Goal: Task Accomplishment & Management: Complete application form

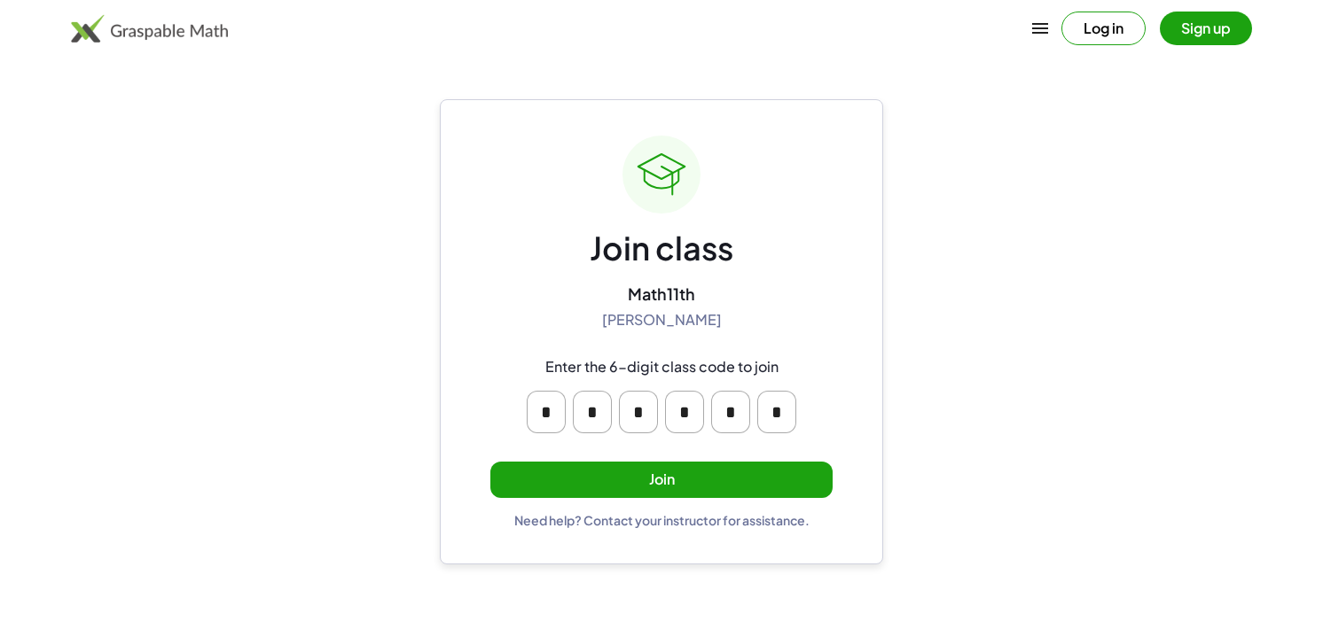
click at [787, 480] on button "Join" at bounding box center [661, 480] width 342 height 36
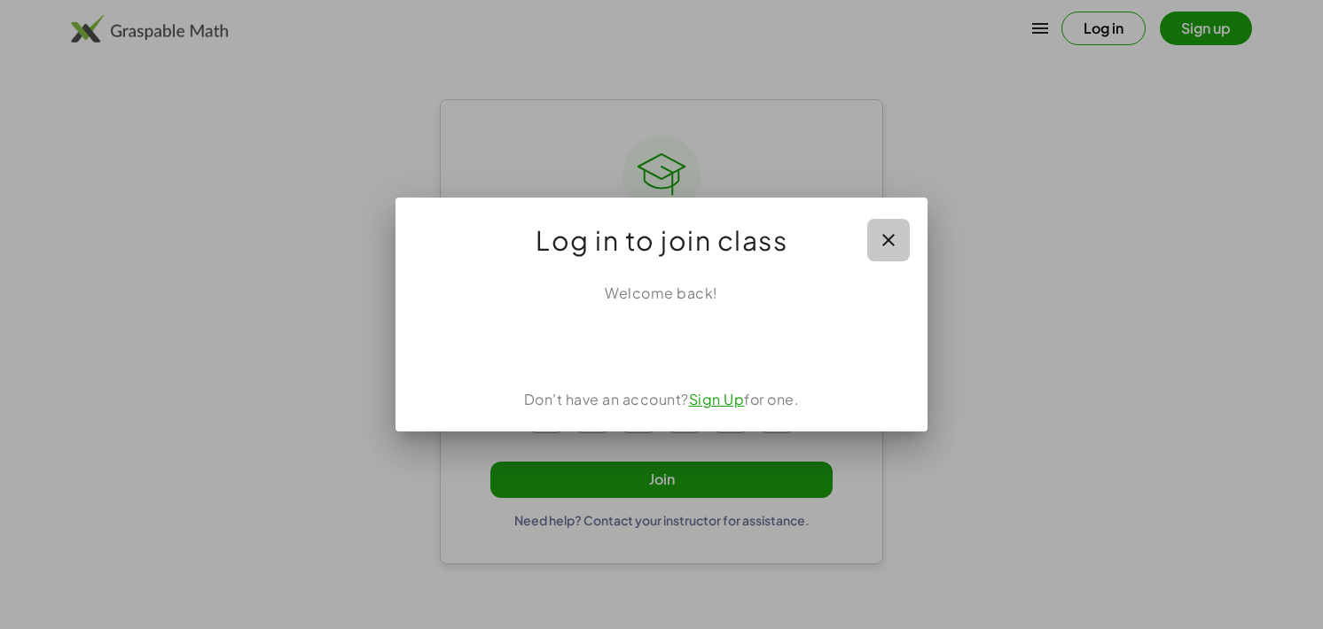
click at [890, 238] on icon "button" at bounding box center [888, 240] width 21 height 21
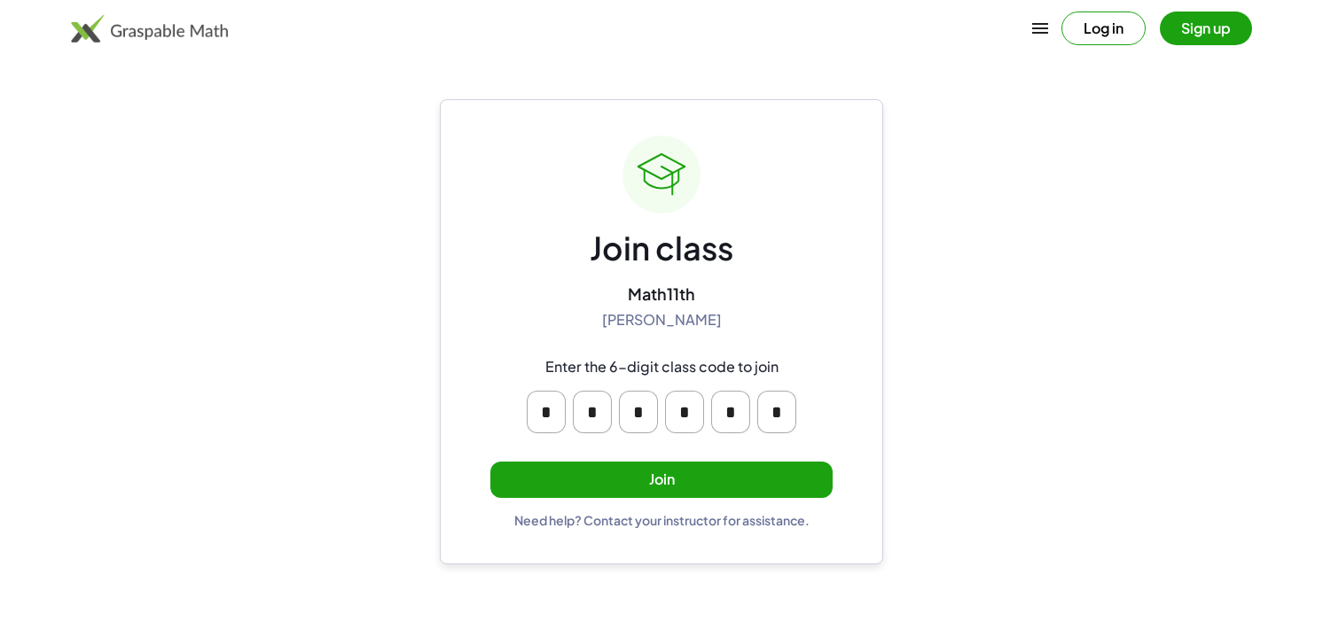
click at [738, 480] on button "Join" at bounding box center [661, 480] width 342 height 36
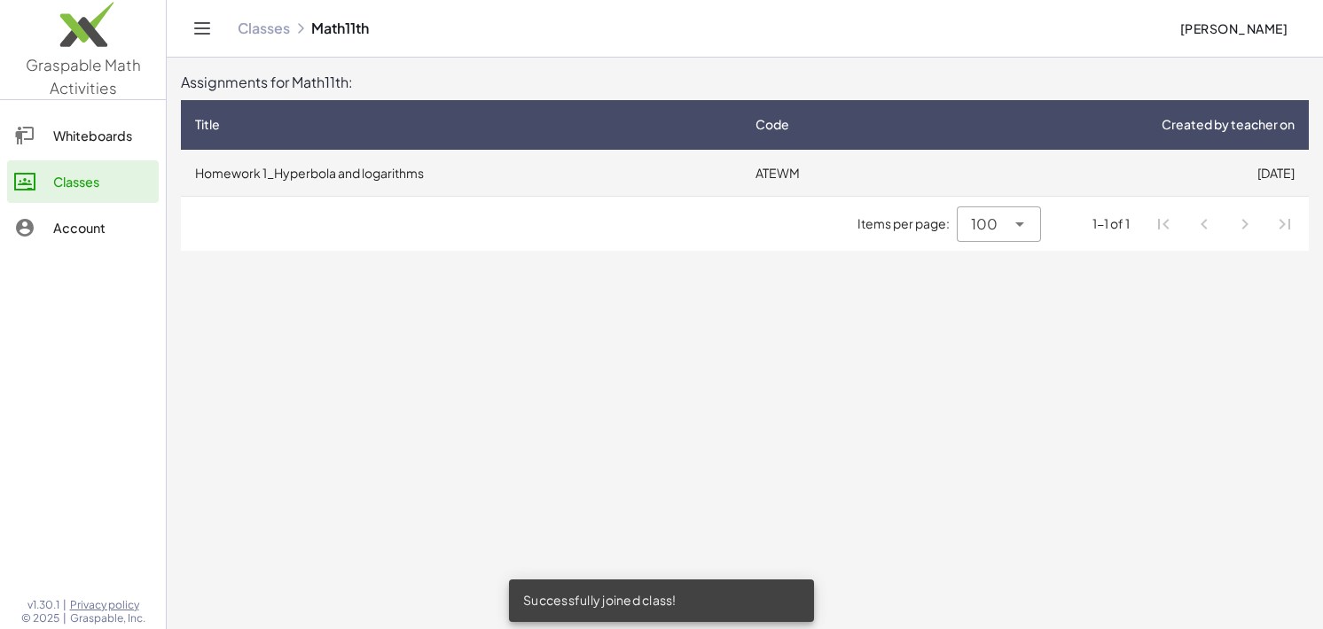
click at [526, 173] on td "Homework 1_Hyperbola and logarithms" at bounding box center [461, 173] width 560 height 46
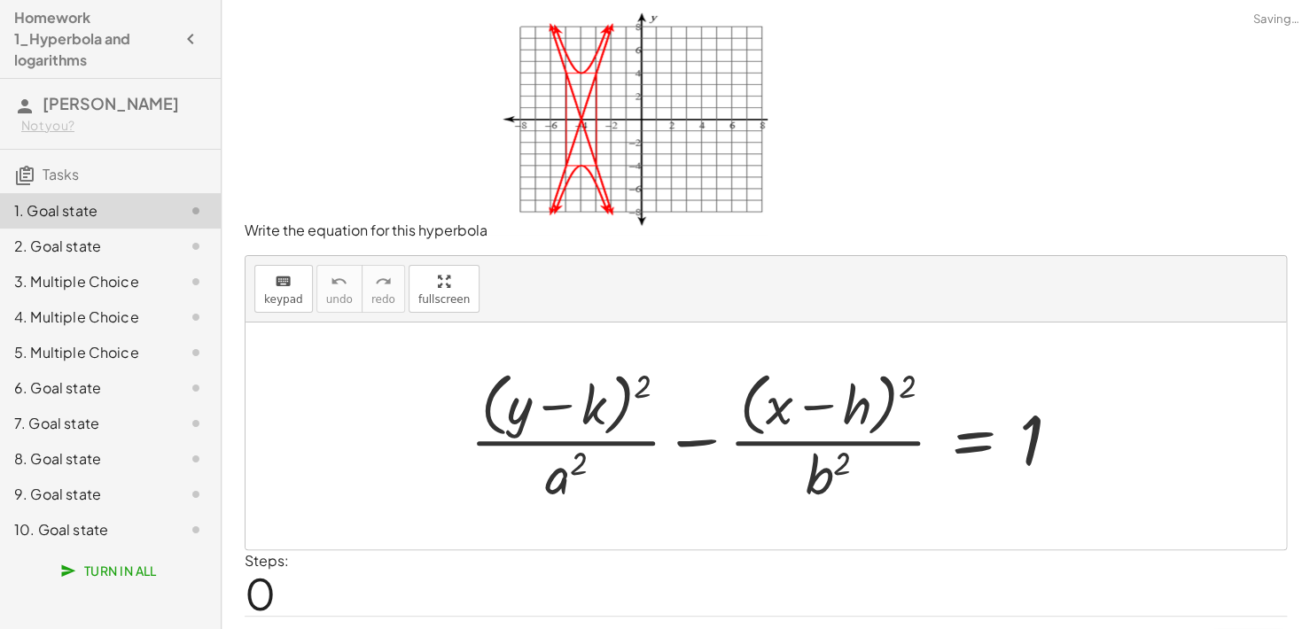
scroll to position [43, 0]
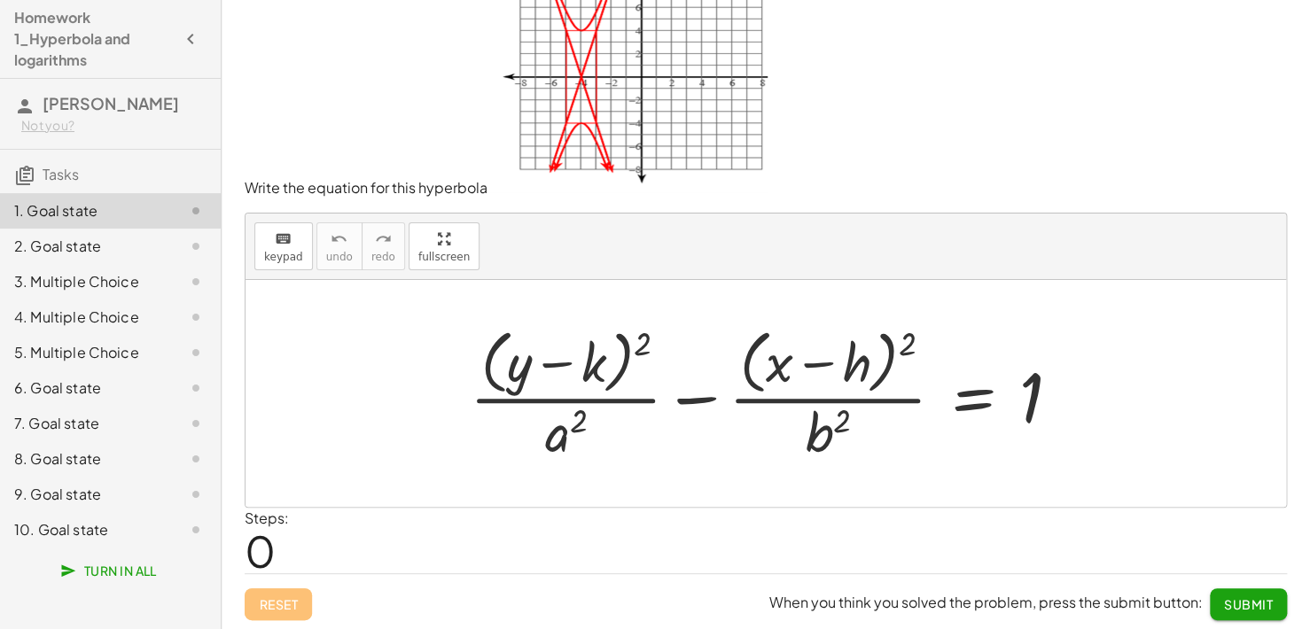
click at [335, 551] on div "Steps: 0" at bounding box center [766, 541] width 1043 height 66
click at [262, 551] on span "0" at bounding box center [260, 551] width 31 height 54
click at [314, 566] on div "Steps: 0" at bounding box center [766, 541] width 1043 height 66
click at [957, 321] on div at bounding box center [772, 393] width 623 height 145
click at [879, 369] on div at bounding box center [772, 393] width 623 height 145
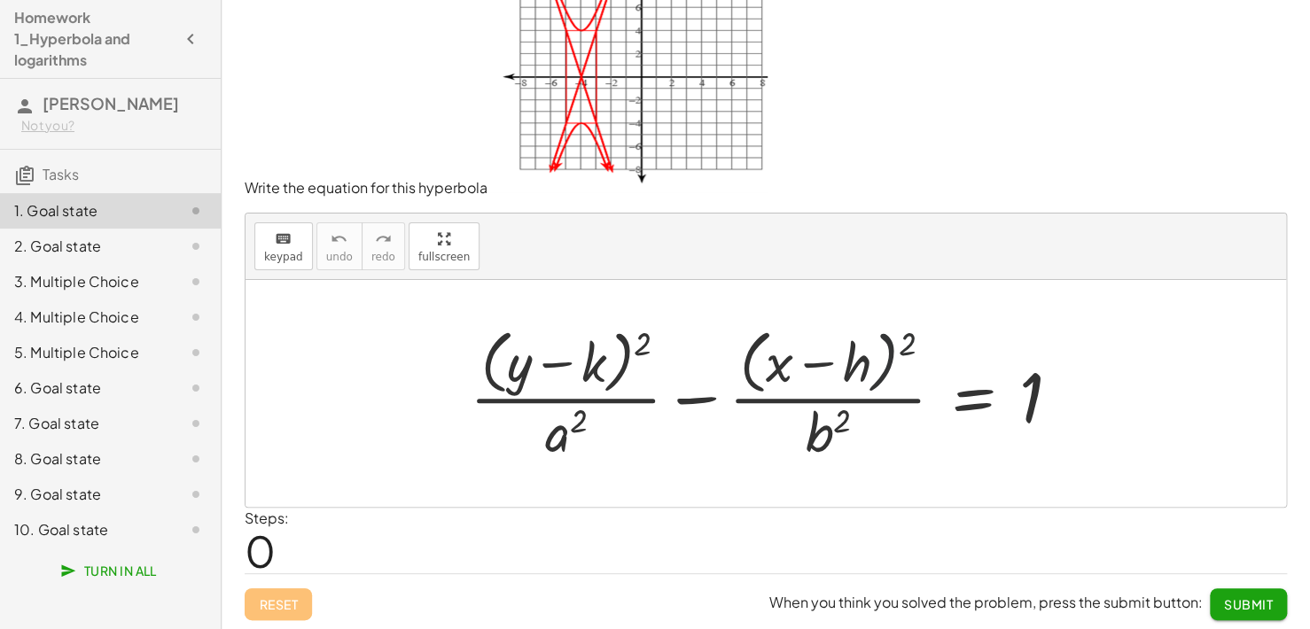
click at [782, 383] on div at bounding box center [772, 393] width 623 height 145
click at [664, 403] on div at bounding box center [772, 393] width 623 height 145
click at [823, 434] on div at bounding box center [772, 393] width 623 height 145
drag, startPoint x: 819, startPoint y: 434, endPoint x: 545, endPoint y: 421, distance: 274.2
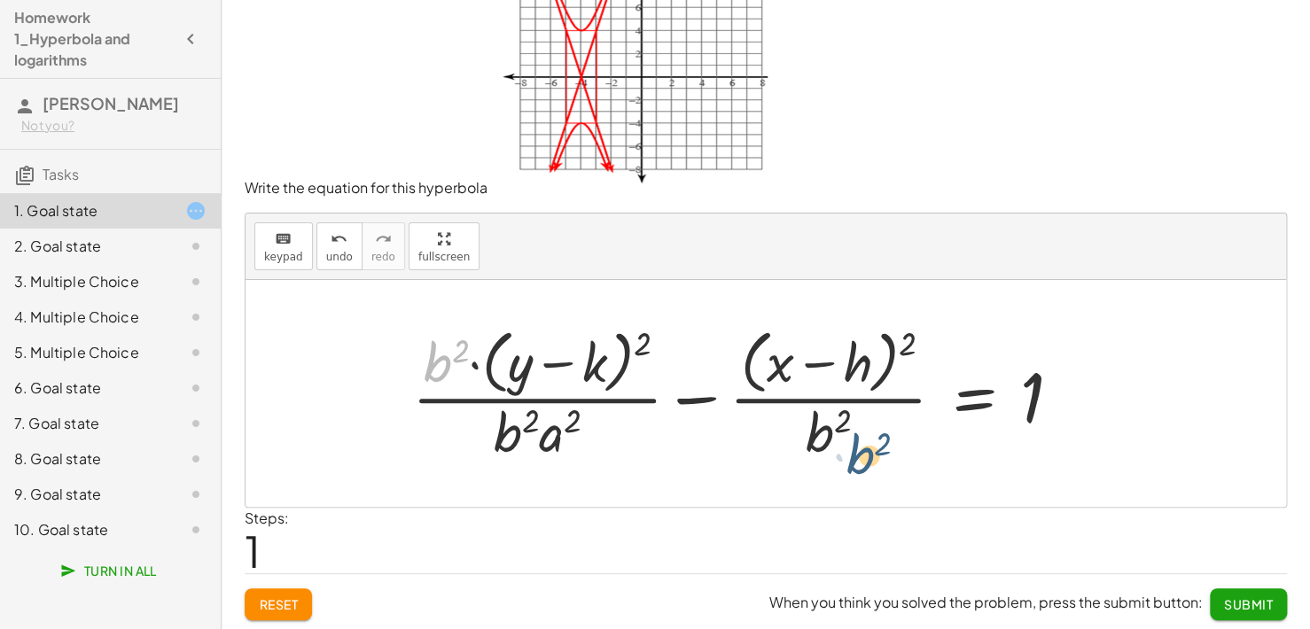
drag, startPoint x: 435, startPoint y: 361, endPoint x: 867, endPoint y: 455, distance: 441.9
click at [867, 455] on div at bounding box center [743, 393] width 681 height 145
click at [564, 451] on div at bounding box center [743, 393] width 681 height 145
click at [436, 378] on div at bounding box center [743, 393] width 681 height 145
drag, startPoint x: 441, startPoint y: 370, endPoint x: 723, endPoint y: 484, distance: 305.1
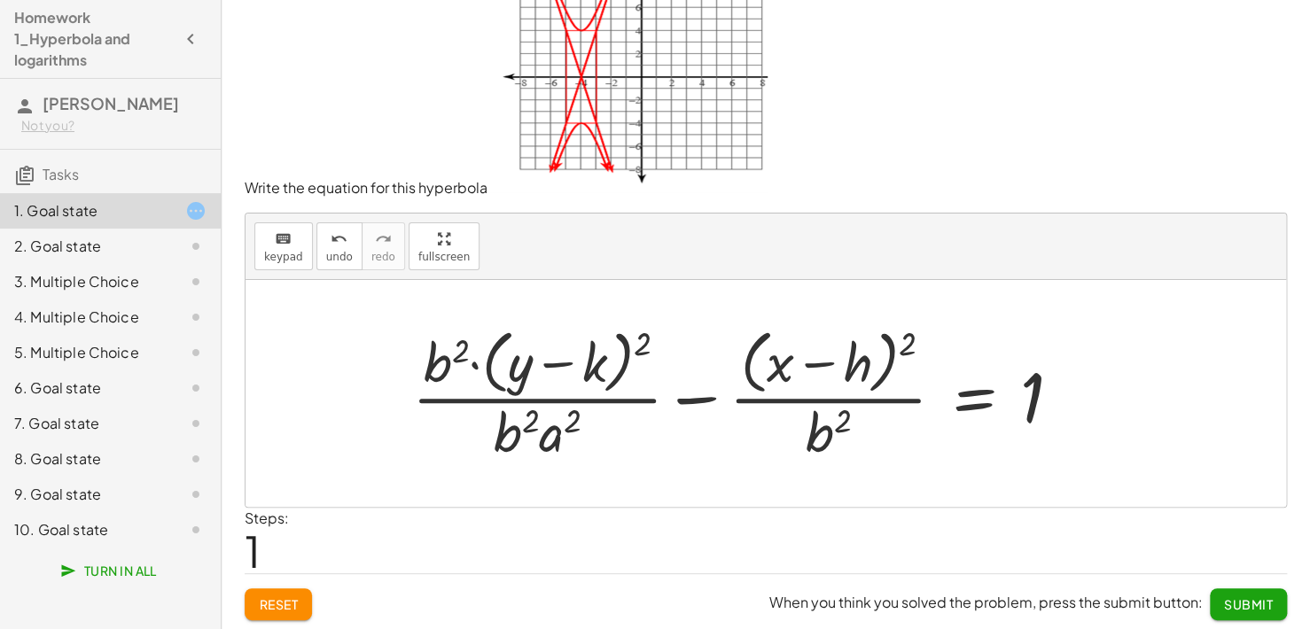
click at [436, 354] on div at bounding box center [743, 393] width 681 height 145
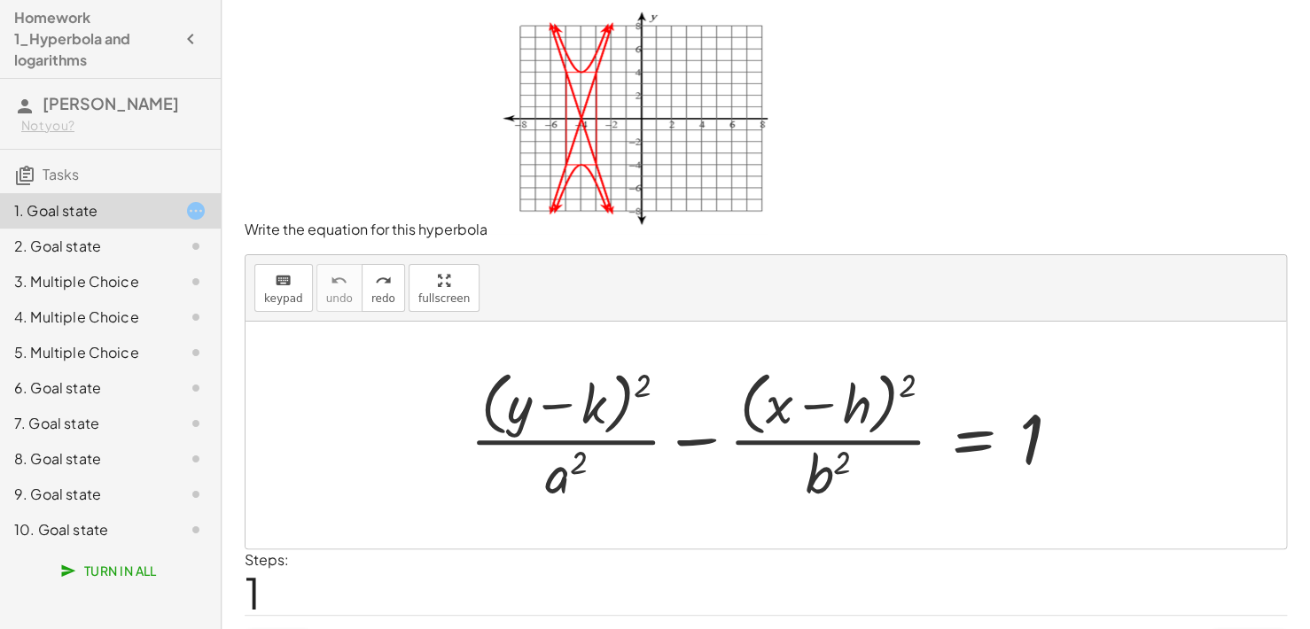
scroll to position [0, 0]
click at [574, 473] on div at bounding box center [772, 435] width 623 height 145
click at [560, 477] on div at bounding box center [772, 435] width 623 height 145
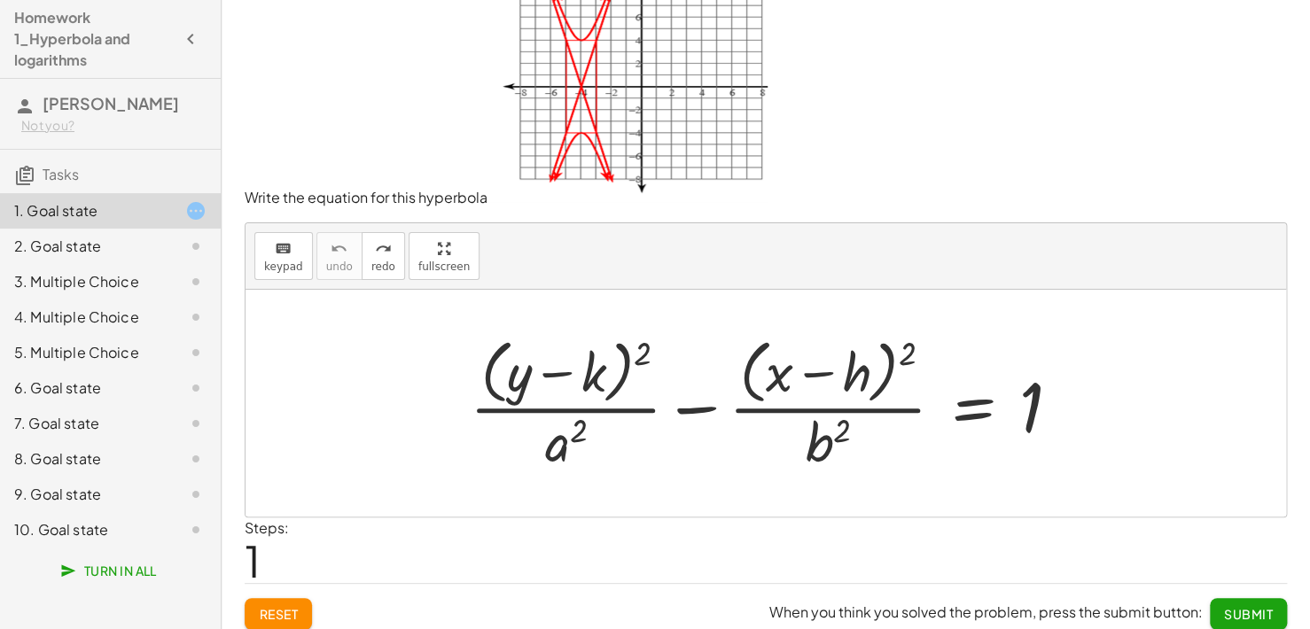
scroll to position [43, 0]
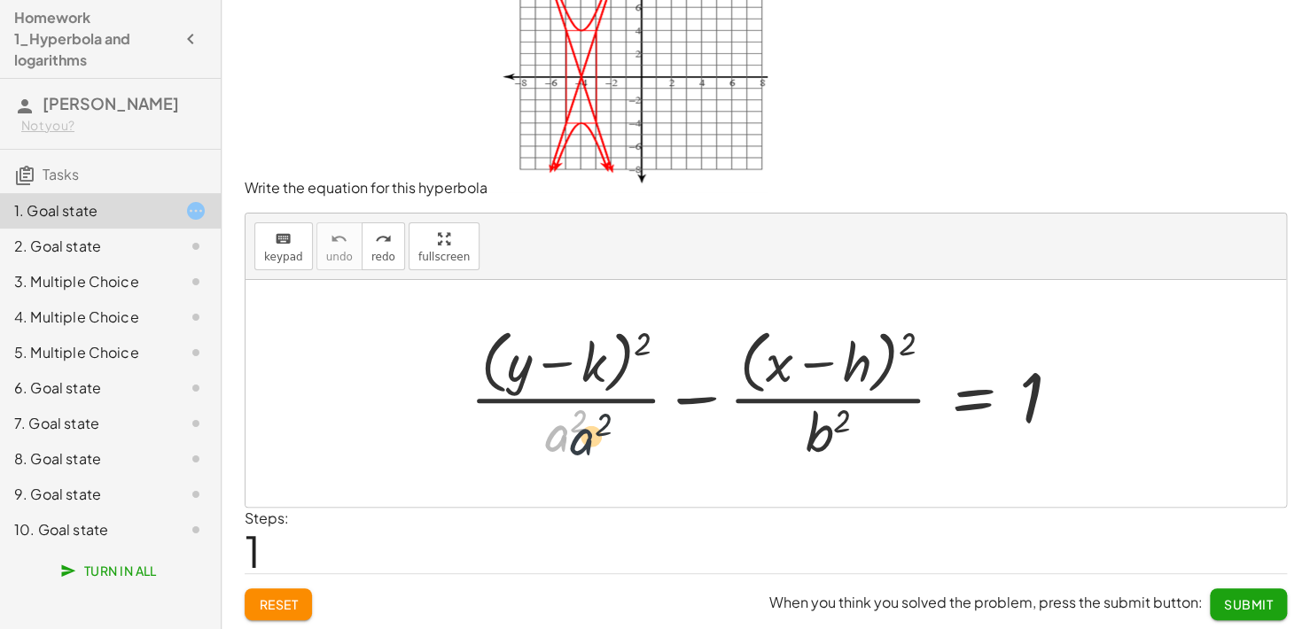
drag, startPoint x: 559, startPoint y: 443, endPoint x: 590, endPoint y: 448, distance: 32.2
click at [590, 448] on div at bounding box center [772, 393] width 623 height 145
drag, startPoint x: 564, startPoint y: 430, endPoint x: 599, endPoint y: 593, distance: 166.9
click at [566, 434] on div at bounding box center [772, 393] width 623 height 145
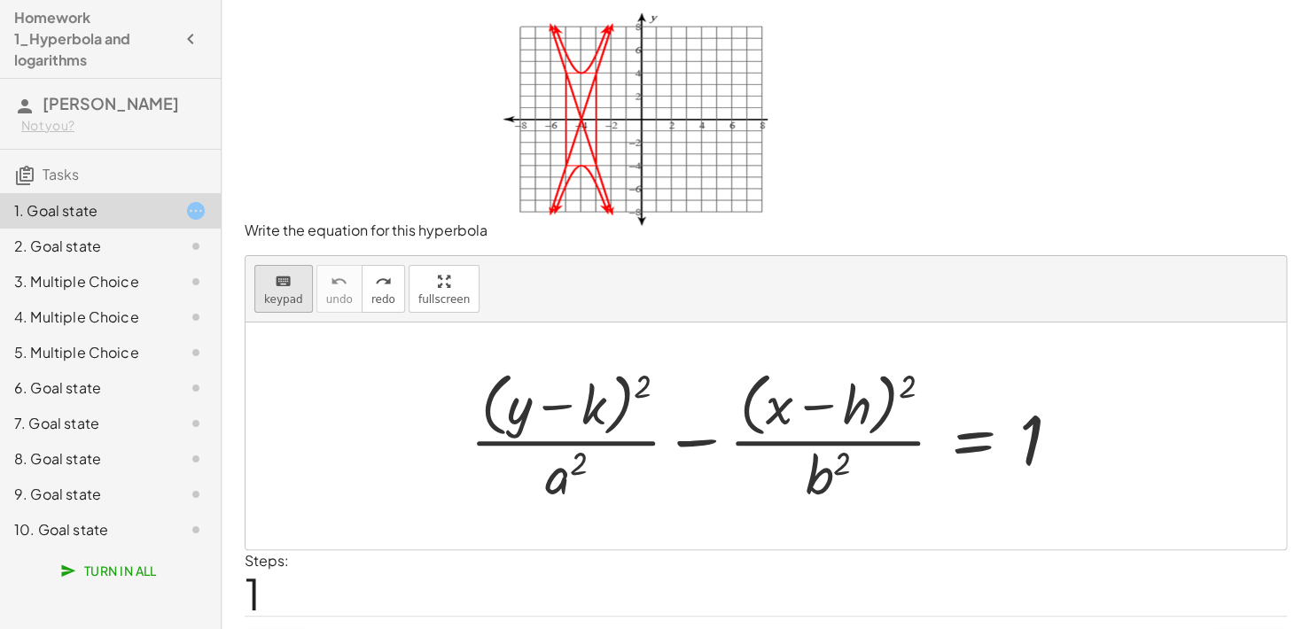
click at [270, 276] on div "keyboard" at bounding box center [283, 280] width 39 height 21
click at [574, 491] on div at bounding box center [566, 474] width 43 height 62
click at [0, 0] on div "x y ⬚ 2 ⬚ n 7 8 9 + – ( ) √ 4 5 6 × ÷ , ⬚ < > 1 2 3 f(x) abc αβγ | a | 0 . =" at bounding box center [0, 0] width 0 height 0
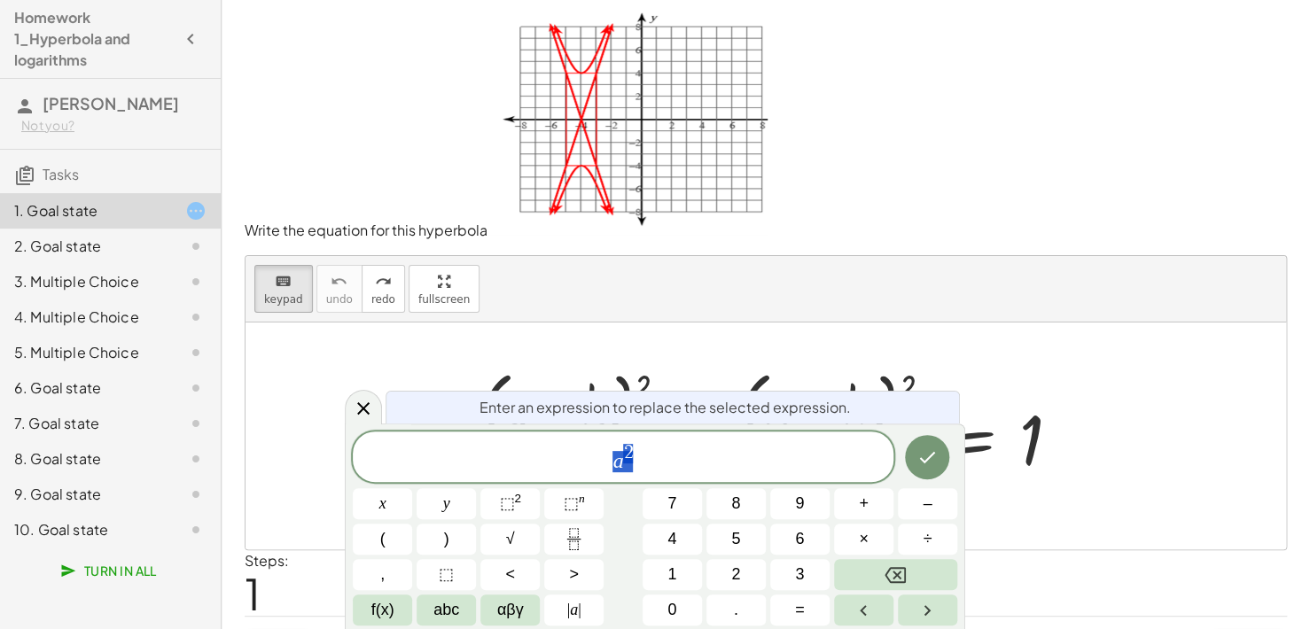
click at [562, 482] on div "a 2 x y ⬚ 2 ⬚ n 7 8 9 + – ( ) √ 4 5 6 × ÷ , ⬚ < > 1 2 3 f(x) abc αβγ | a | 0 . =" at bounding box center [655, 529] width 605 height 194
click at [657, 462] on span "a 2" at bounding box center [623, 458] width 541 height 32
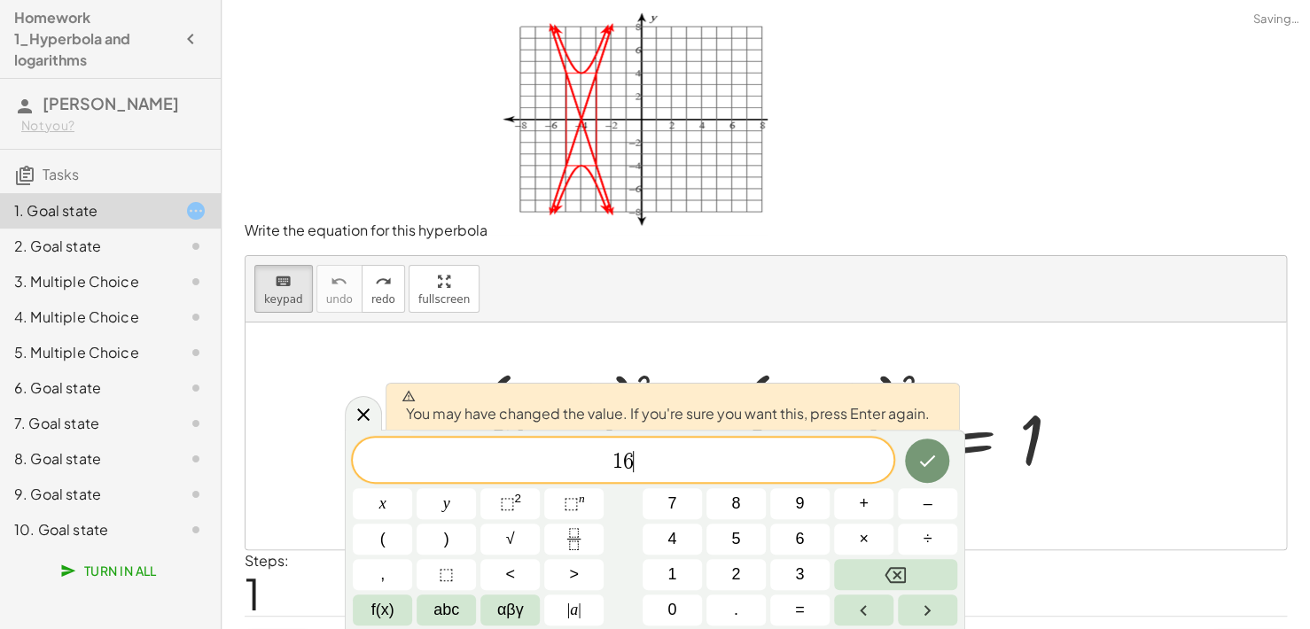
scroll to position [43, 0]
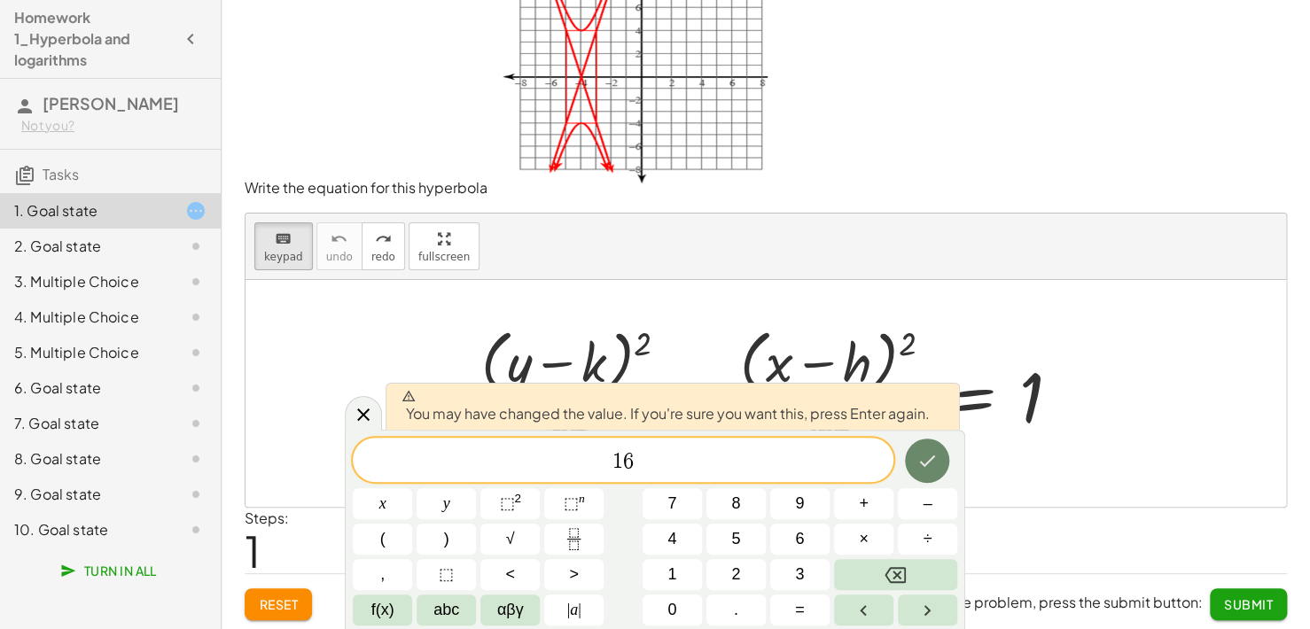
click at [927, 459] on icon "Done" at bounding box center [927, 460] width 21 height 21
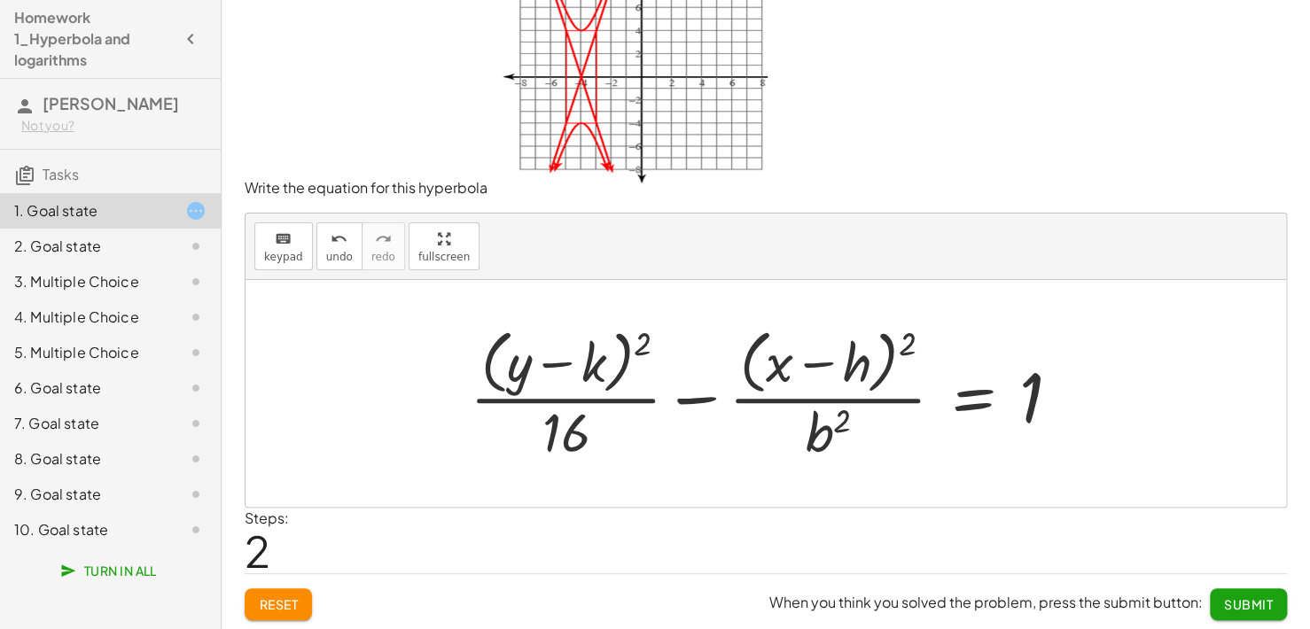
click at [836, 430] on div at bounding box center [772, 393] width 623 height 145
click at [819, 432] on div at bounding box center [772, 393] width 623 height 145
click at [284, 239] on icon "keyboard" at bounding box center [283, 239] width 17 height 21
click at [832, 445] on div at bounding box center [827, 432] width 45 height 62
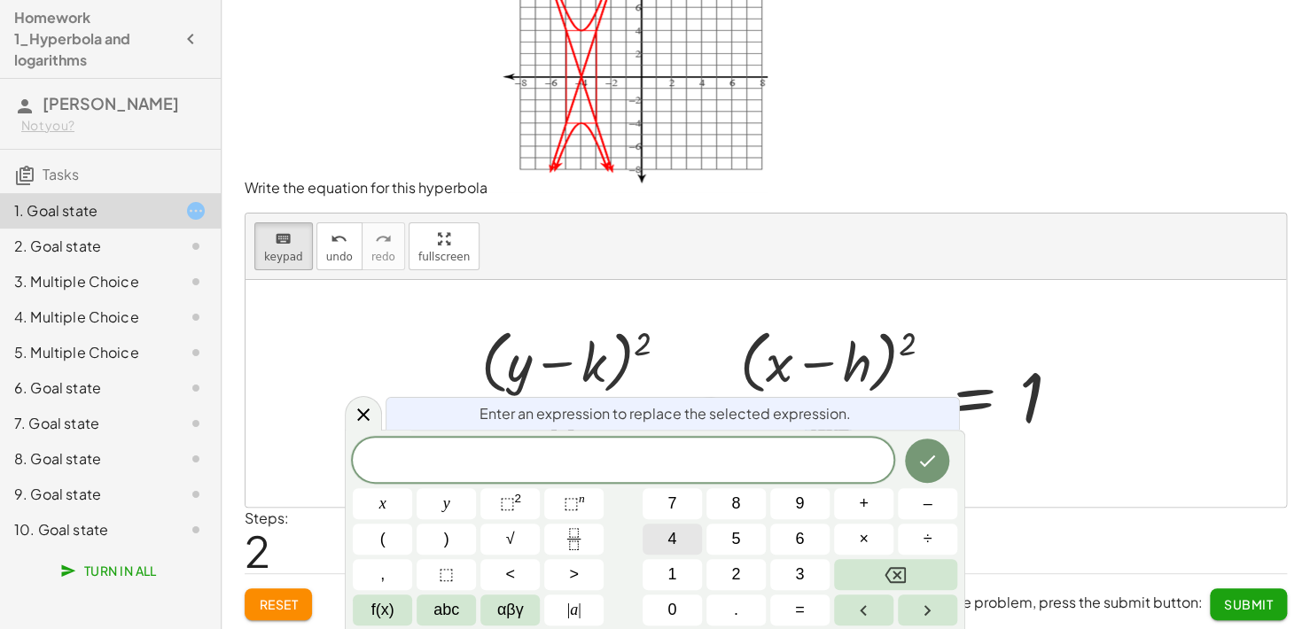
click at [668, 544] on span "4" at bounding box center [672, 539] width 9 height 24
click at [929, 473] on button "Done" at bounding box center [927, 461] width 44 height 44
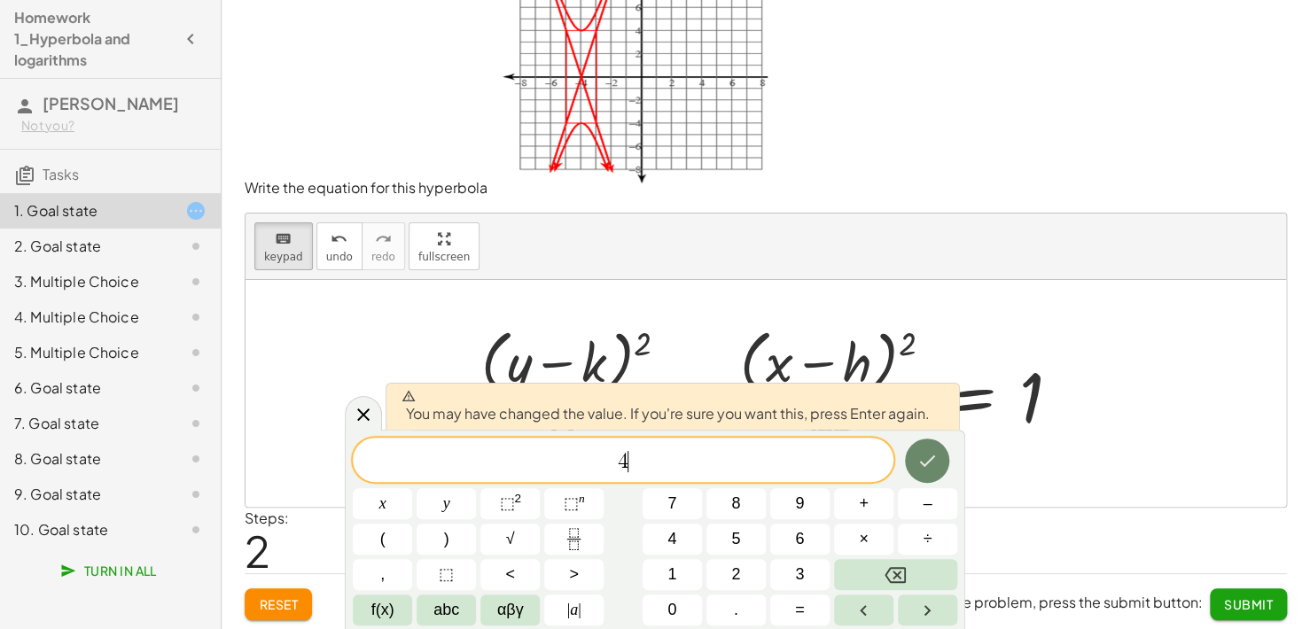
click at [920, 466] on icon "Done" at bounding box center [927, 460] width 21 height 21
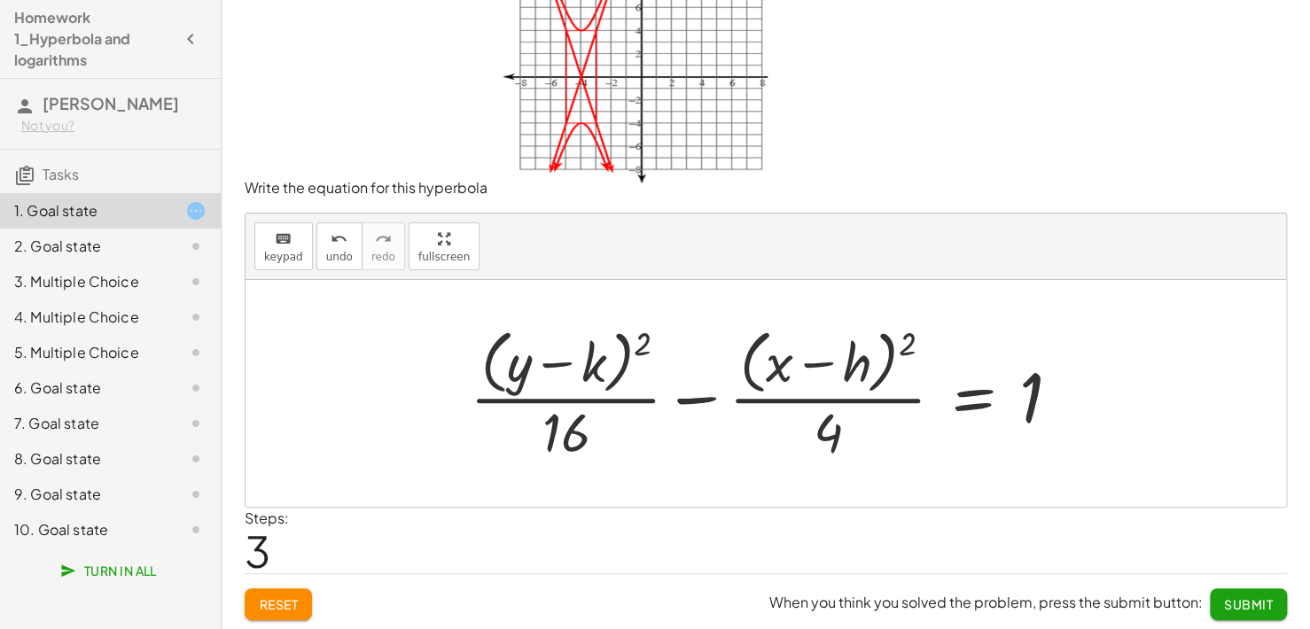
click at [855, 364] on div at bounding box center [772, 393] width 623 height 145
click at [606, 363] on div at bounding box center [772, 393] width 623 height 145
click at [300, 255] on button "keyboard keypad" at bounding box center [283, 247] width 59 height 48
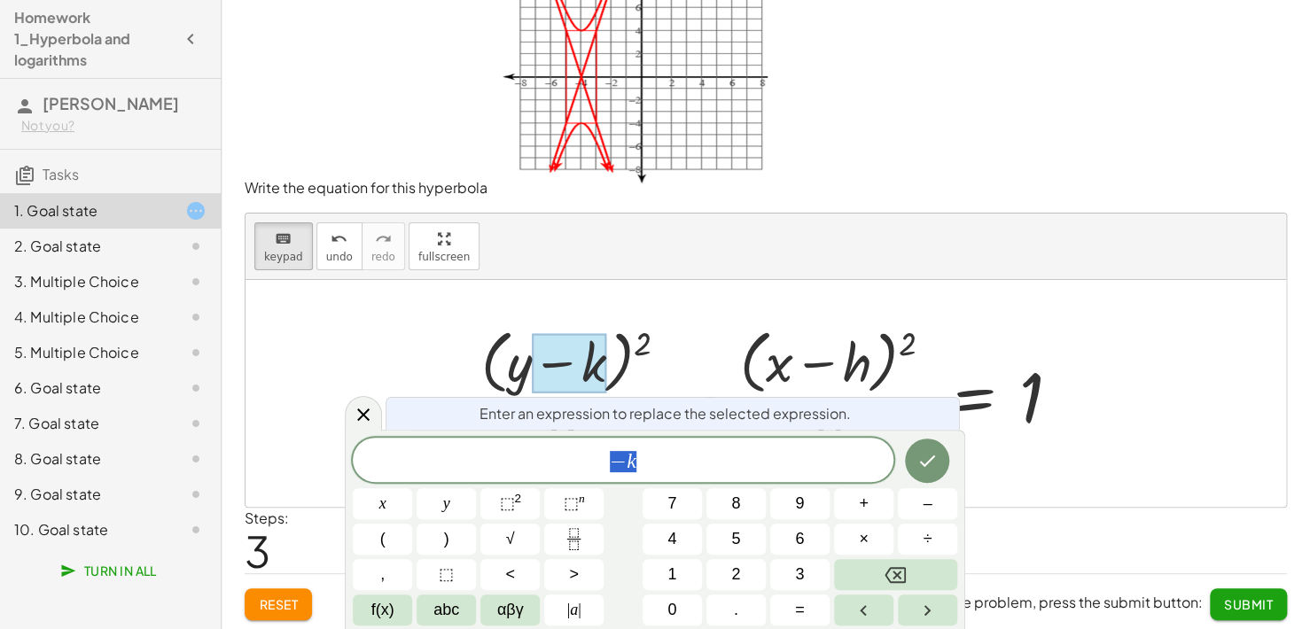
click at [613, 370] on div at bounding box center [772, 393] width 623 height 145
click at [604, 360] on div at bounding box center [569, 363] width 74 height 59
click at [660, 466] on span "− k ​" at bounding box center [623, 461] width 541 height 25
click at [911, 452] on button "Done" at bounding box center [927, 461] width 44 height 44
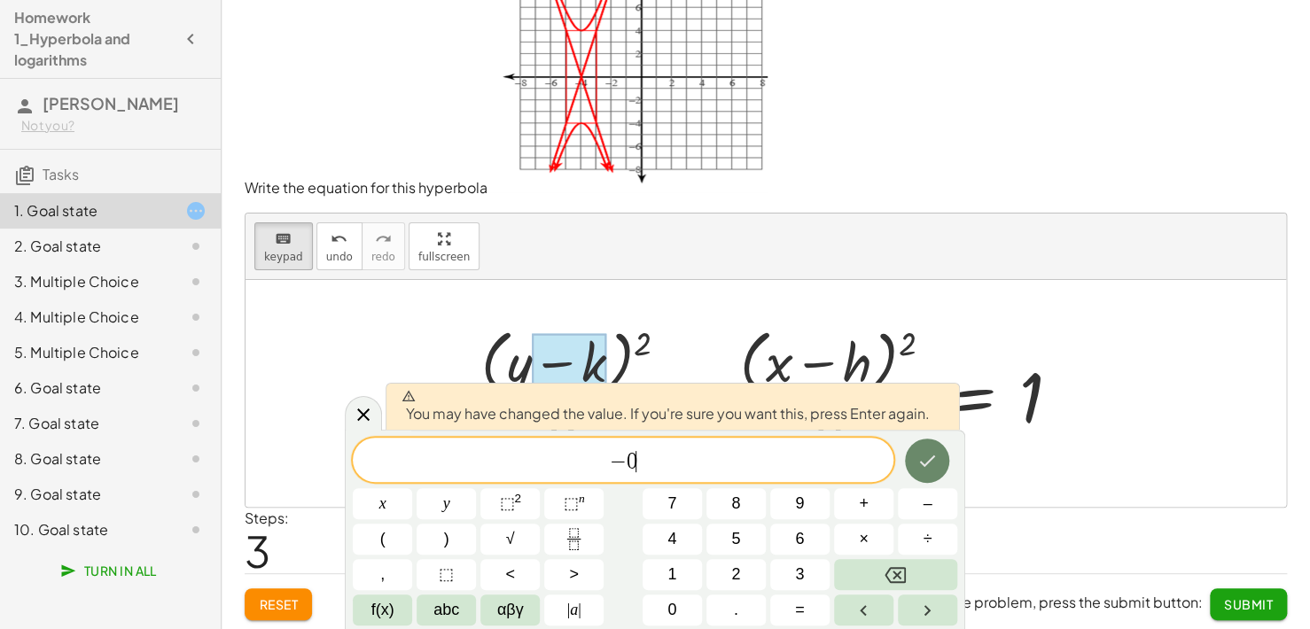
click at [911, 452] on button "Done" at bounding box center [927, 461] width 44 height 44
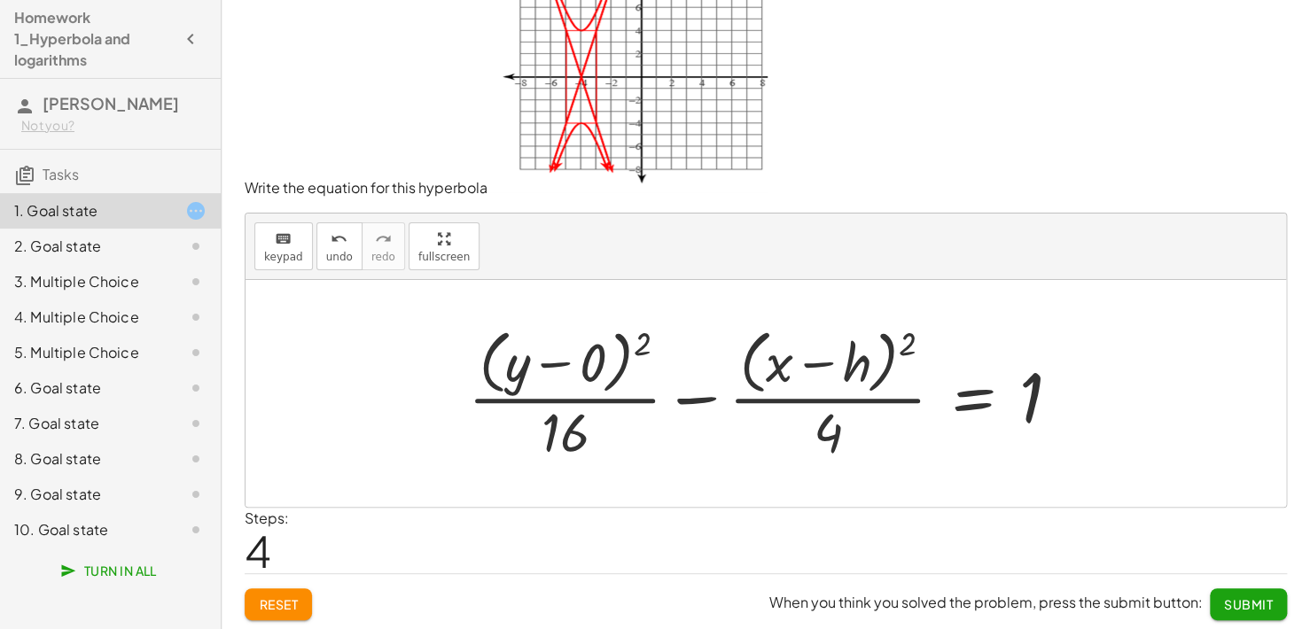
click at [864, 371] on div at bounding box center [771, 393] width 625 height 145
click at [288, 254] on span "keypad" at bounding box center [283, 257] width 39 height 12
click at [856, 358] on div at bounding box center [832, 363] width 78 height 59
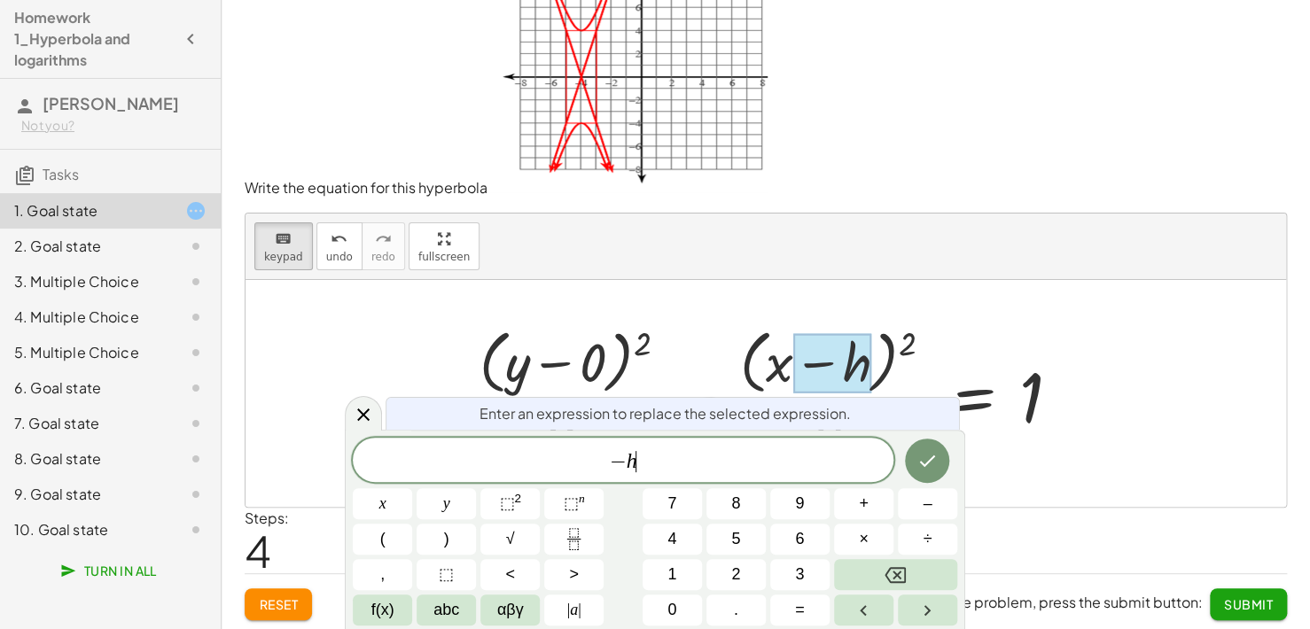
click at [734, 467] on span "− h ​" at bounding box center [623, 461] width 541 height 25
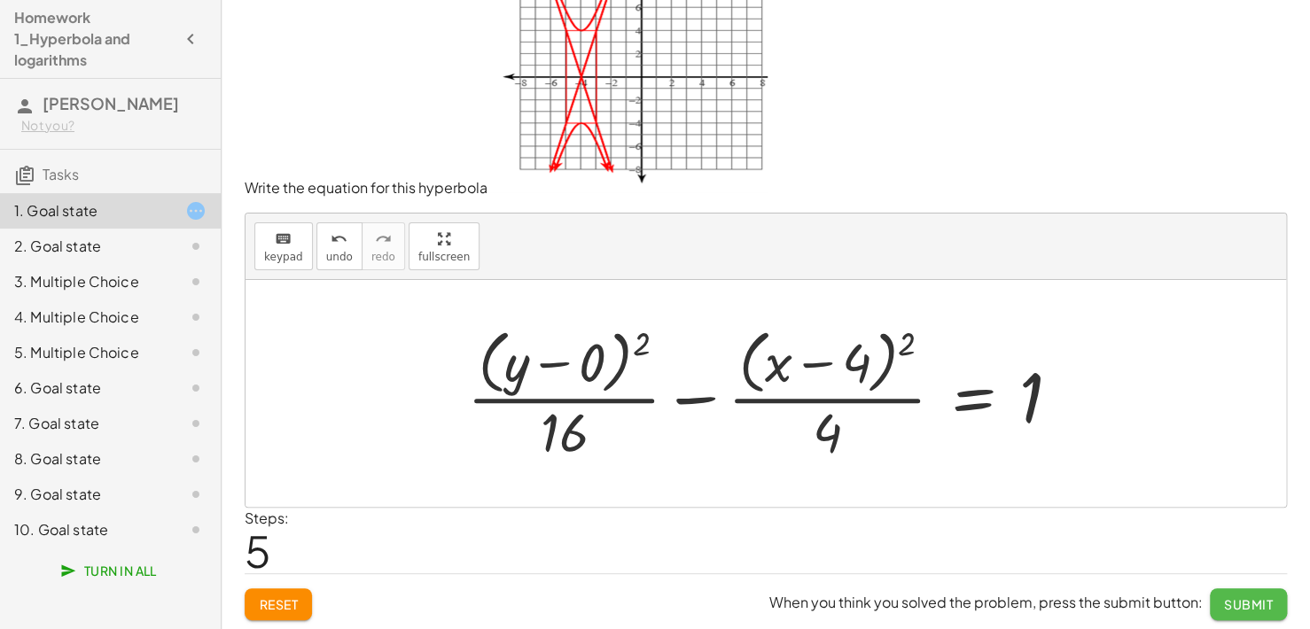
click at [1244, 604] on span "Submit" at bounding box center [1248, 605] width 49 height 16
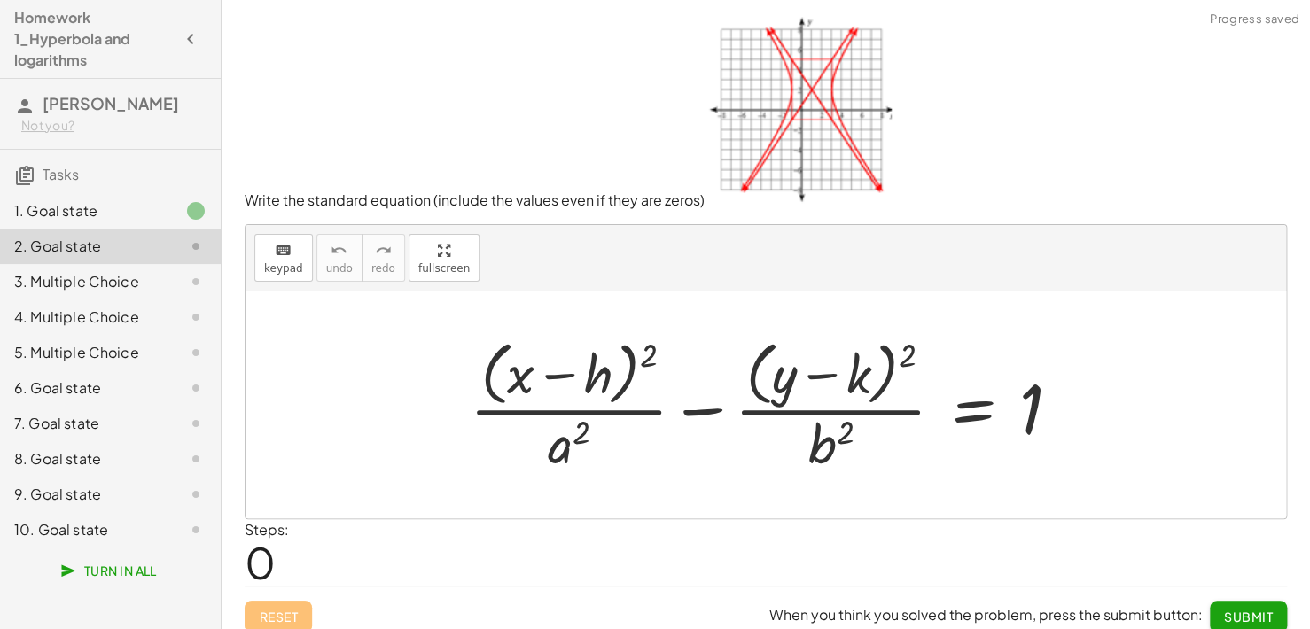
scroll to position [12, 0]
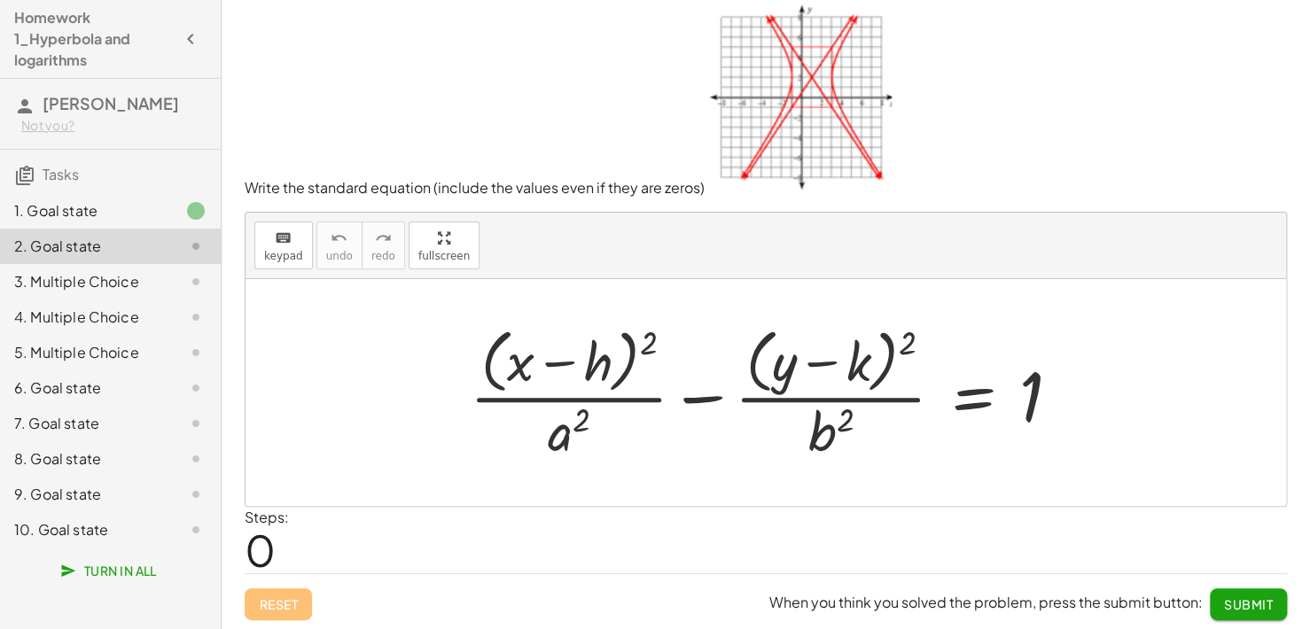
click at [570, 430] on div at bounding box center [772, 392] width 623 height 145
click at [293, 246] on button "keyboard keypad" at bounding box center [283, 246] width 59 height 48
click at [557, 418] on div at bounding box center [569, 432] width 43 height 62
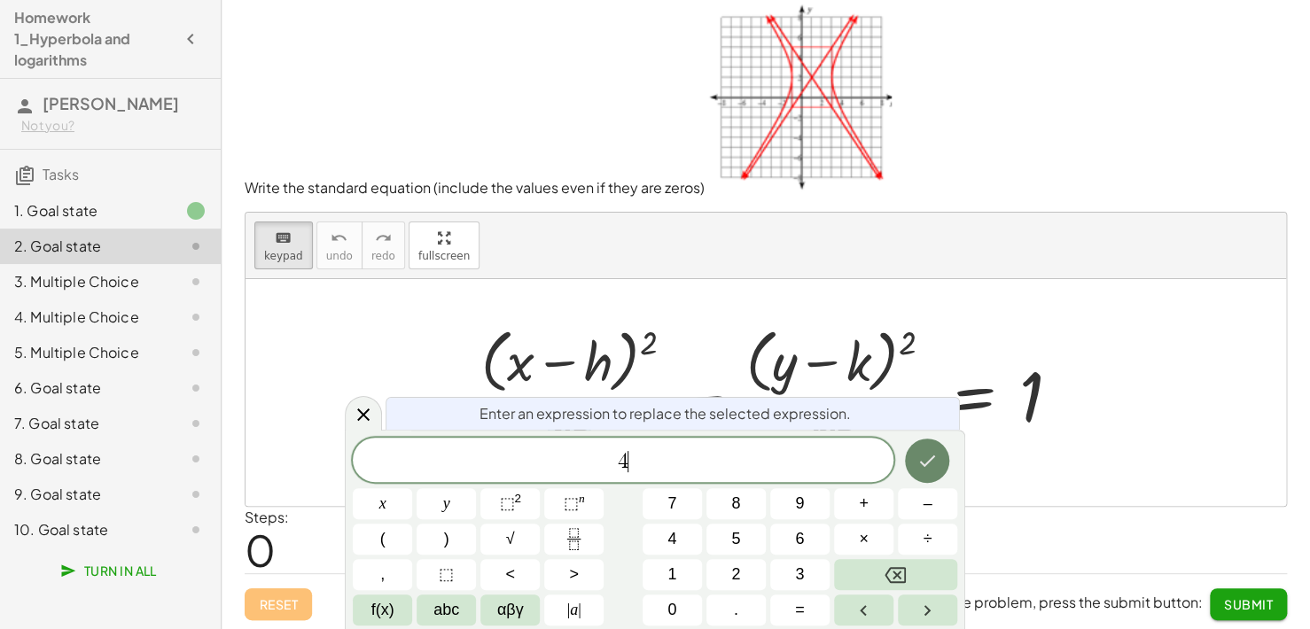
click at [915, 457] on button "Done" at bounding box center [927, 461] width 44 height 44
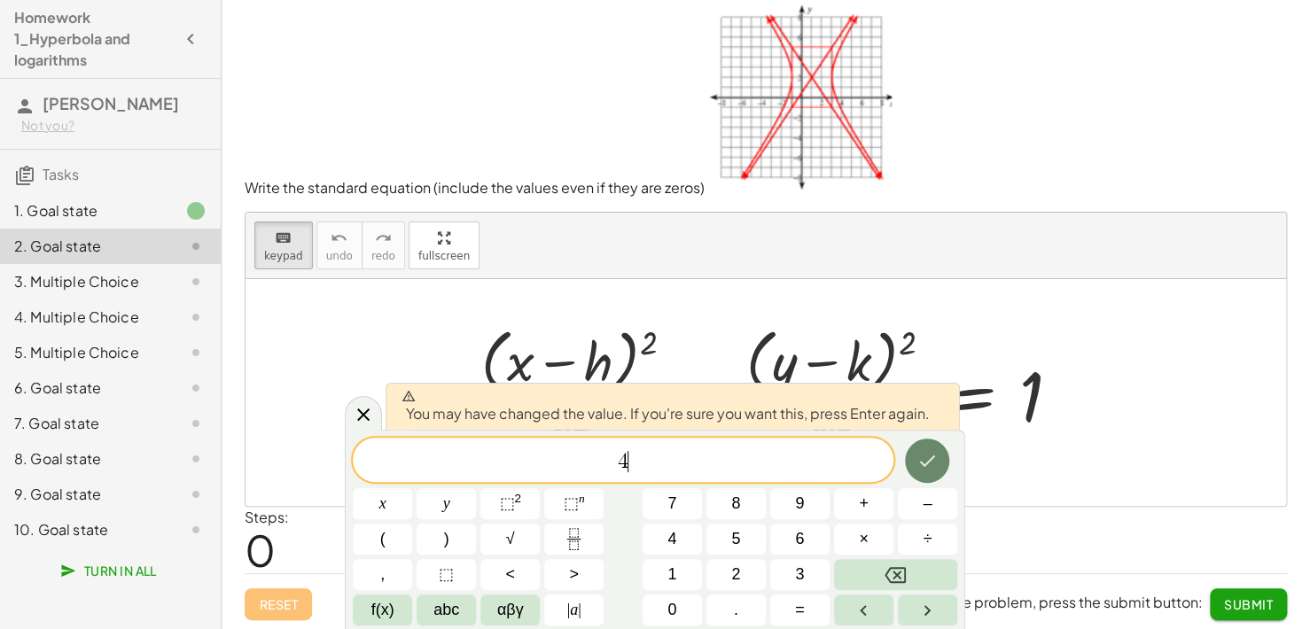
click at [929, 469] on icon "Done" at bounding box center [927, 460] width 21 height 21
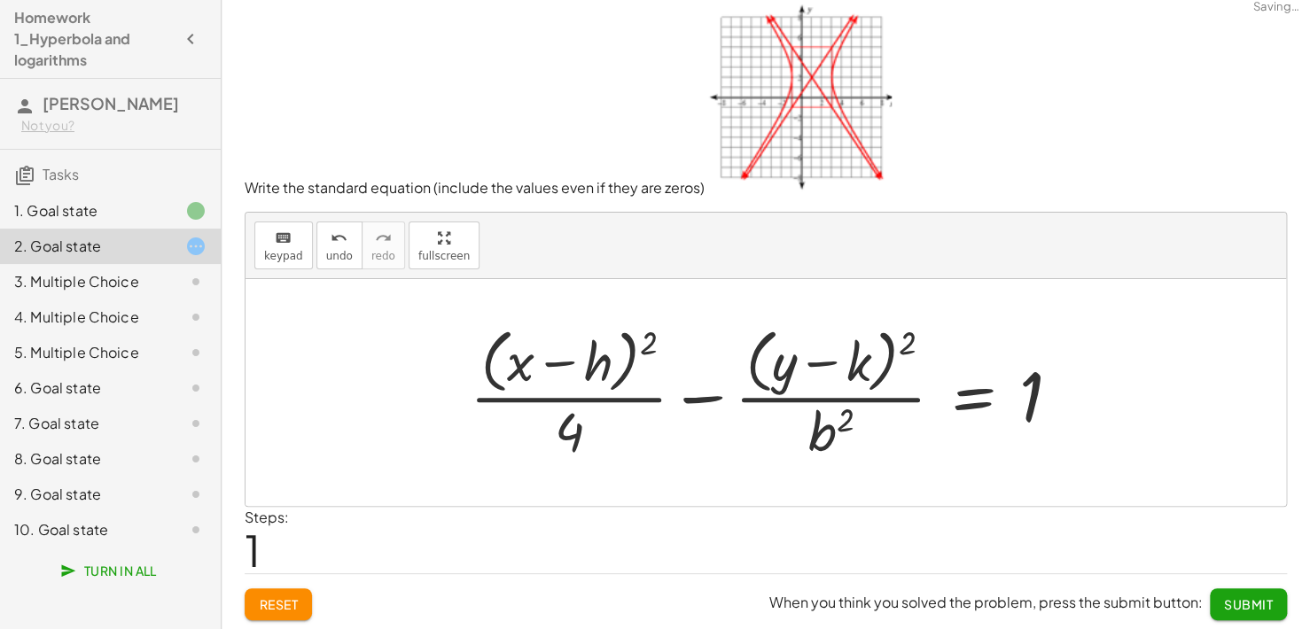
click at [834, 433] on div at bounding box center [772, 392] width 623 height 145
click at [275, 238] on icon "keyboard" at bounding box center [283, 238] width 17 height 21
click at [816, 433] on div at bounding box center [831, 432] width 45 height 62
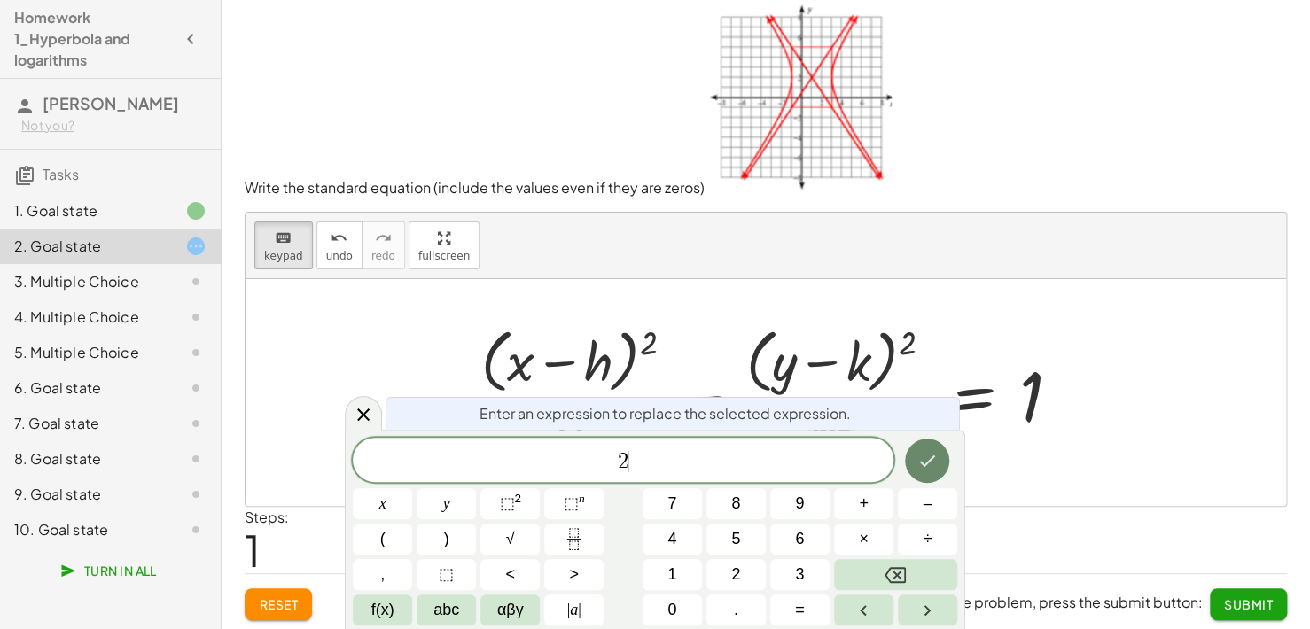
click at [932, 460] on icon "Done" at bounding box center [927, 460] width 21 height 21
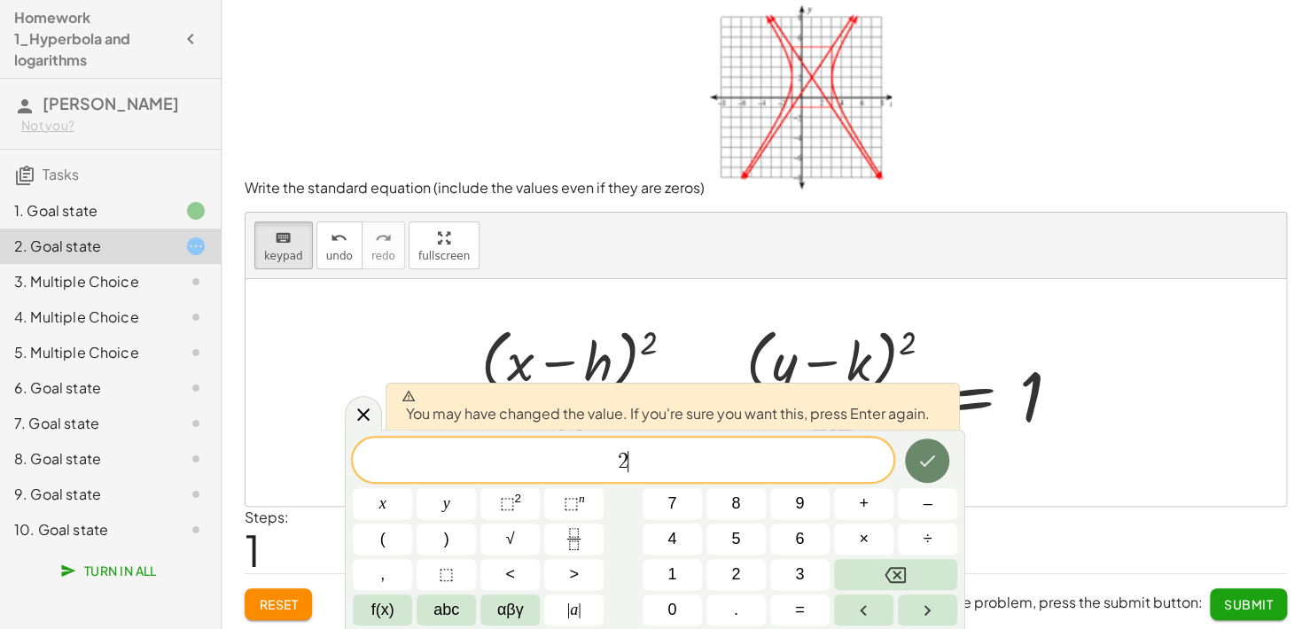
click at [932, 470] on icon "Done" at bounding box center [927, 460] width 21 height 21
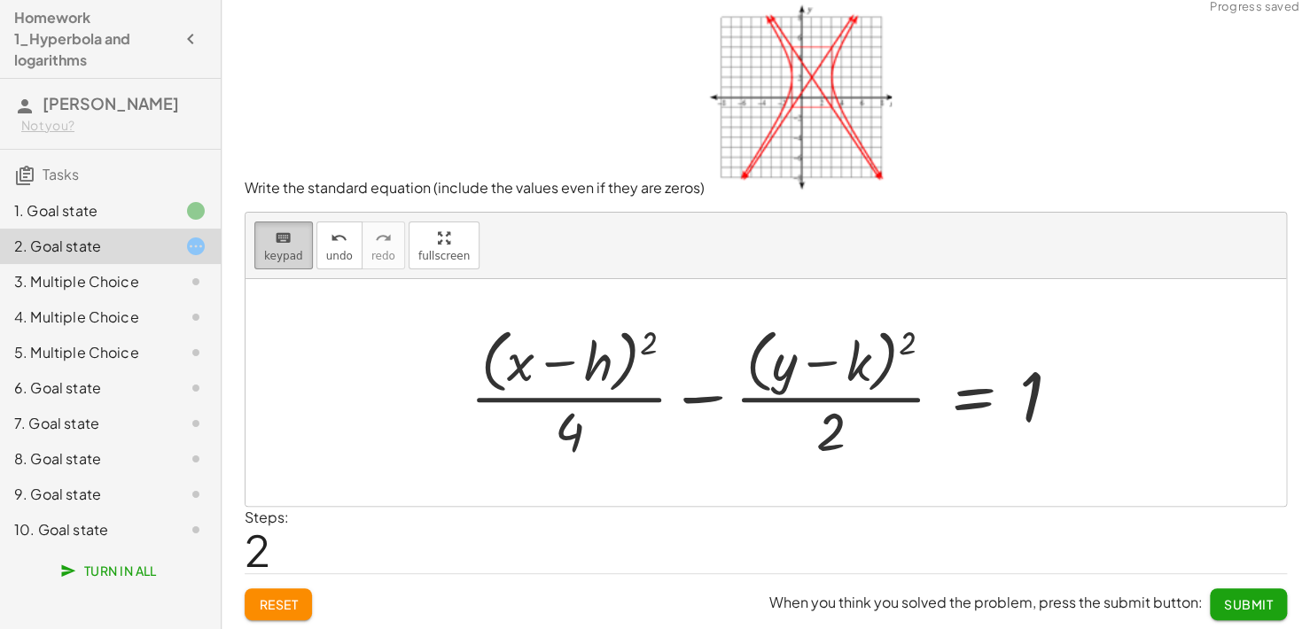
click at [285, 240] on icon "keyboard" at bounding box center [283, 238] width 17 height 21
click at [602, 366] on div at bounding box center [574, 362] width 78 height 59
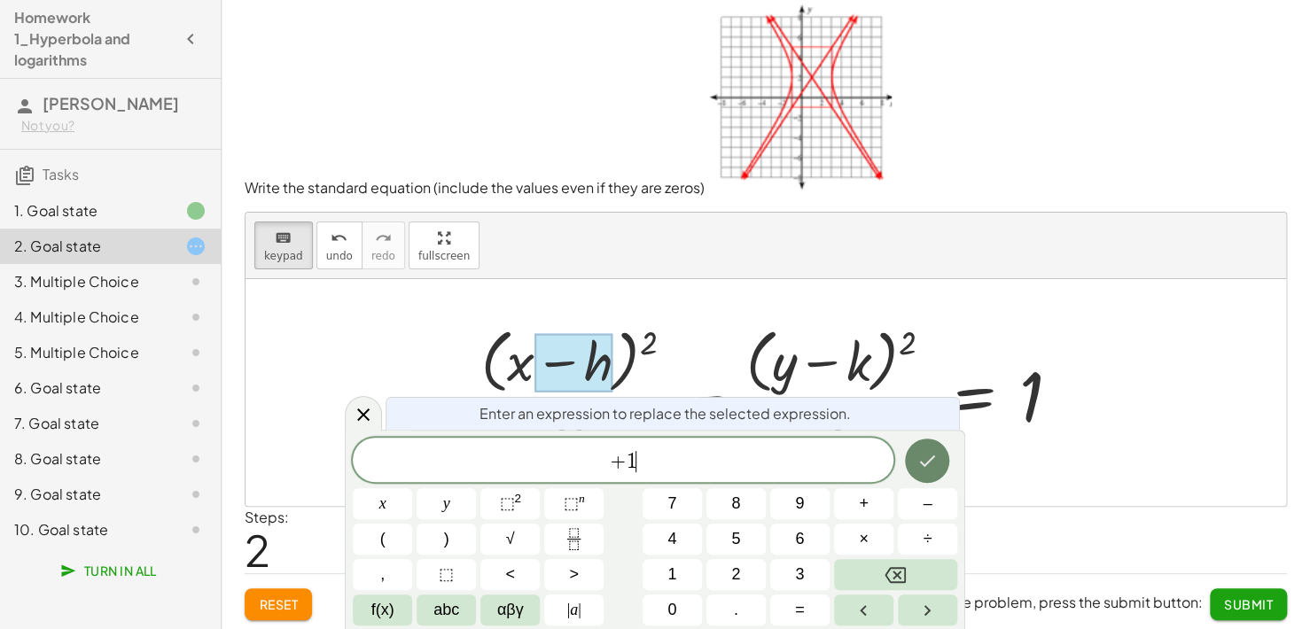
click at [934, 472] on button "Done" at bounding box center [927, 461] width 44 height 44
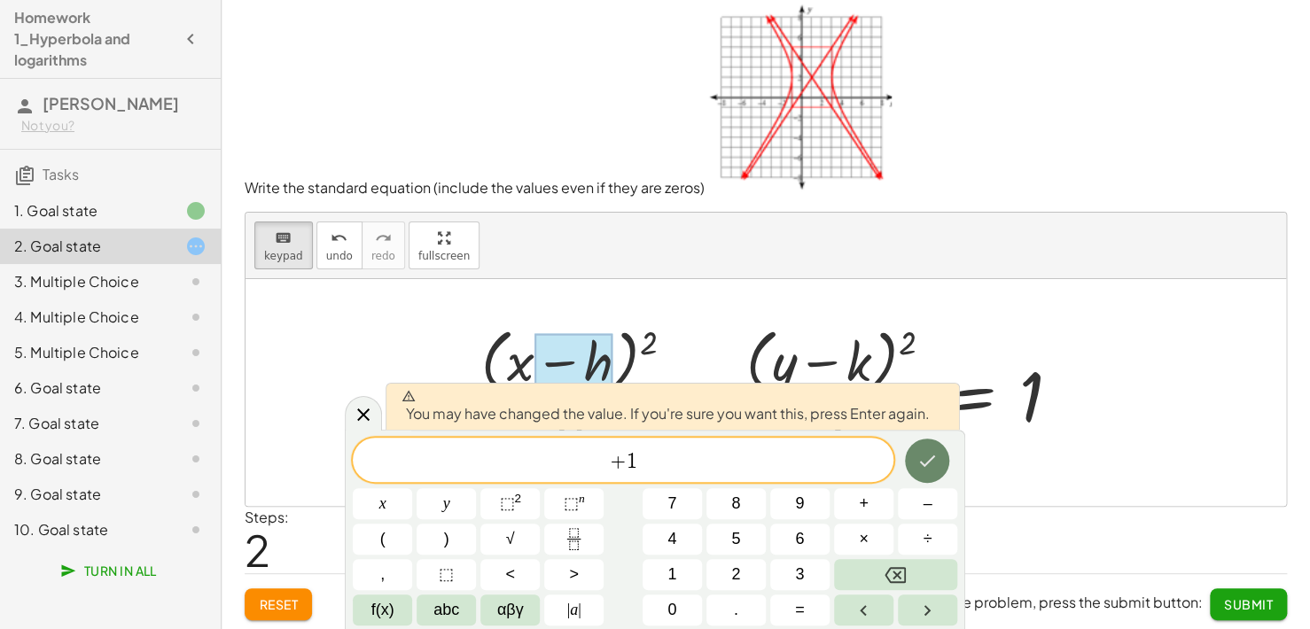
click at [922, 465] on icon "Done" at bounding box center [927, 460] width 21 height 21
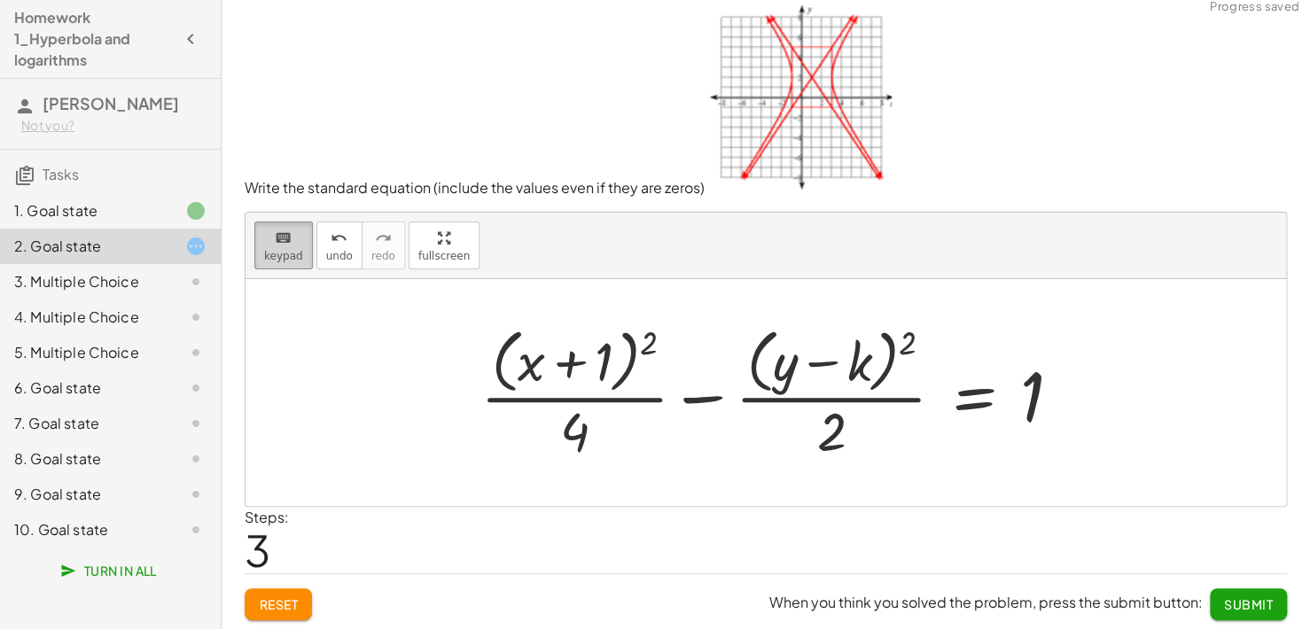
click at [279, 245] on icon "keyboard" at bounding box center [283, 238] width 17 height 21
click at [839, 357] on div at bounding box center [835, 362] width 74 height 59
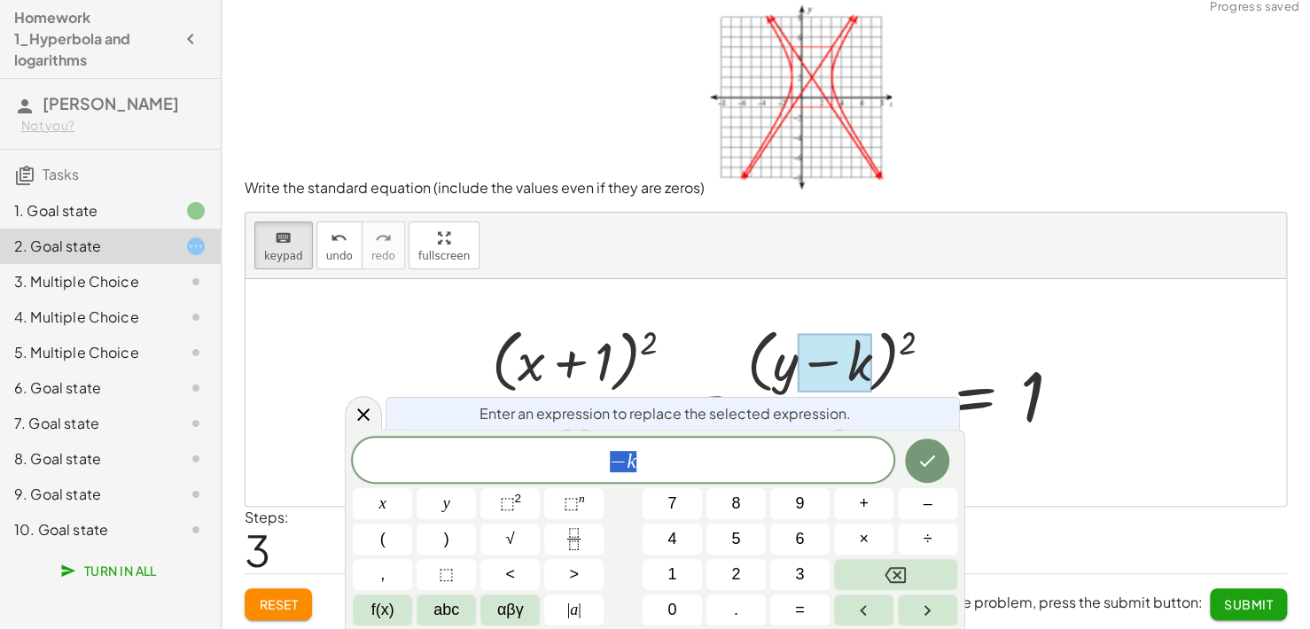
click at [839, 357] on div at bounding box center [835, 362] width 74 height 59
click at [663, 459] on span "− k" at bounding box center [623, 461] width 541 height 25
click at [926, 457] on icon "Done" at bounding box center [927, 460] width 21 height 21
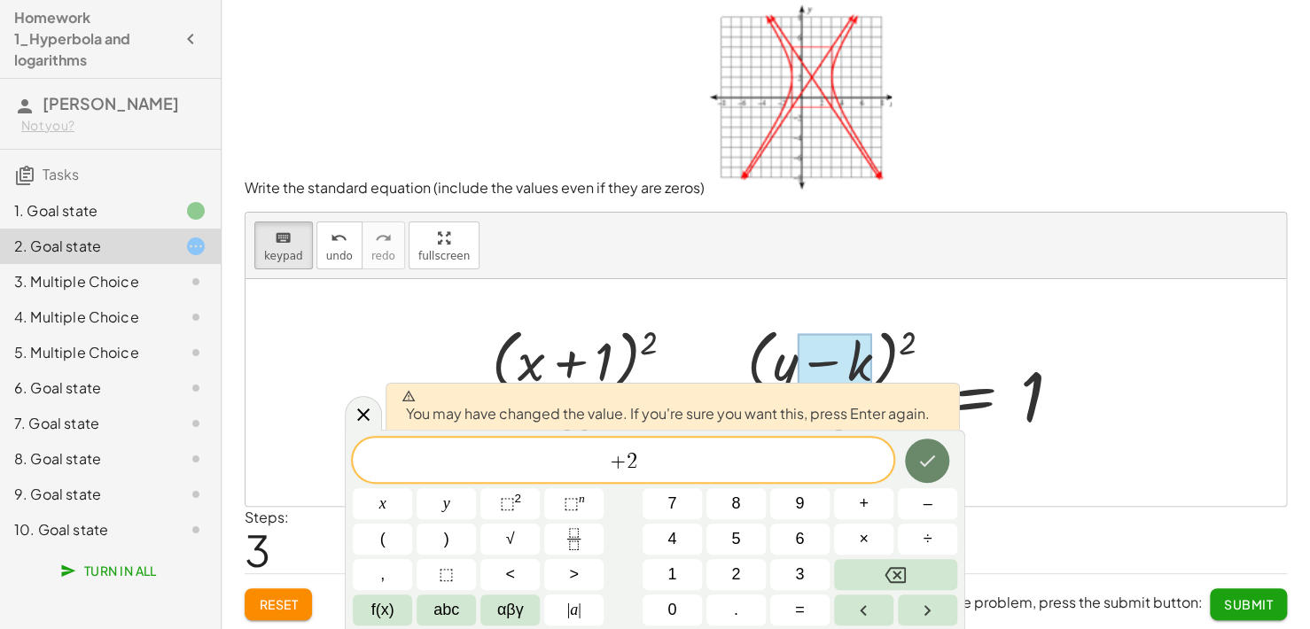
click at [915, 458] on button "Done" at bounding box center [927, 461] width 44 height 44
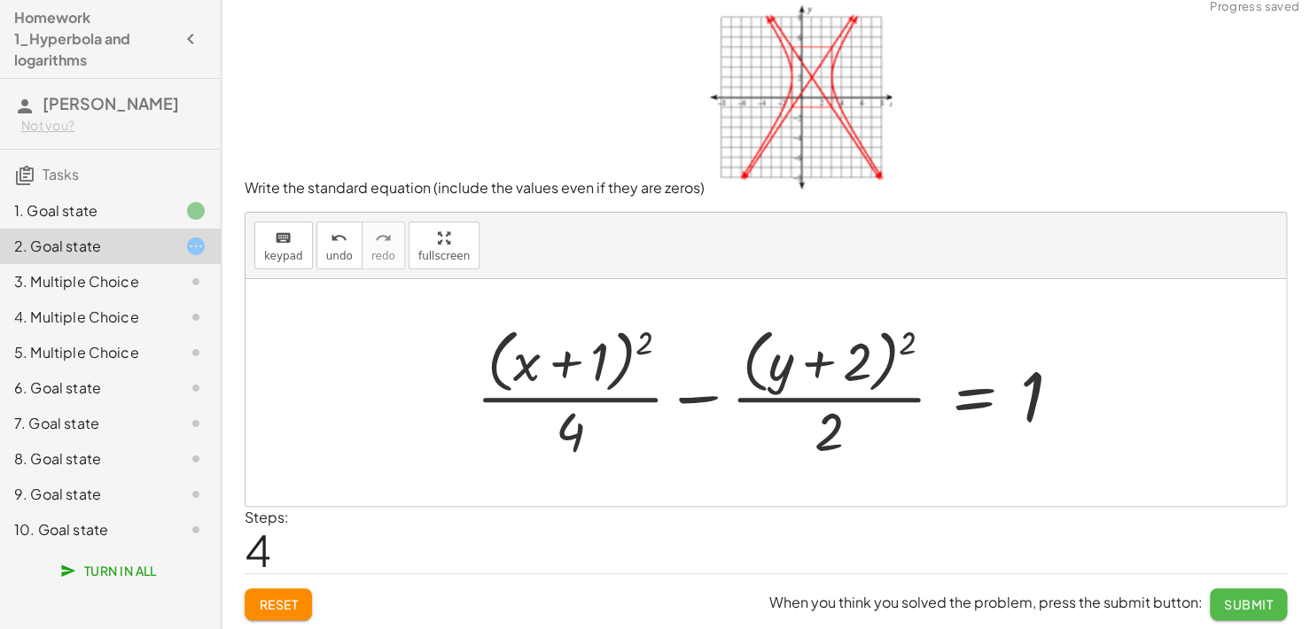
click at [1237, 597] on span "Submit" at bounding box center [1248, 605] width 49 height 16
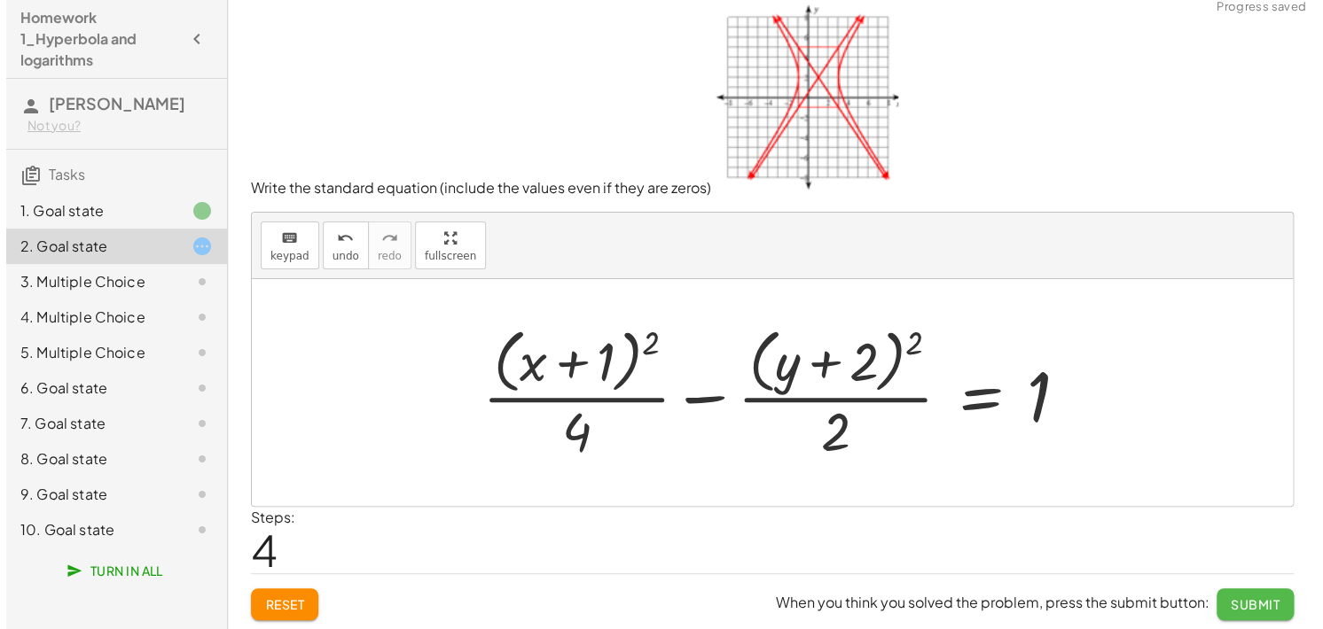
scroll to position [0, 0]
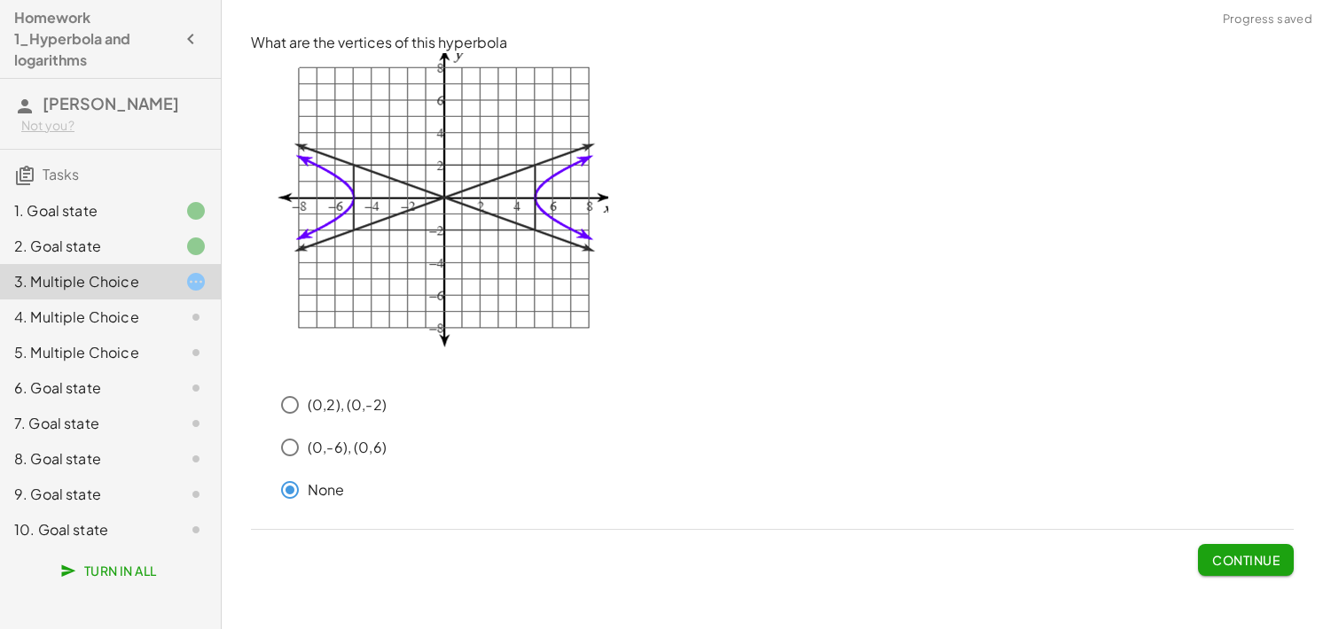
click at [1213, 555] on span "Continue" at bounding box center [1245, 560] width 67 height 16
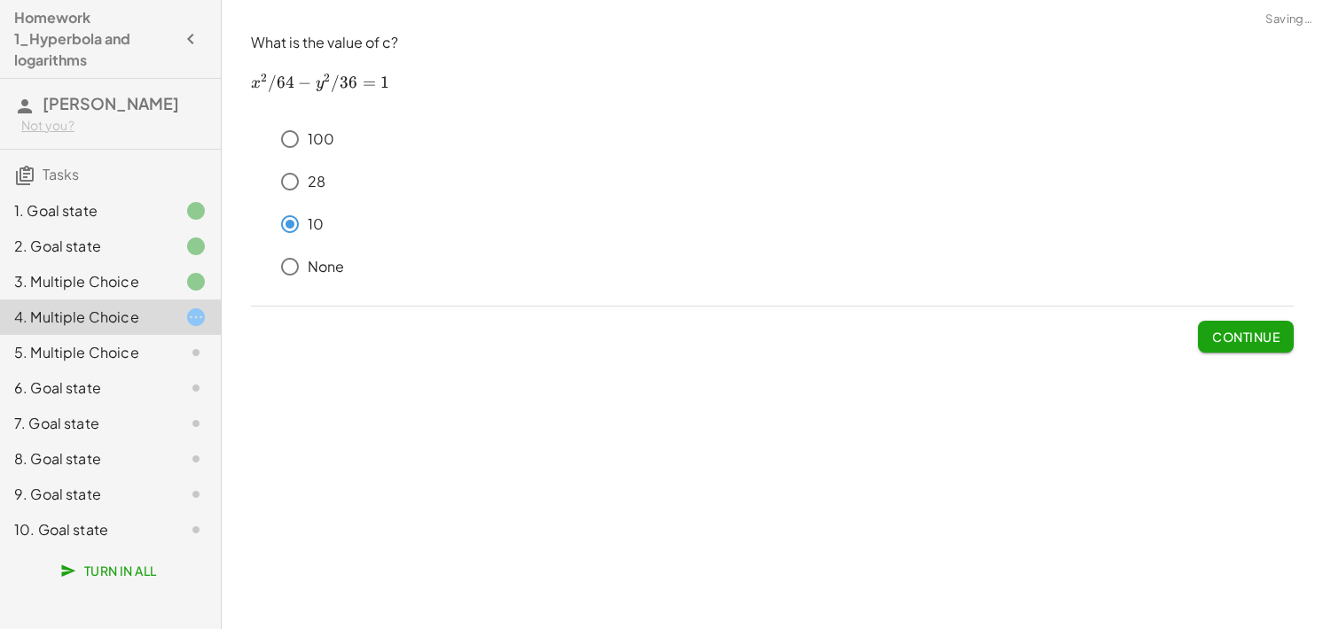
click at [1245, 349] on button "Continue" at bounding box center [1246, 337] width 96 height 32
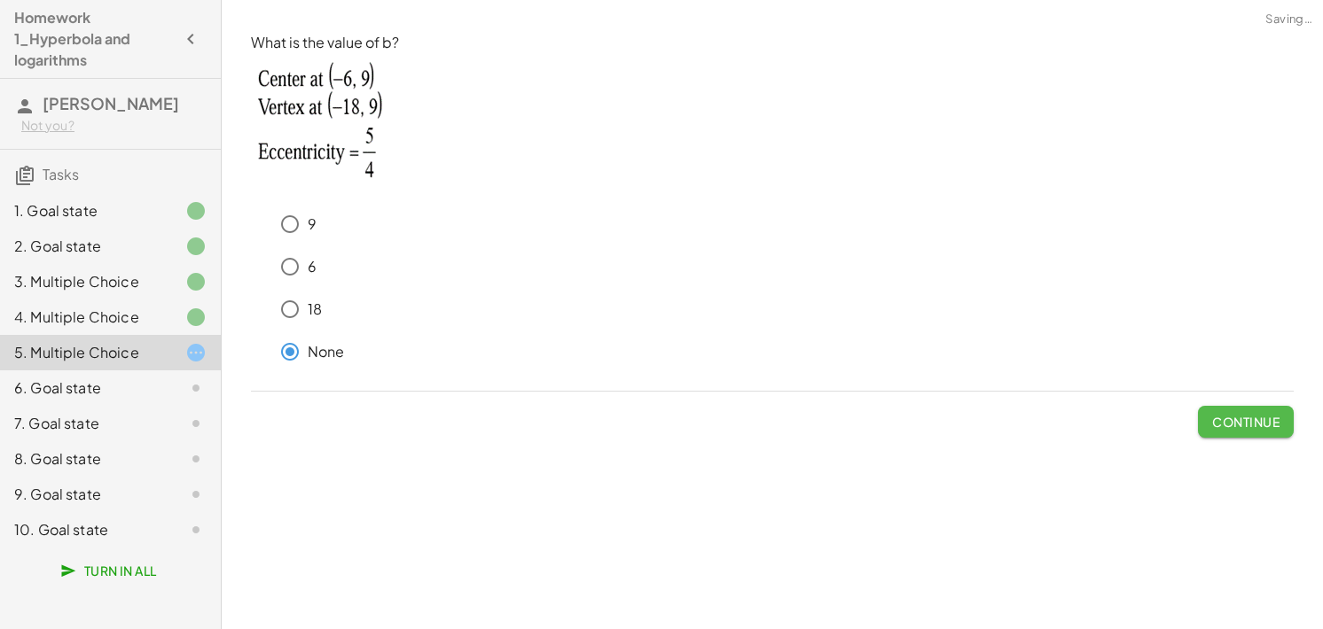
click at [1266, 414] on span "Continue" at bounding box center [1245, 422] width 67 height 16
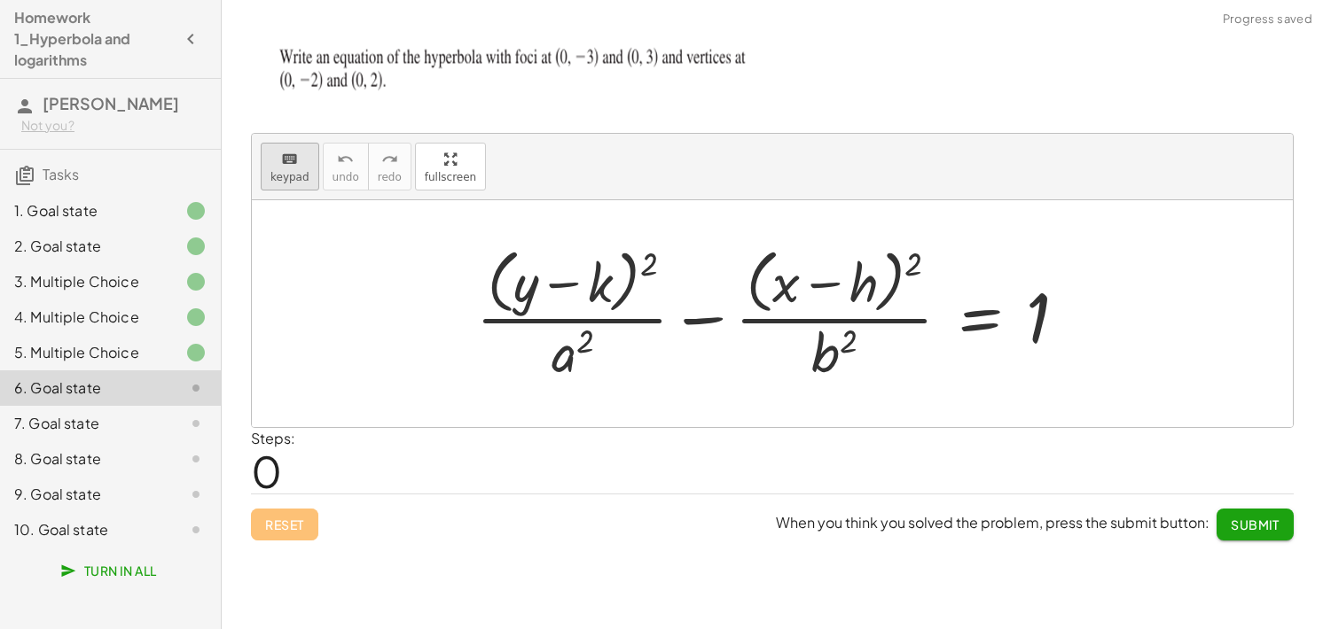
click at [284, 176] on span "keypad" at bounding box center [289, 177] width 39 height 12
click at [567, 341] on div at bounding box center [572, 352] width 43 height 62
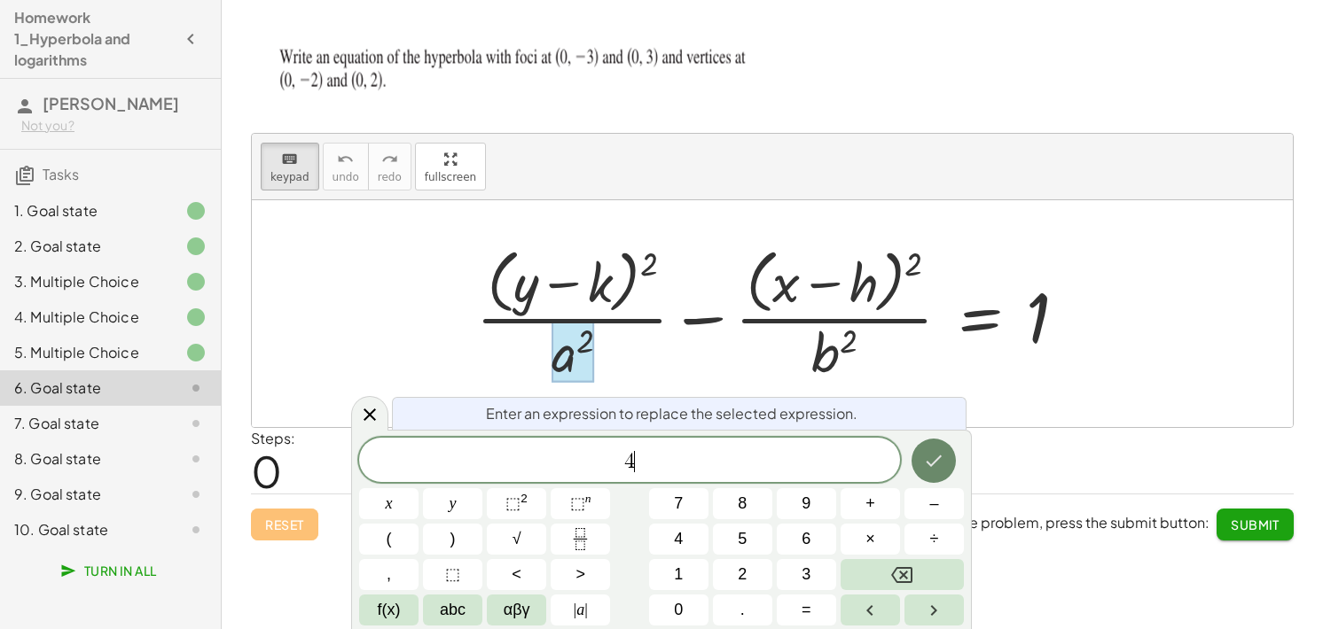
click at [943, 456] on icon "Done" at bounding box center [933, 460] width 21 height 21
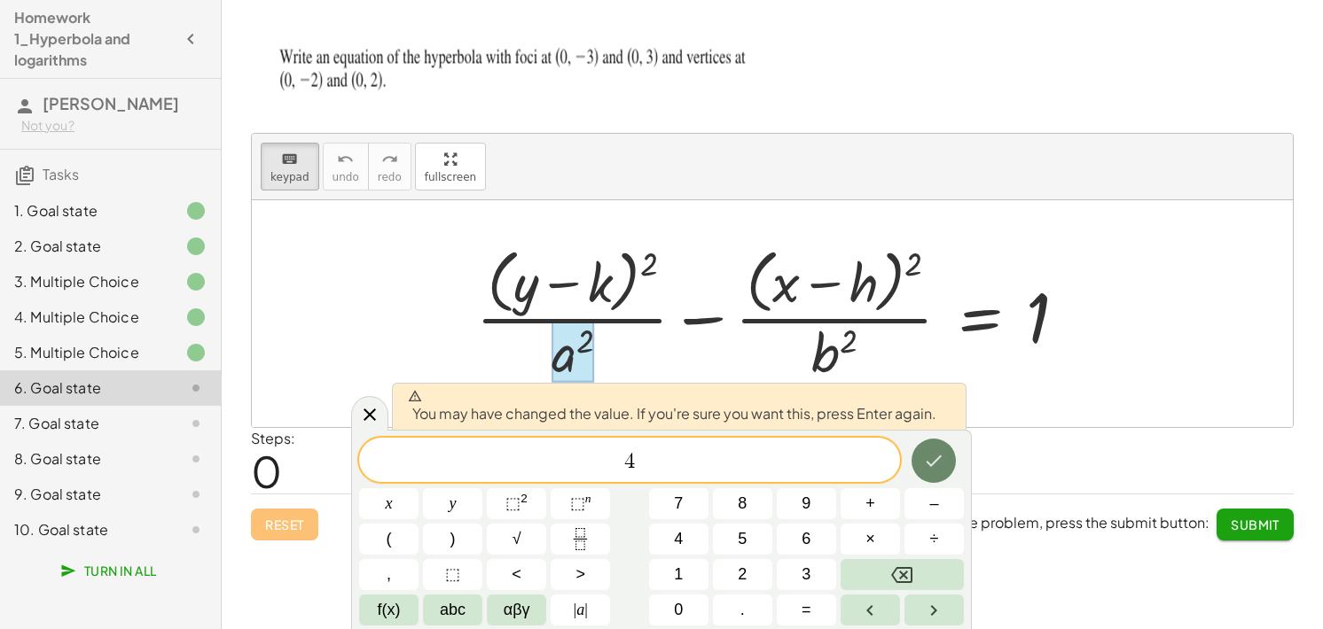
click at [931, 472] on button "Done" at bounding box center [933, 461] width 44 height 44
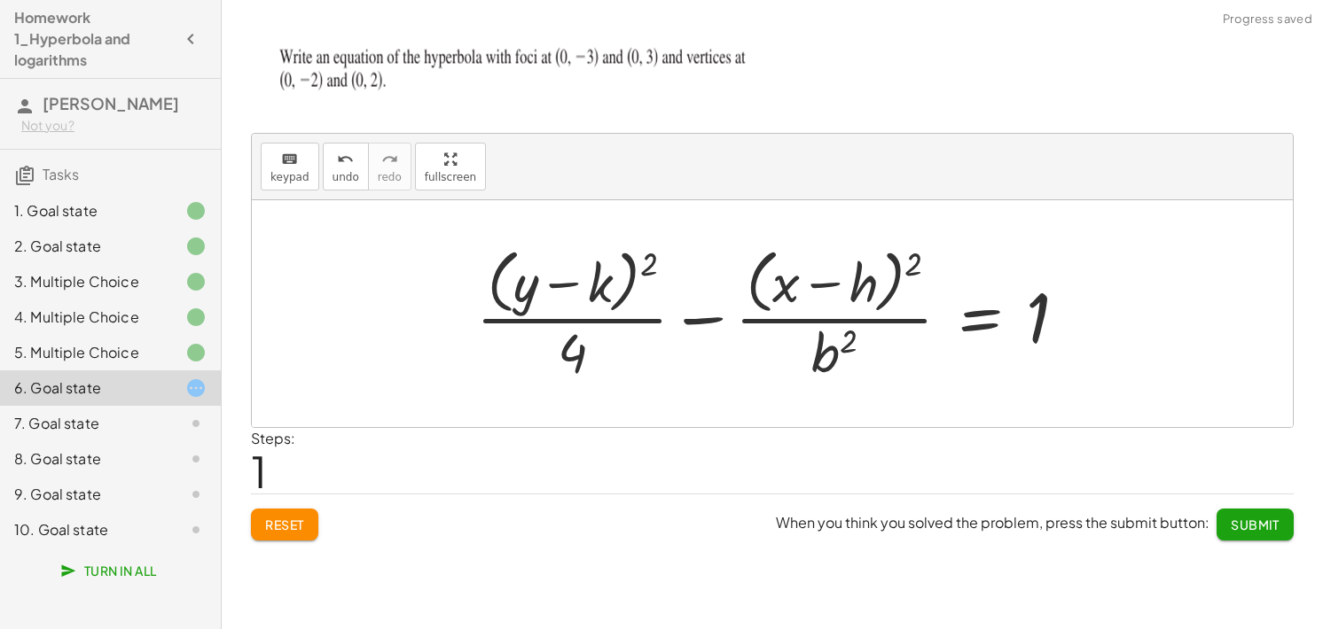
click at [820, 372] on div at bounding box center [778, 313] width 623 height 145
click at [288, 171] on span "keypad" at bounding box center [289, 177] width 39 height 12
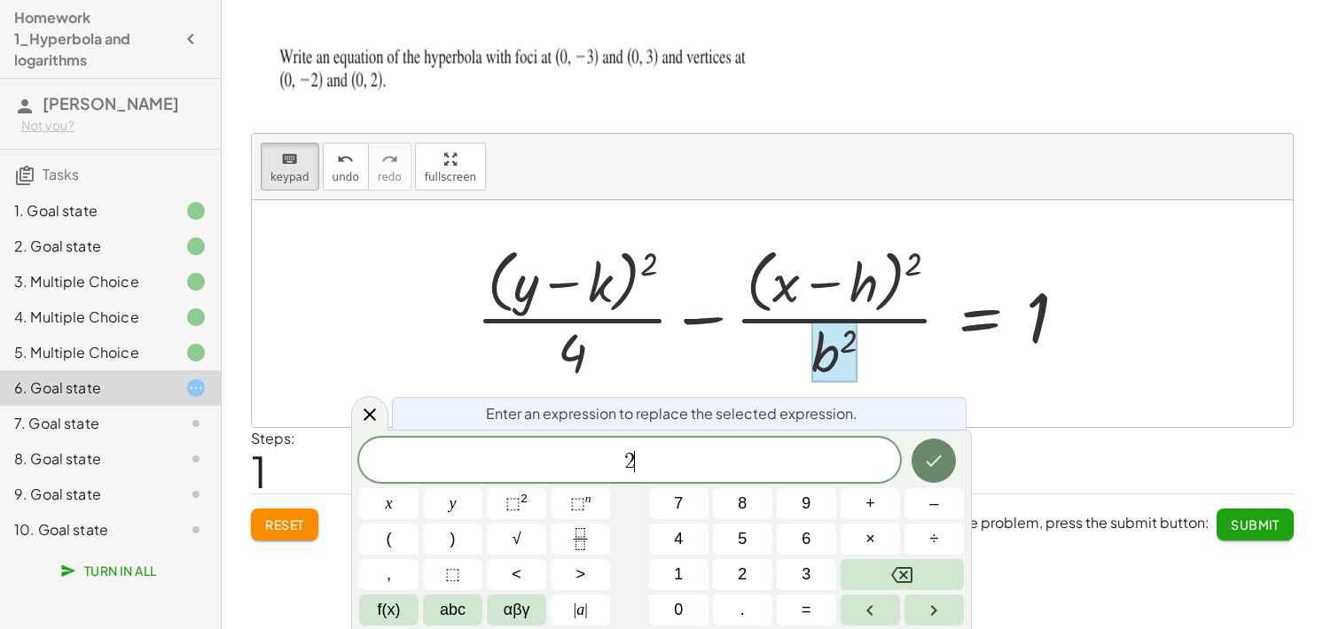
click at [943, 454] on icon "Done" at bounding box center [933, 460] width 21 height 21
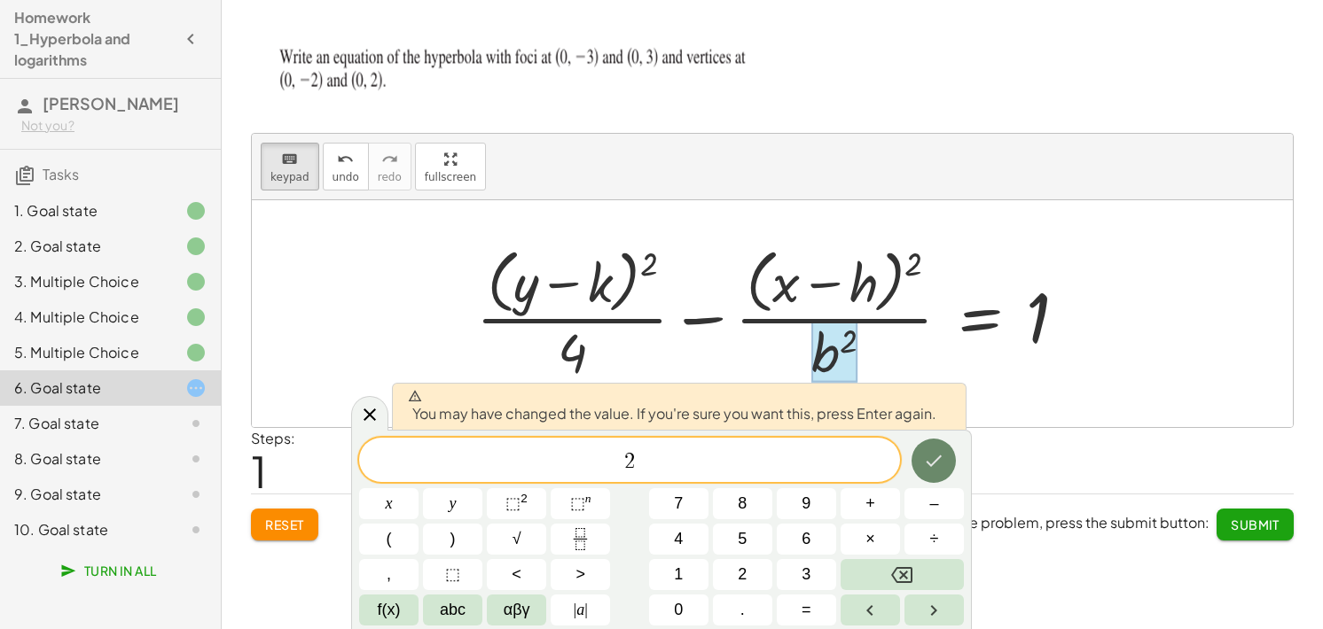
click at [936, 470] on icon "Done" at bounding box center [933, 460] width 21 height 21
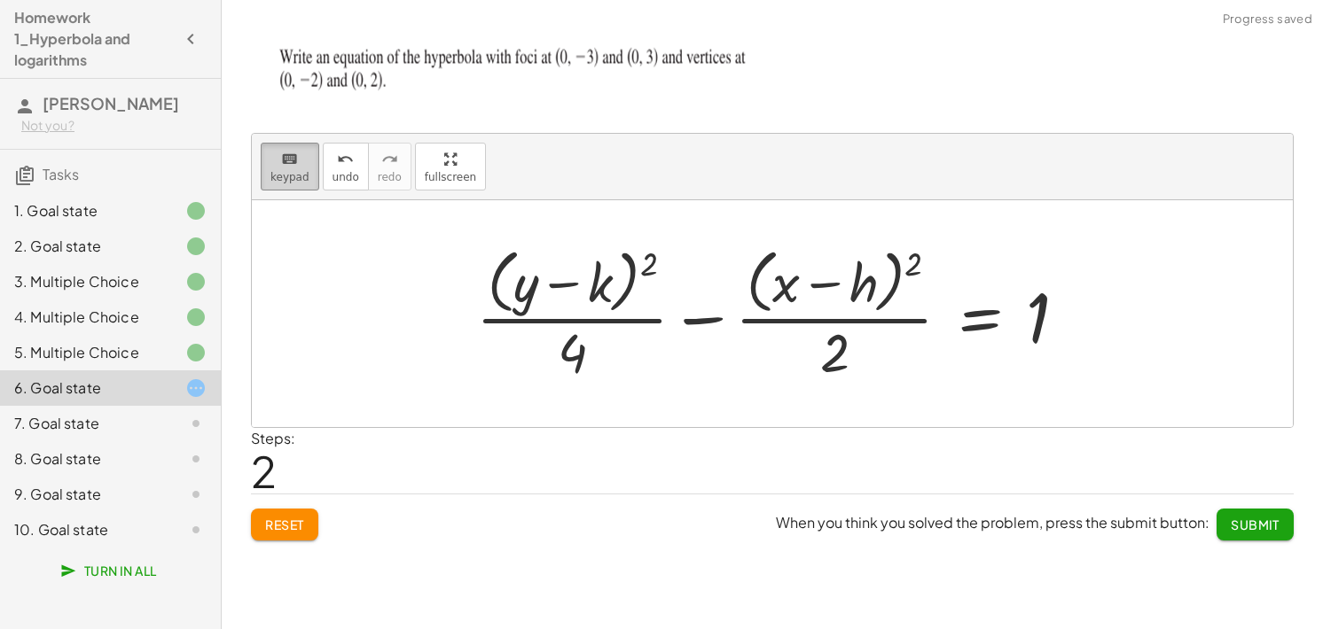
click at [285, 157] on icon "keyboard" at bounding box center [289, 159] width 17 height 21
click at [594, 293] on div at bounding box center [575, 283] width 74 height 59
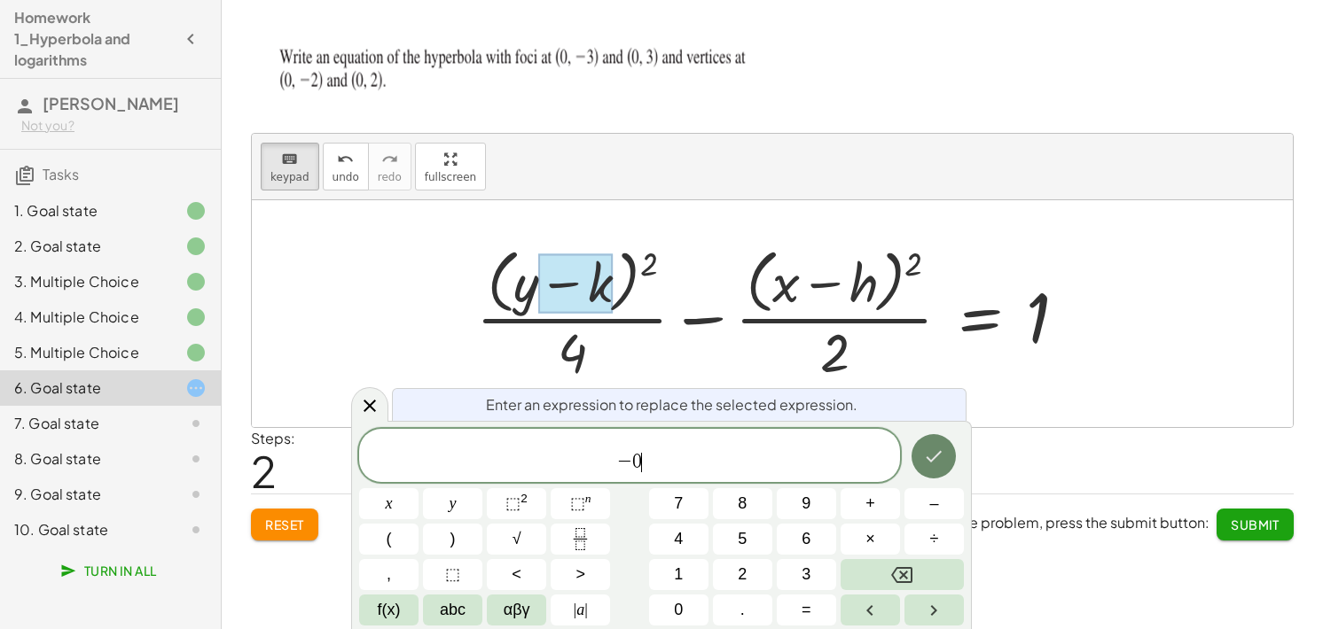
click at [934, 457] on icon "Done" at bounding box center [933, 456] width 21 height 21
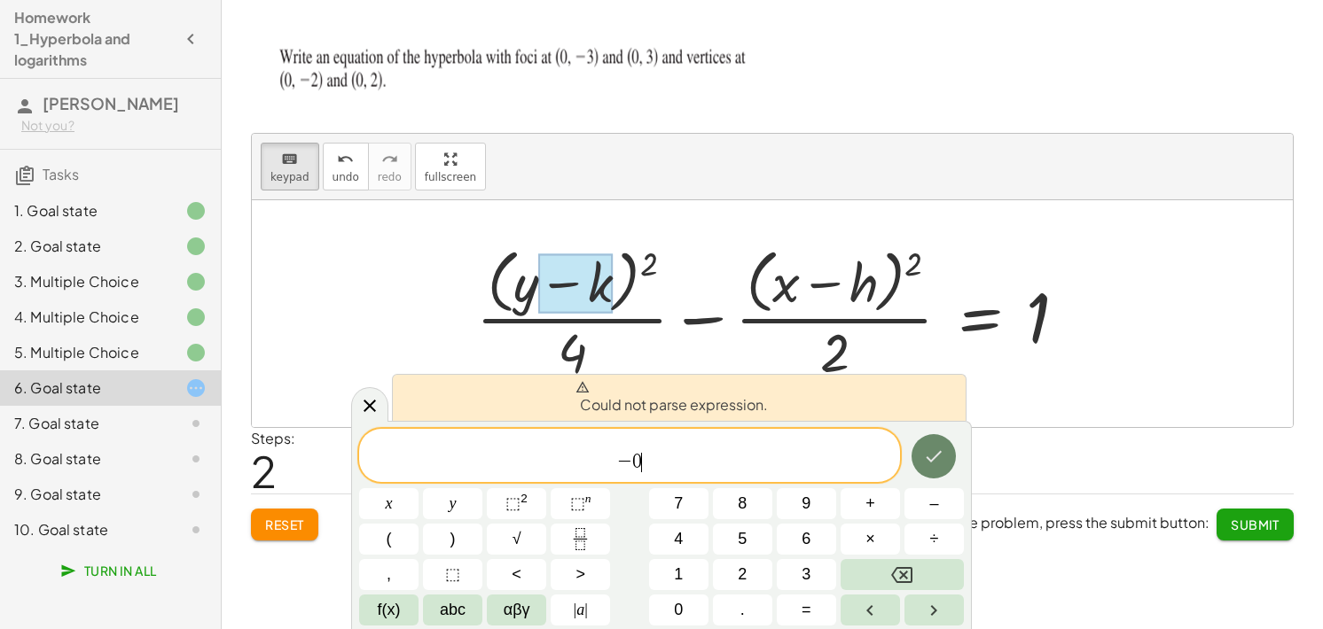
click at [934, 457] on icon "Done" at bounding box center [933, 456] width 21 height 21
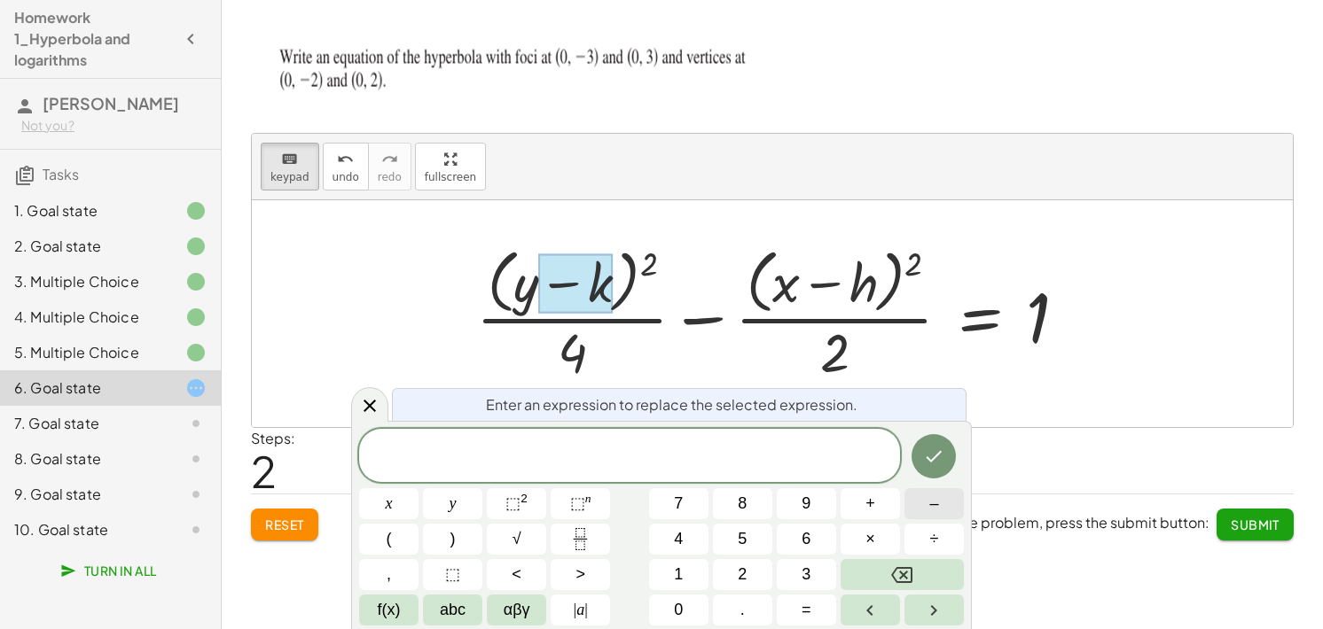
click at [934, 504] on span "–" at bounding box center [933, 504] width 9 height 24
click at [695, 603] on button "0" at bounding box center [678, 610] width 59 height 31
click at [923, 446] on icon "Done" at bounding box center [933, 456] width 21 height 21
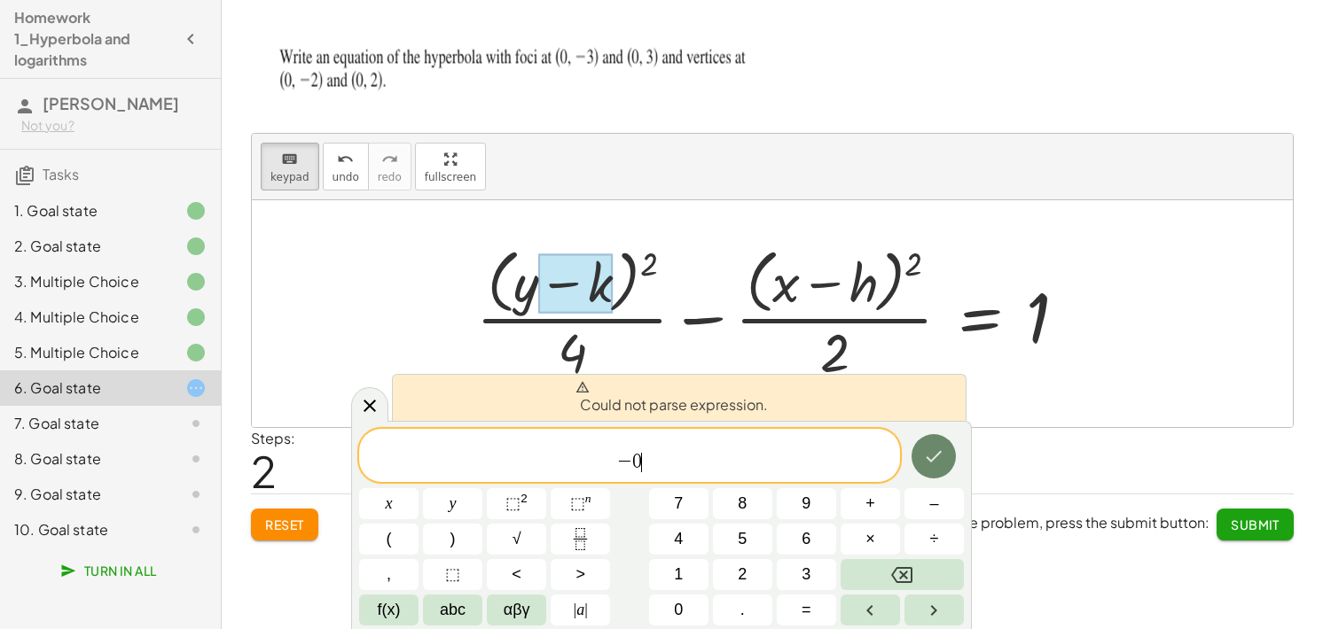
click at [923, 446] on icon "Done" at bounding box center [933, 456] width 21 height 21
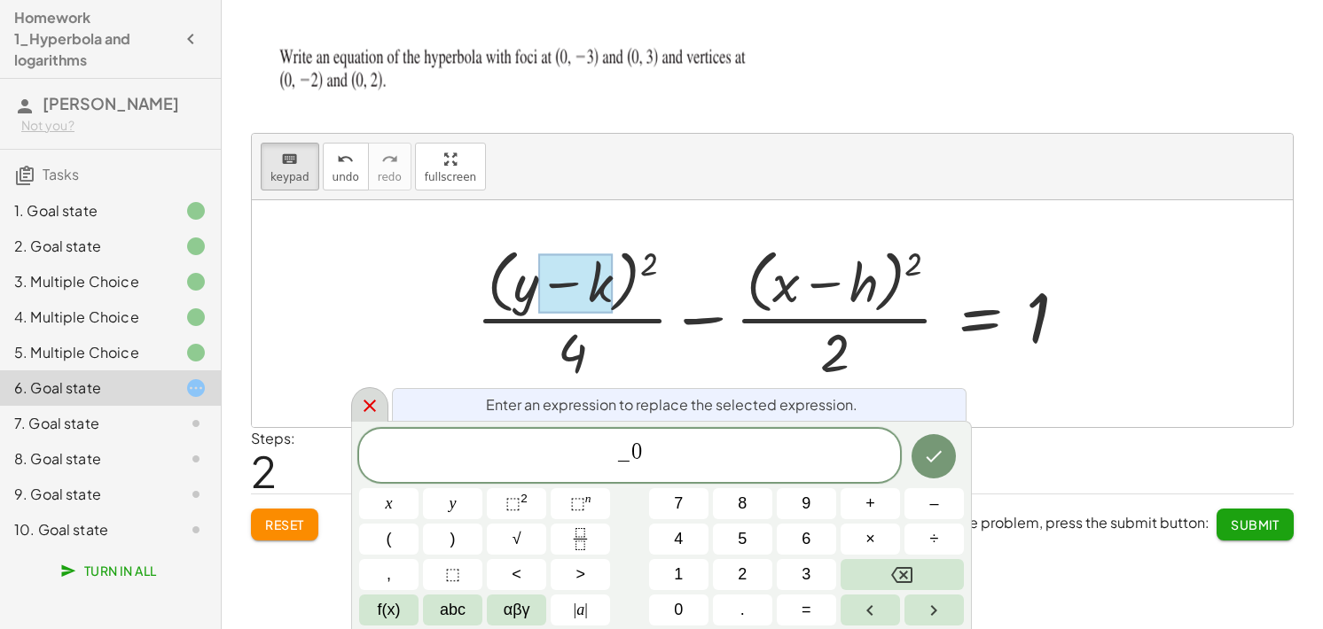
click at [368, 407] on icon at bounding box center [369, 406] width 12 height 12
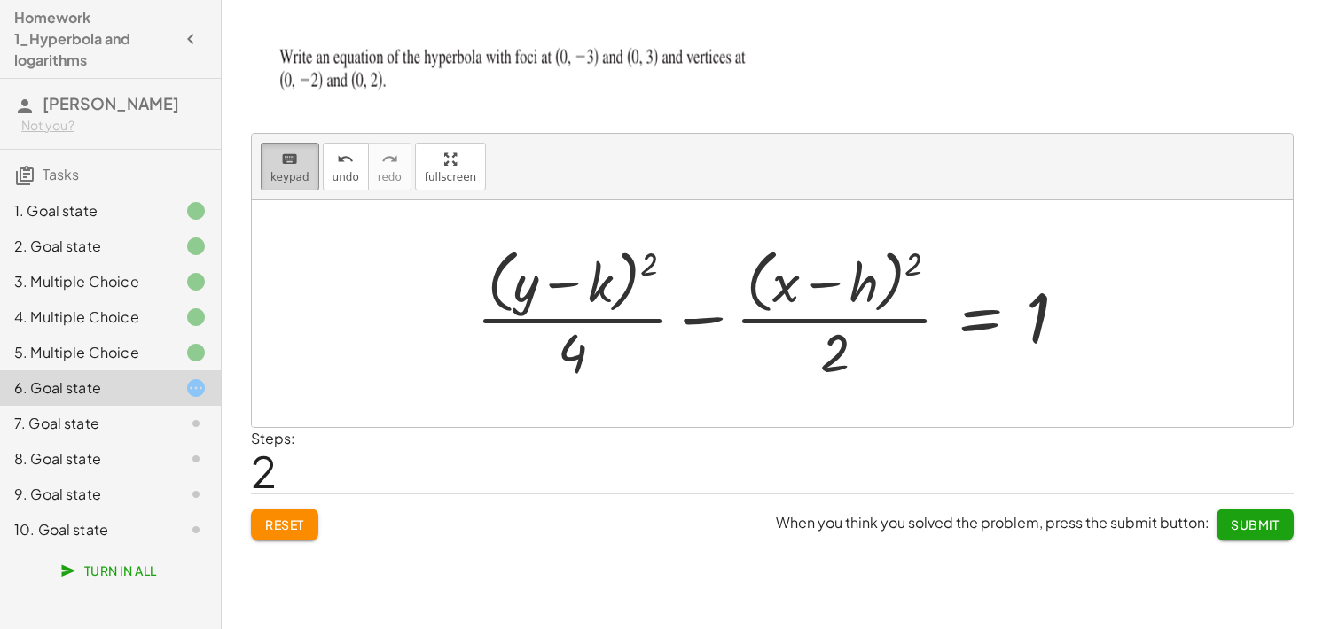
click at [304, 173] on button "keyboard keypad" at bounding box center [290, 167] width 59 height 48
click at [621, 285] on div at bounding box center [778, 313] width 623 height 145
click at [273, 158] on div "keyboard" at bounding box center [289, 158] width 39 height 21
click at [592, 284] on div at bounding box center [575, 283] width 74 height 59
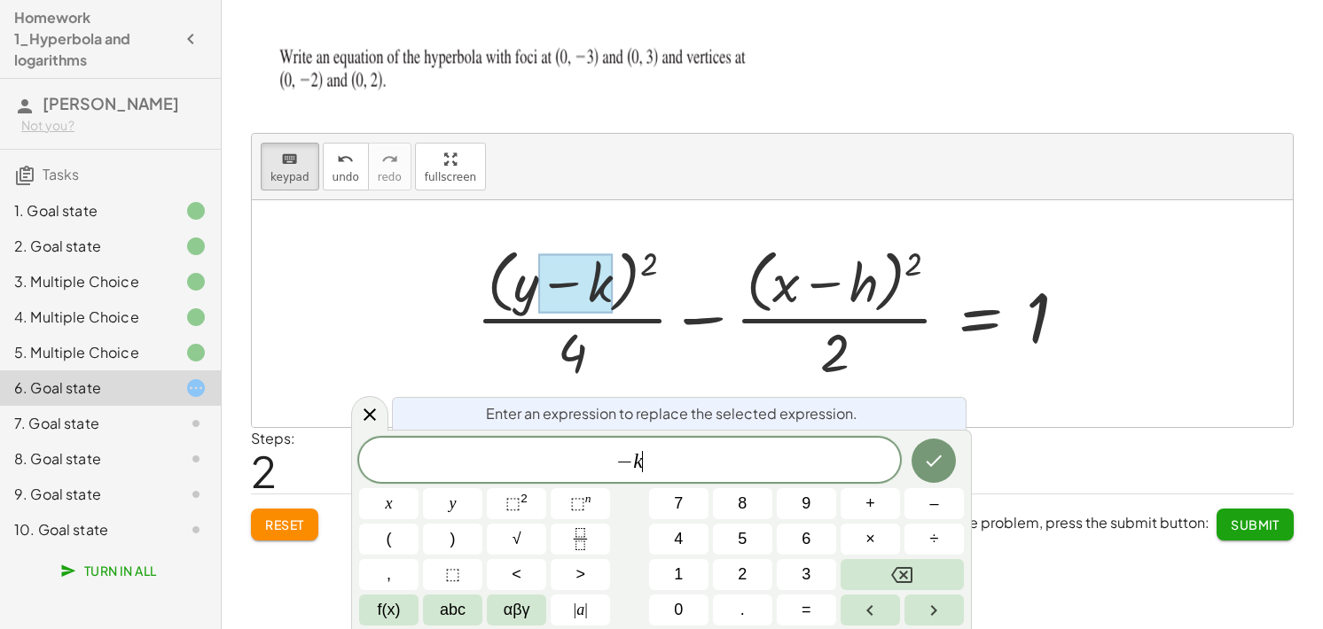
click at [747, 444] on div "− k ​" at bounding box center [629, 460] width 541 height 44
click at [418, 488] on div at bounding box center [388, 503] width 59 height 31
click at [915, 461] on button "Done" at bounding box center [933, 461] width 44 height 44
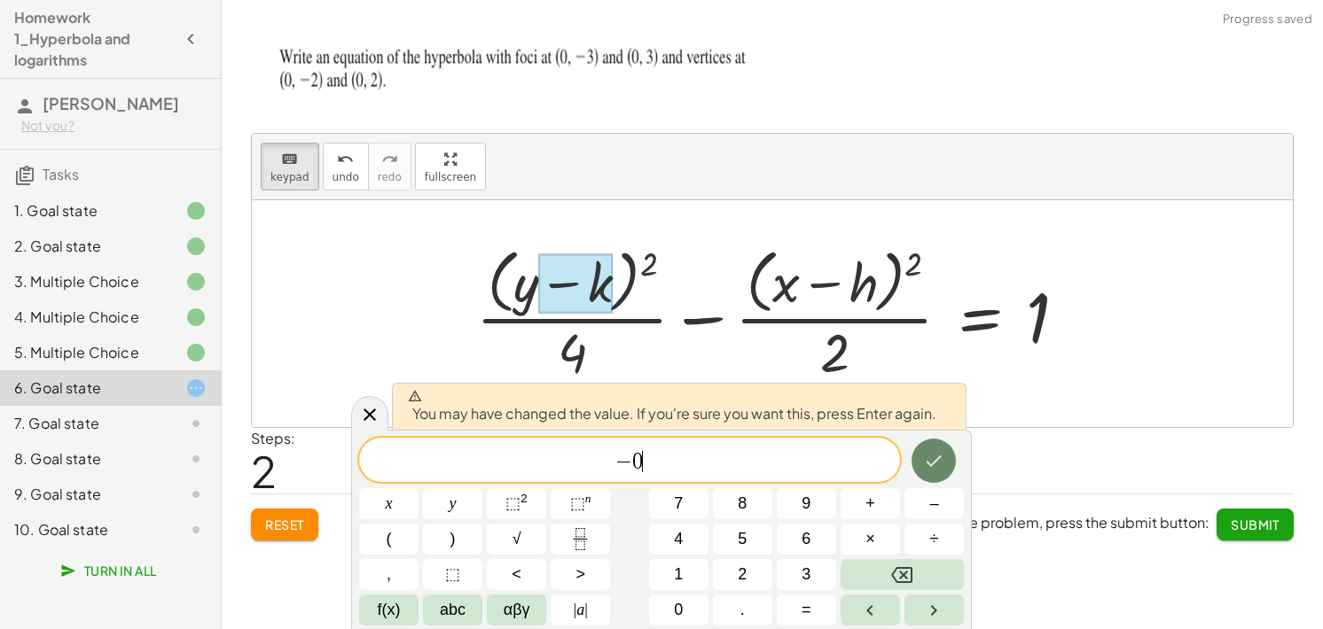
click at [915, 461] on button "Done" at bounding box center [933, 461] width 44 height 44
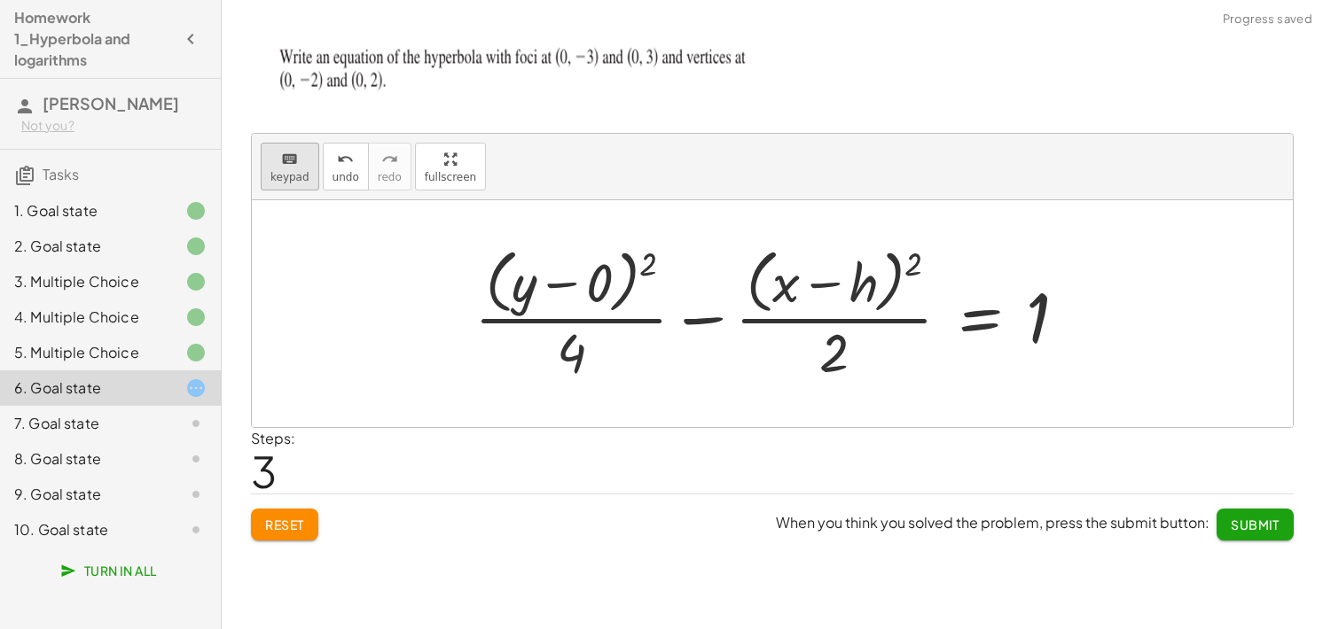
click at [299, 171] on span "keypad" at bounding box center [289, 177] width 39 height 12
click at [860, 276] on div at bounding box center [839, 283] width 78 height 59
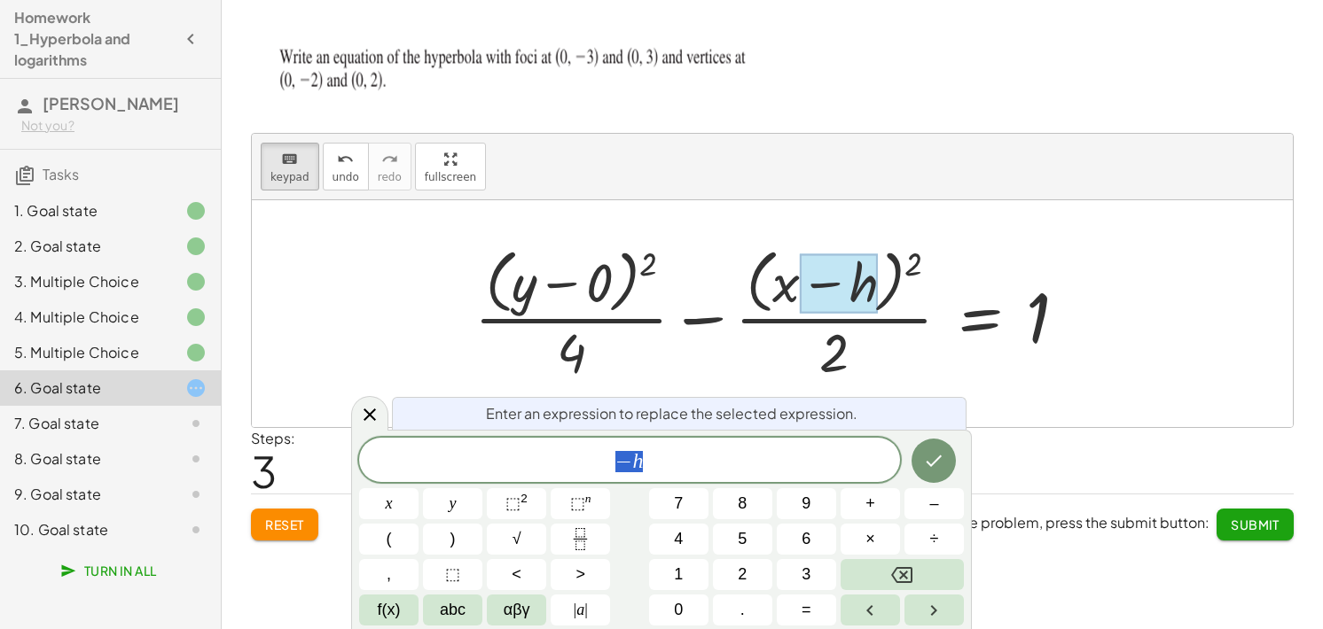
click at [723, 461] on span "− h" at bounding box center [629, 461] width 541 height 25
click at [929, 462] on icon "Done" at bounding box center [933, 460] width 21 height 21
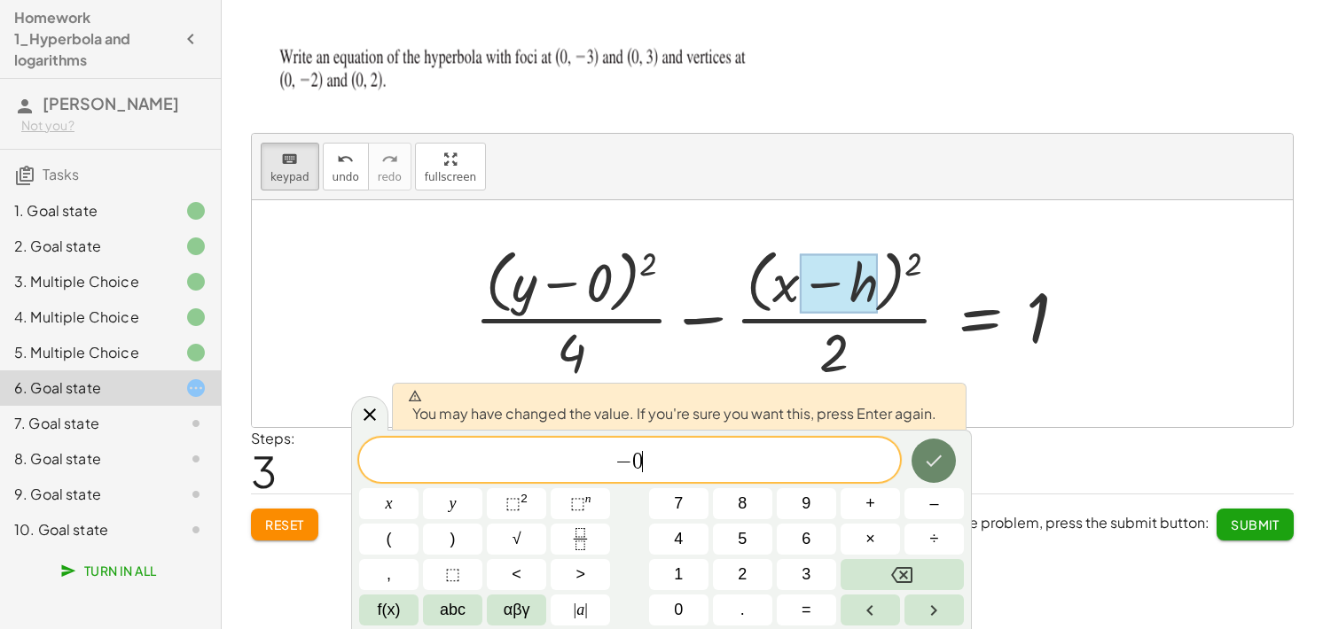
click at [928, 459] on icon "Done" at bounding box center [933, 460] width 21 height 21
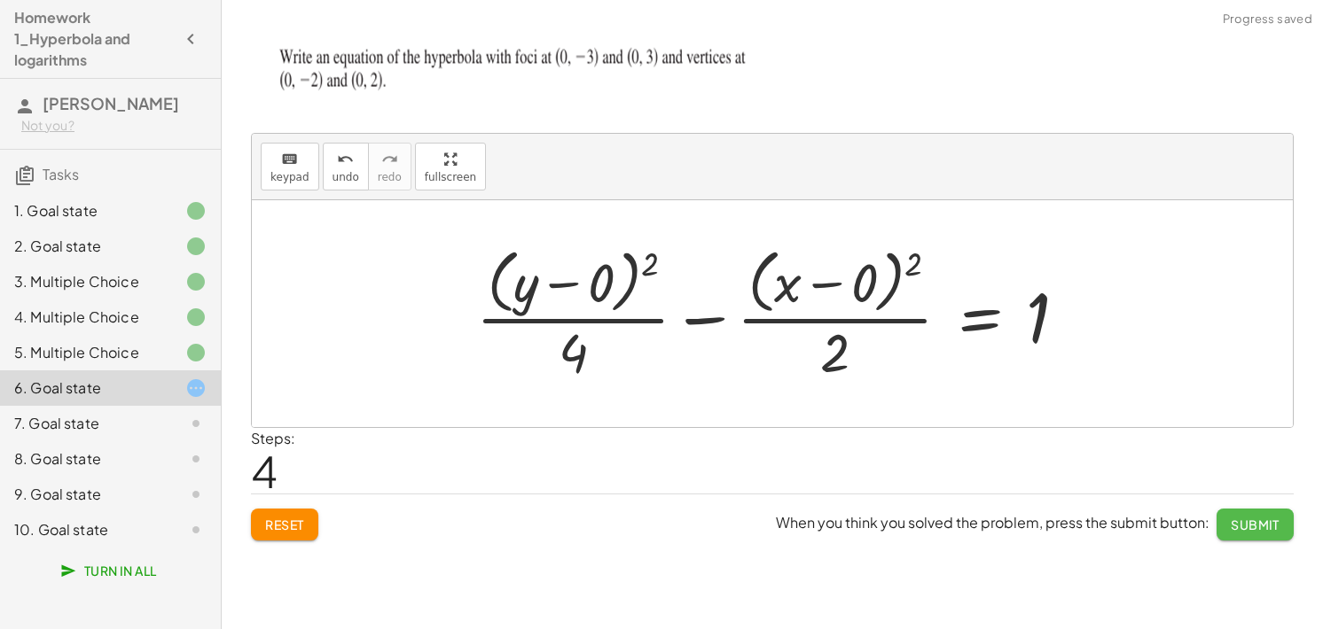
click at [1268, 527] on span "Submit" at bounding box center [1255, 525] width 49 height 16
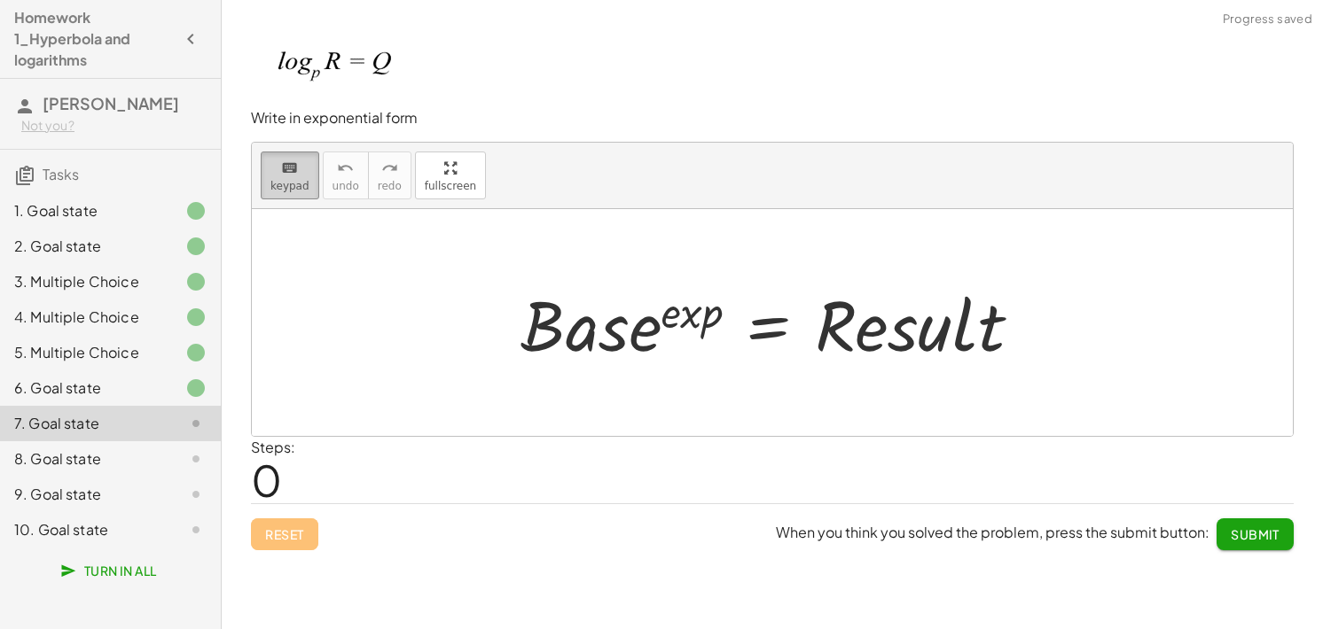
click at [294, 184] on span "keypad" at bounding box center [289, 186] width 39 height 12
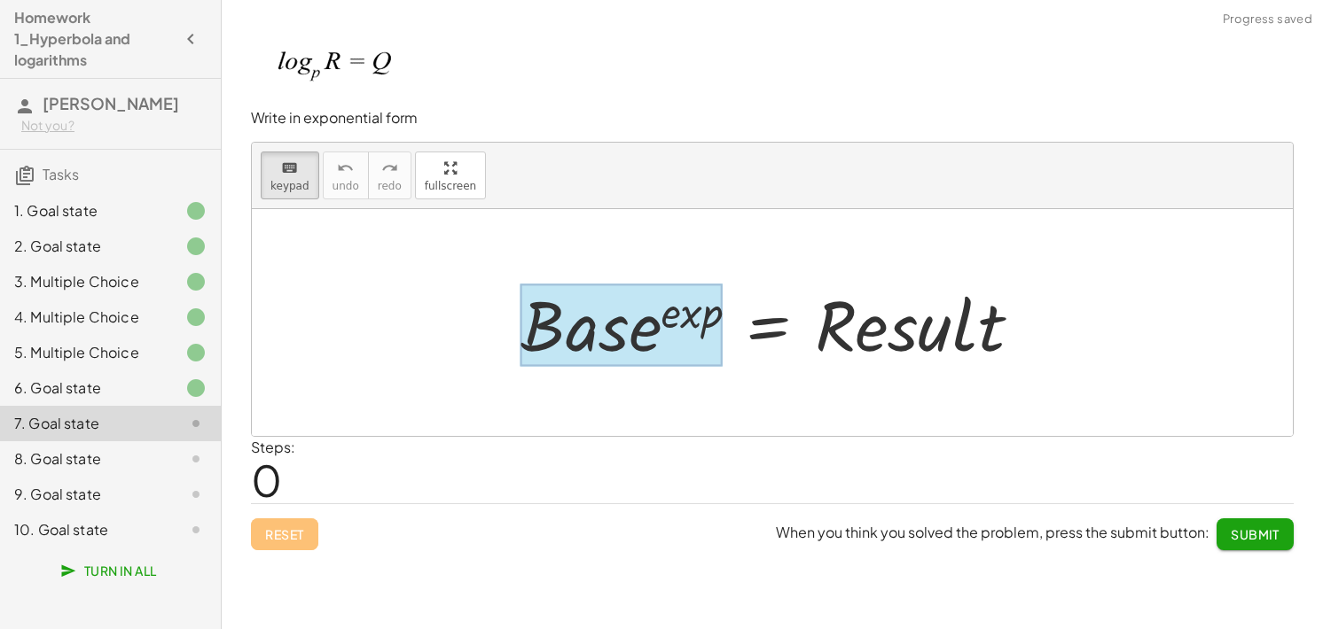
click at [658, 352] on div at bounding box center [621, 325] width 202 height 82
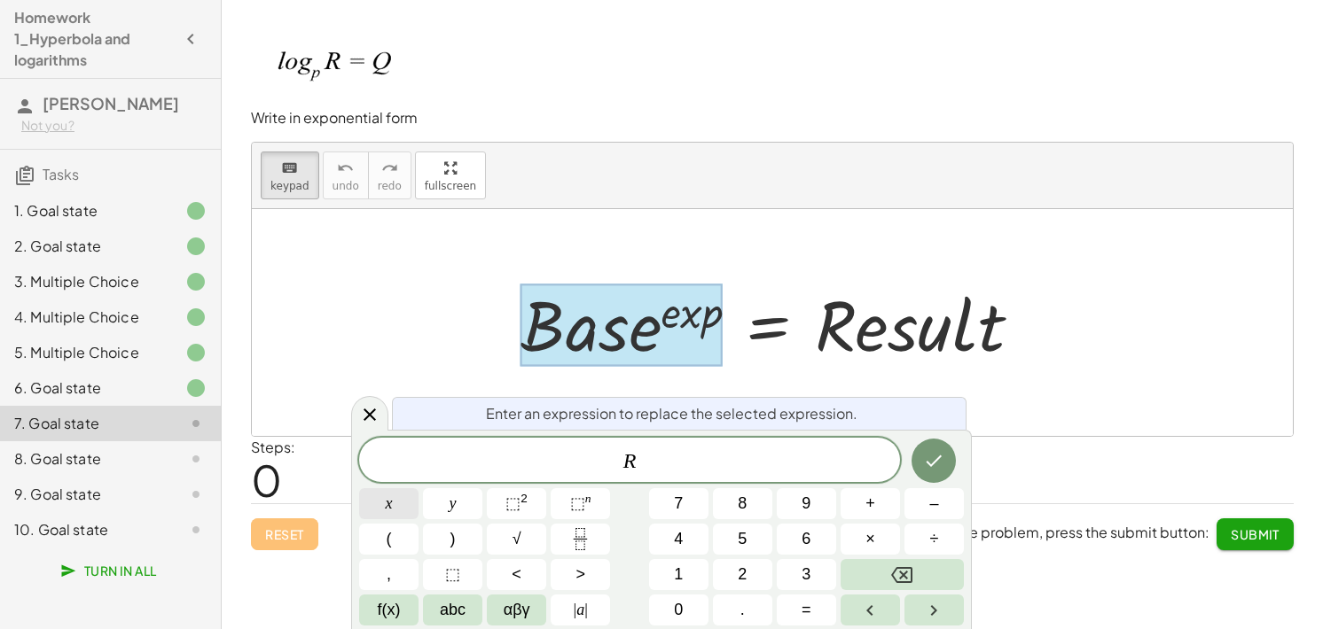
click at [400, 509] on button "x" at bounding box center [388, 503] width 59 height 31
click at [465, 582] on button "⬚" at bounding box center [452, 574] width 59 height 31
click at [457, 580] on span "⬚" at bounding box center [452, 575] width 15 height 24
click at [511, 509] on span "⬚" at bounding box center [512, 504] width 15 height 18
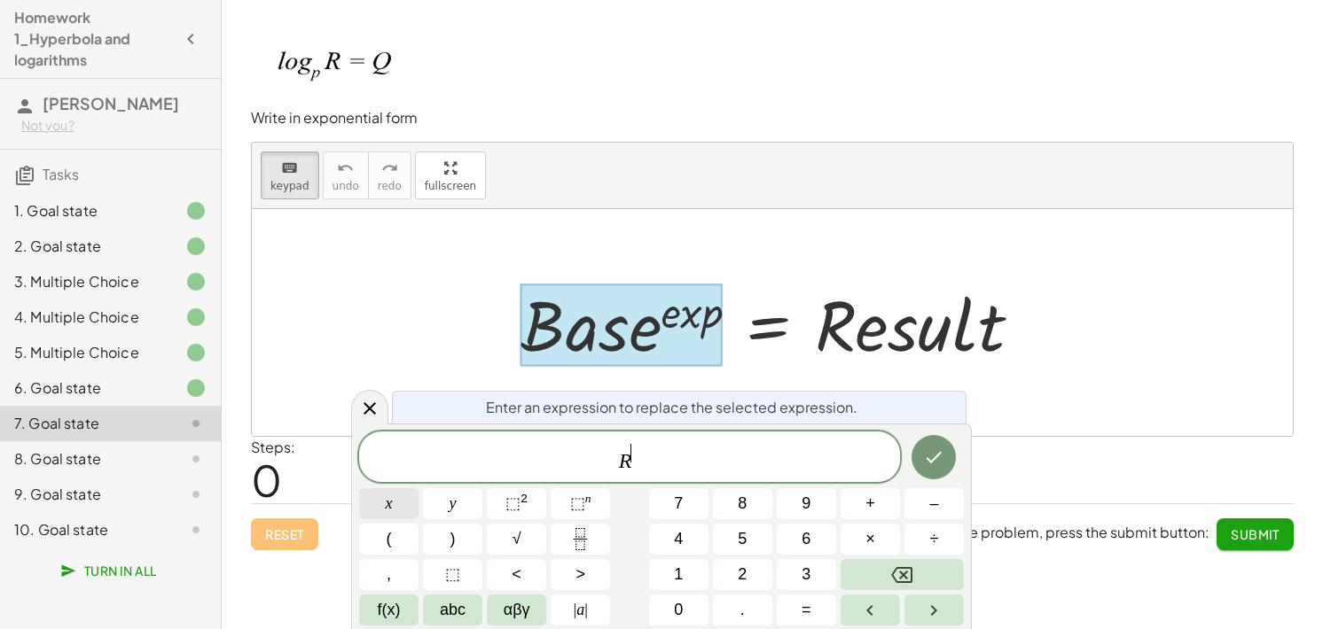
click at [401, 508] on button "x" at bounding box center [388, 503] width 59 height 31
click at [535, 614] on button "αβγ" at bounding box center [516, 610] width 59 height 31
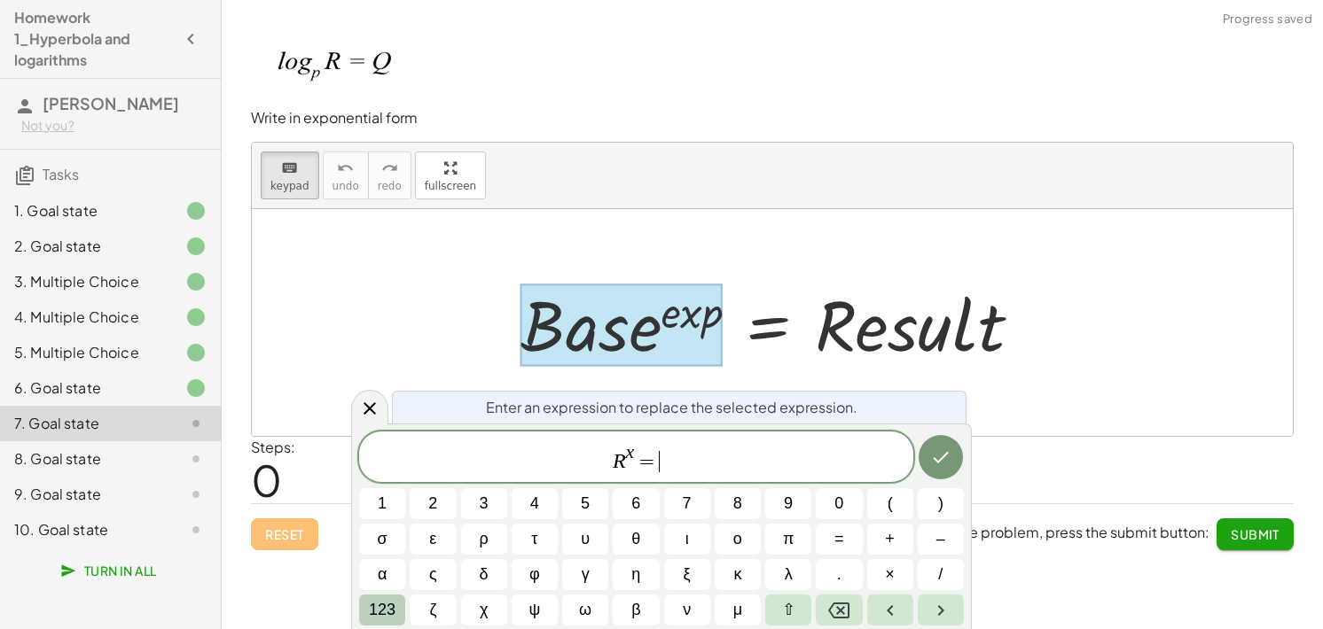
click at [383, 607] on span "123" at bounding box center [382, 610] width 27 height 24
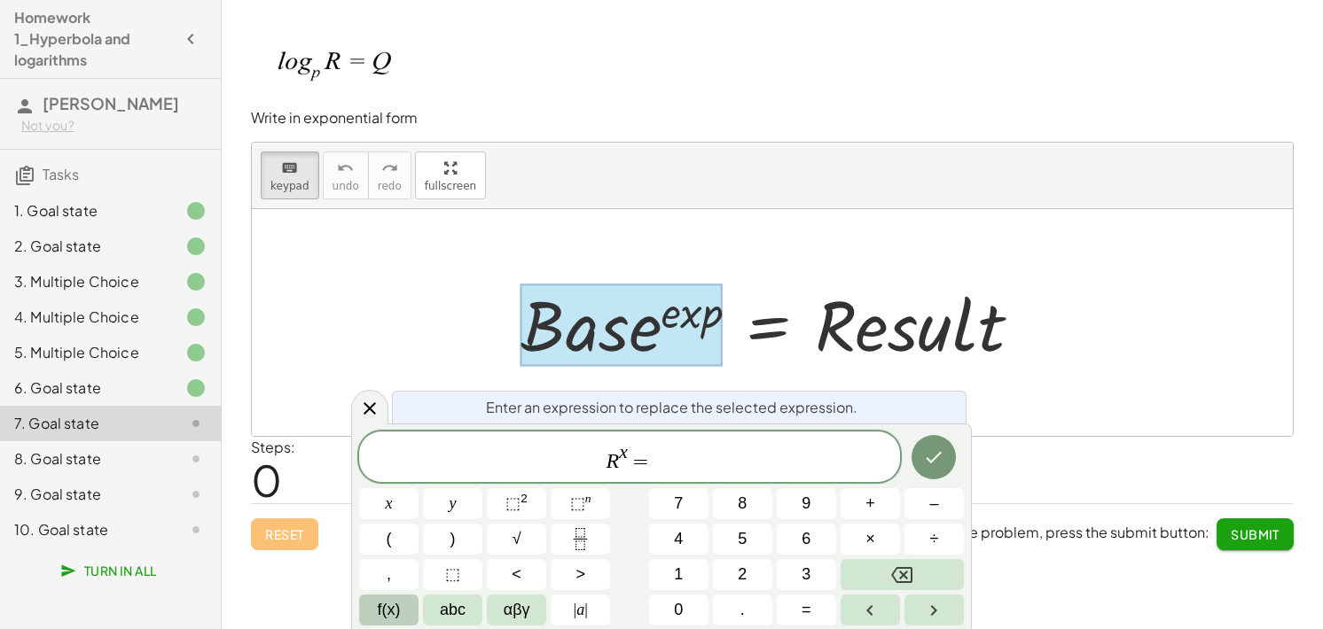
click at [388, 611] on span "f(x)" at bounding box center [389, 610] width 23 height 24
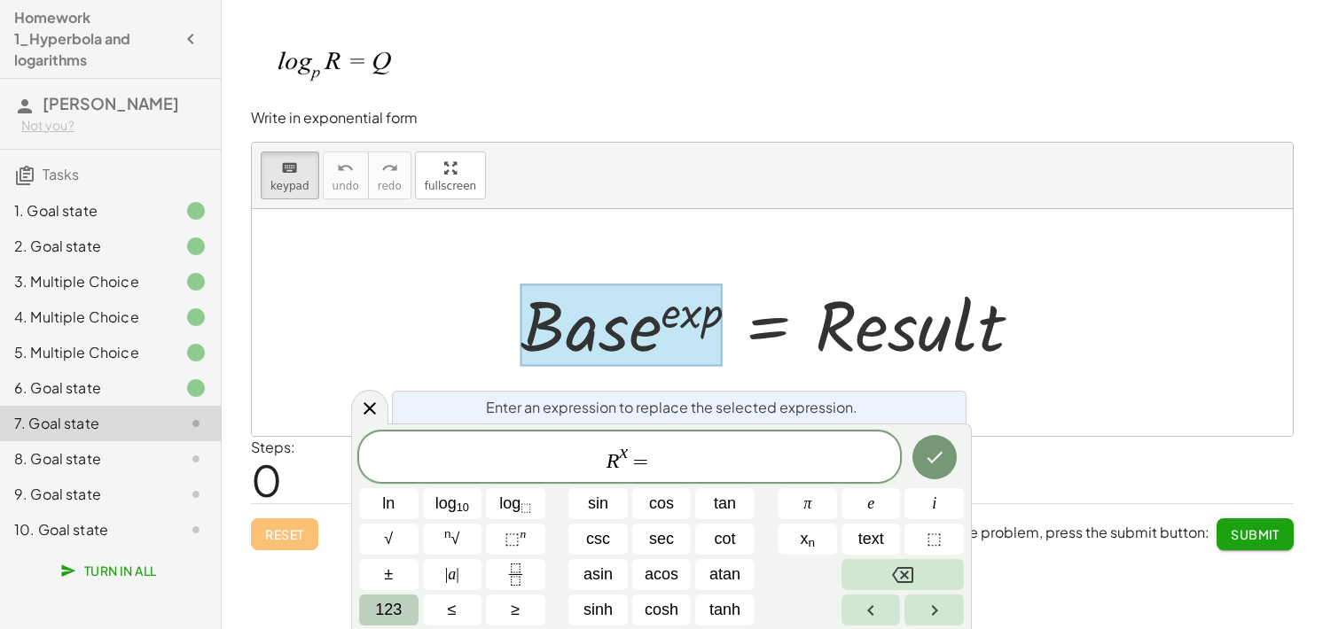
click at [389, 607] on span "123" at bounding box center [388, 610] width 27 height 24
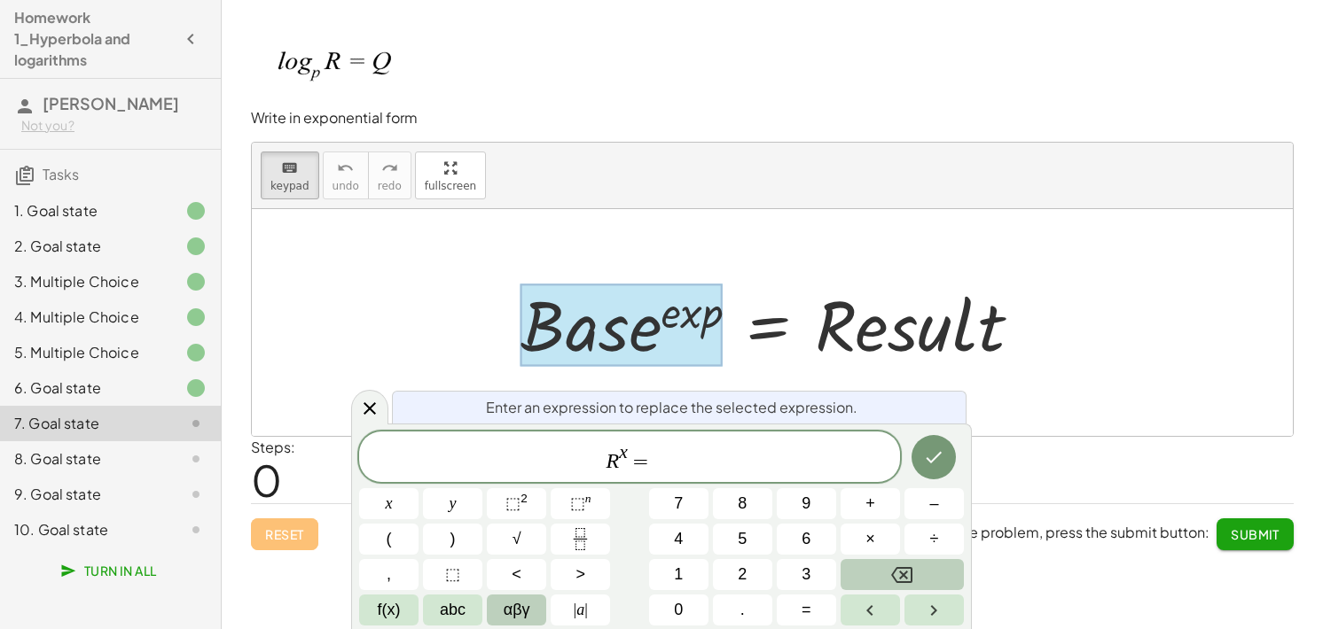
click at [496, 619] on button "αβγ" at bounding box center [516, 610] width 59 height 31
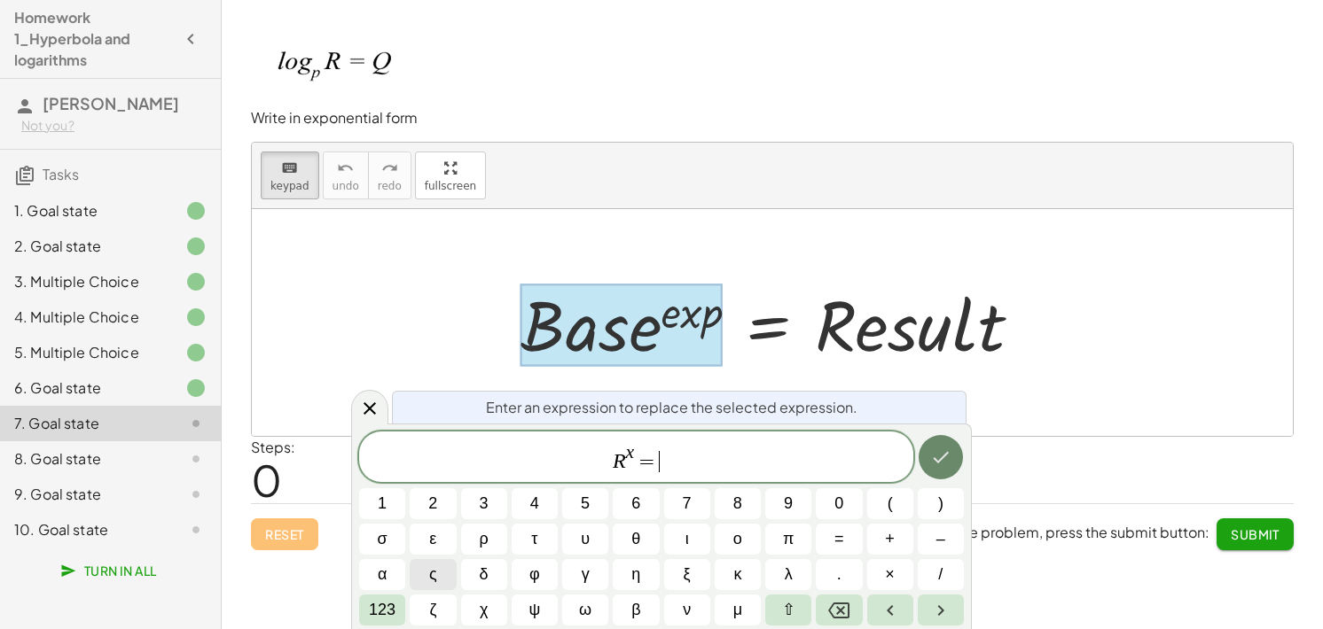
click at [947, 460] on icon "Done" at bounding box center [940, 457] width 21 height 21
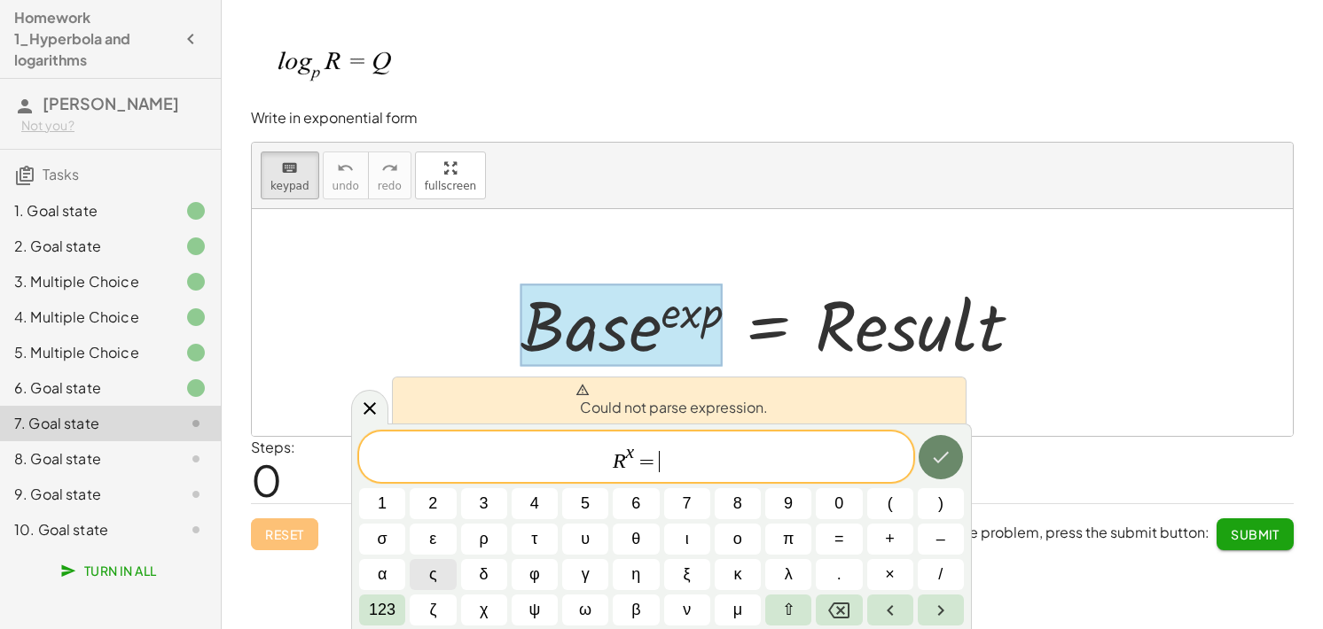
click at [947, 460] on icon "Done" at bounding box center [940, 457] width 21 height 21
click at [945, 462] on icon "Done" at bounding box center [940, 457] width 21 height 21
click at [372, 414] on icon at bounding box center [369, 408] width 21 height 21
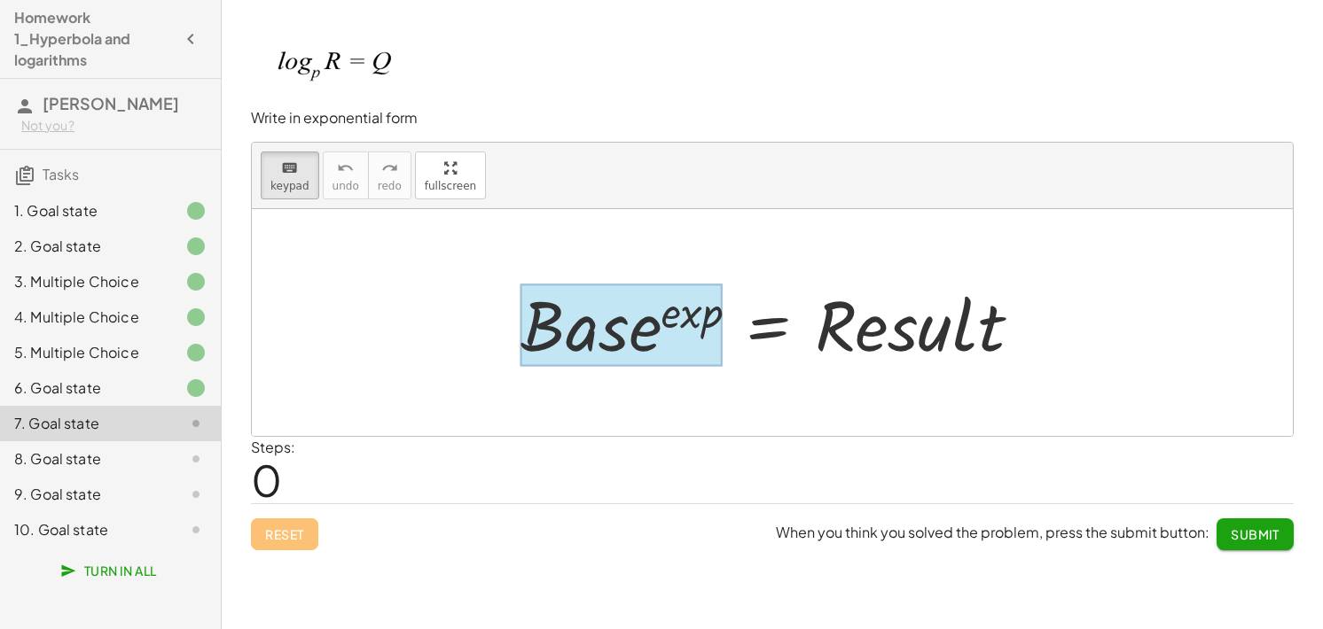
click at [602, 338] on div at bounding box center [621, 325] width 202 height 82
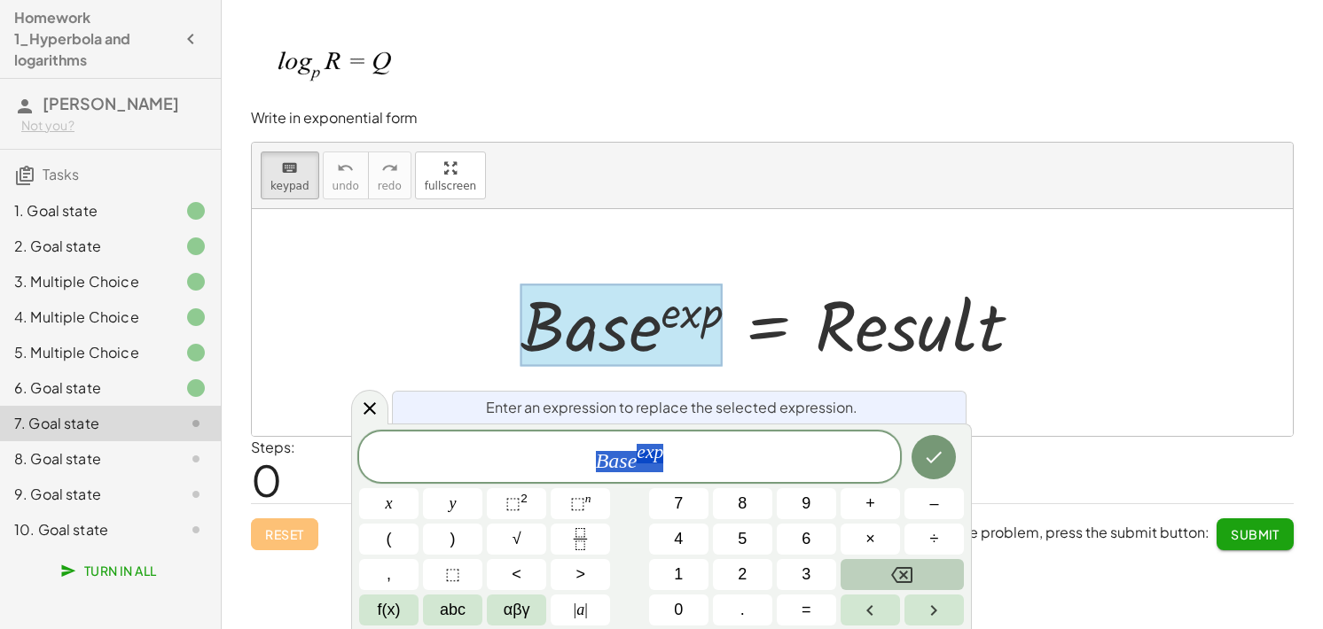
click at [571, 345] on div at bounding box center [621, 325] width 202 height 82
click at [649, 468] on span "B a s e e x p" at bounding box center [629, 458] width 541 height 32
click at [634, 465] on var "e" at bounding box center [633, 460] width 10 height 23
click at [668, 458] on span "B a s e e x p ​" at bounding box center [629, 458] width 541 height 32
click at [668, 445] on span "B a s e e x p ​" at bounding box center [629, 458] width 541 height 32
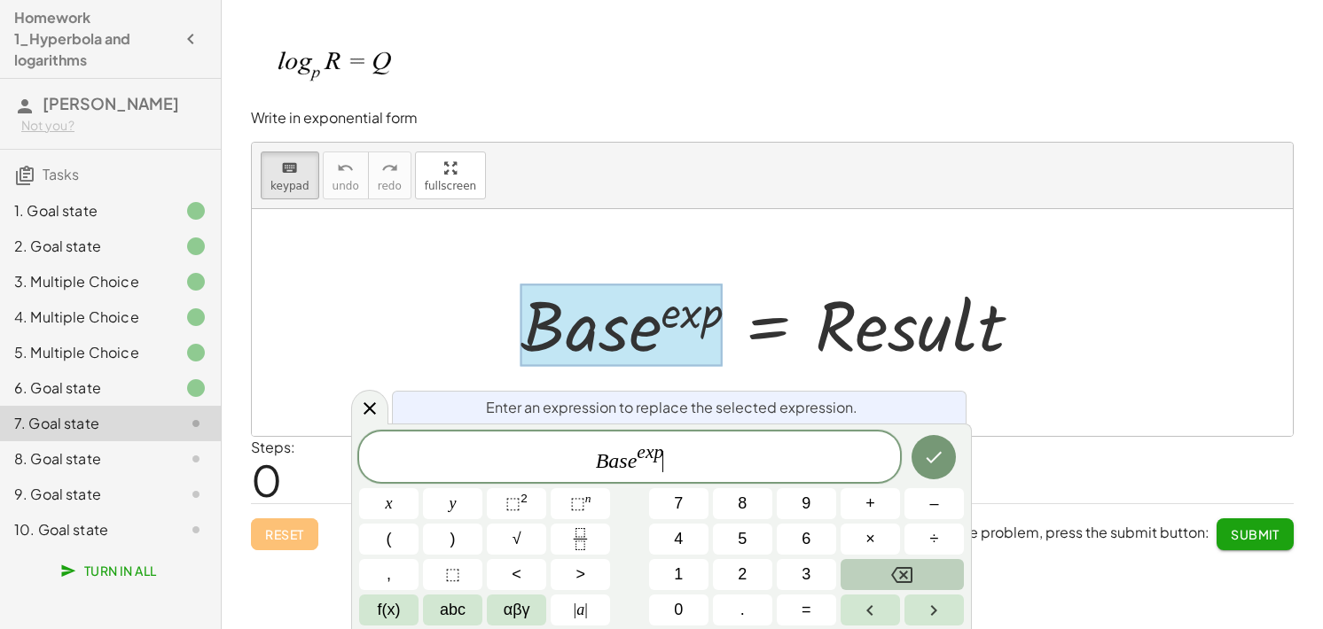
click at [663, 451] on span "B a s e e x p ​" at bounding box center [629, 458] width 541 height 32
click at [645, 465] on span "B a s e x ​" at bounding box center [629, 458] width 541 height 32
click at [943, 460] on icon "Done" at bounding box center [933, 457] width 21 height 21
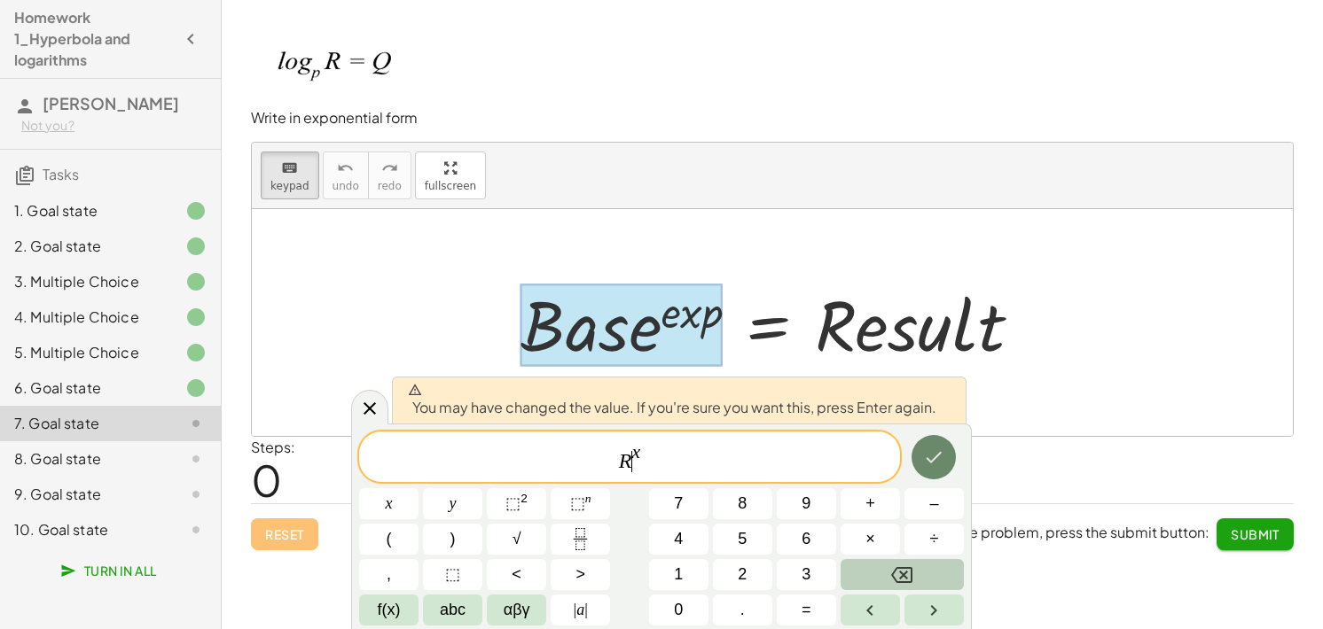
click at [943, 460] on icon "Done" at bounding box center [933, 457] width 21 height 21
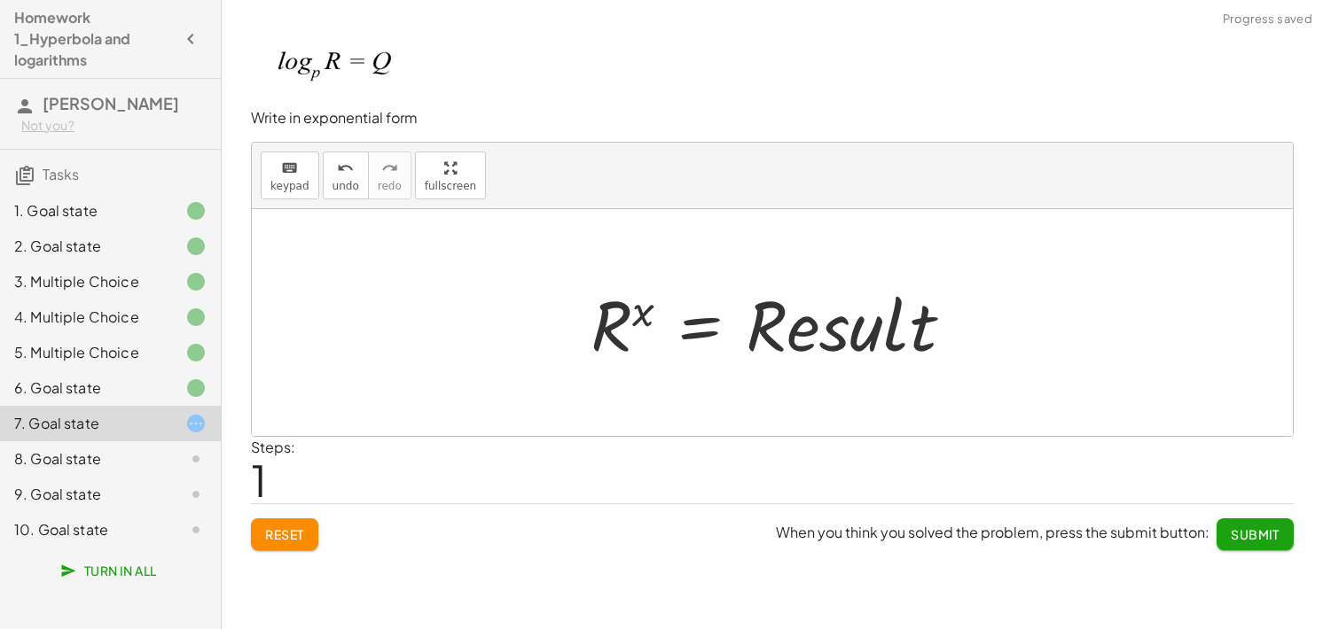
click at [857, 340] on div at bounding box center [779, 322] width 395 height 91
click at [270, 158] on div "keyboard" at bounding box center [289, 167] width 39 height 21
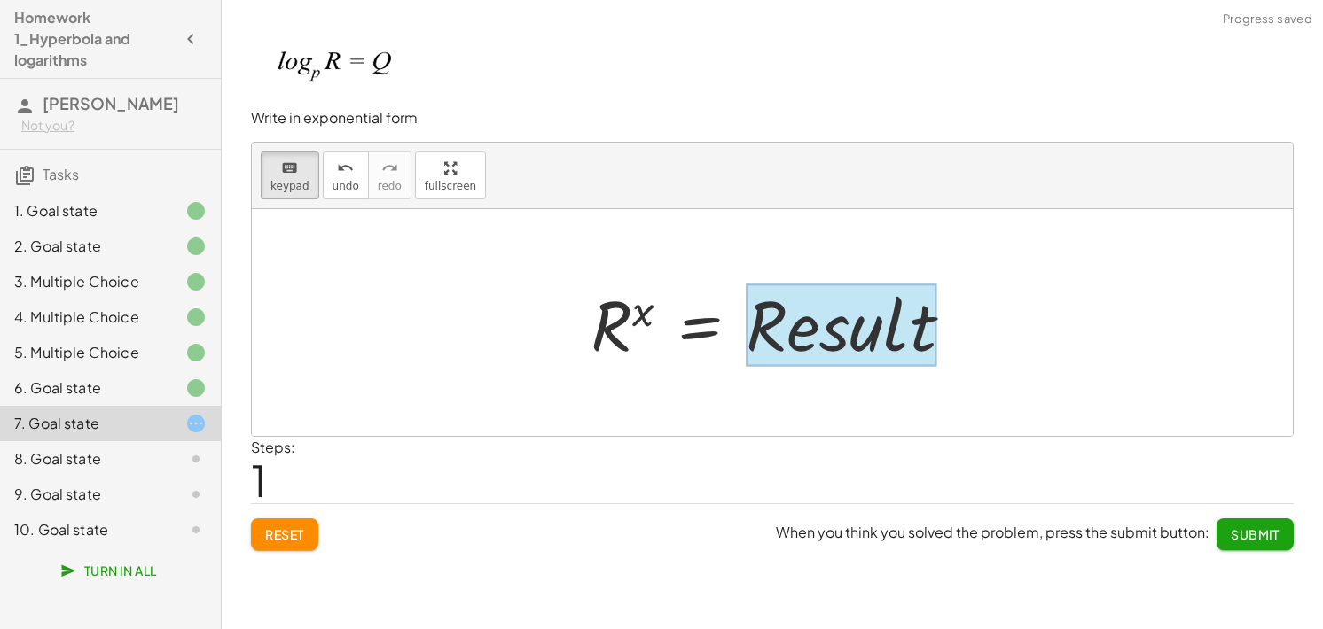
click at [833, 330] on div at bounding box center [841, 325] width 191 height 82
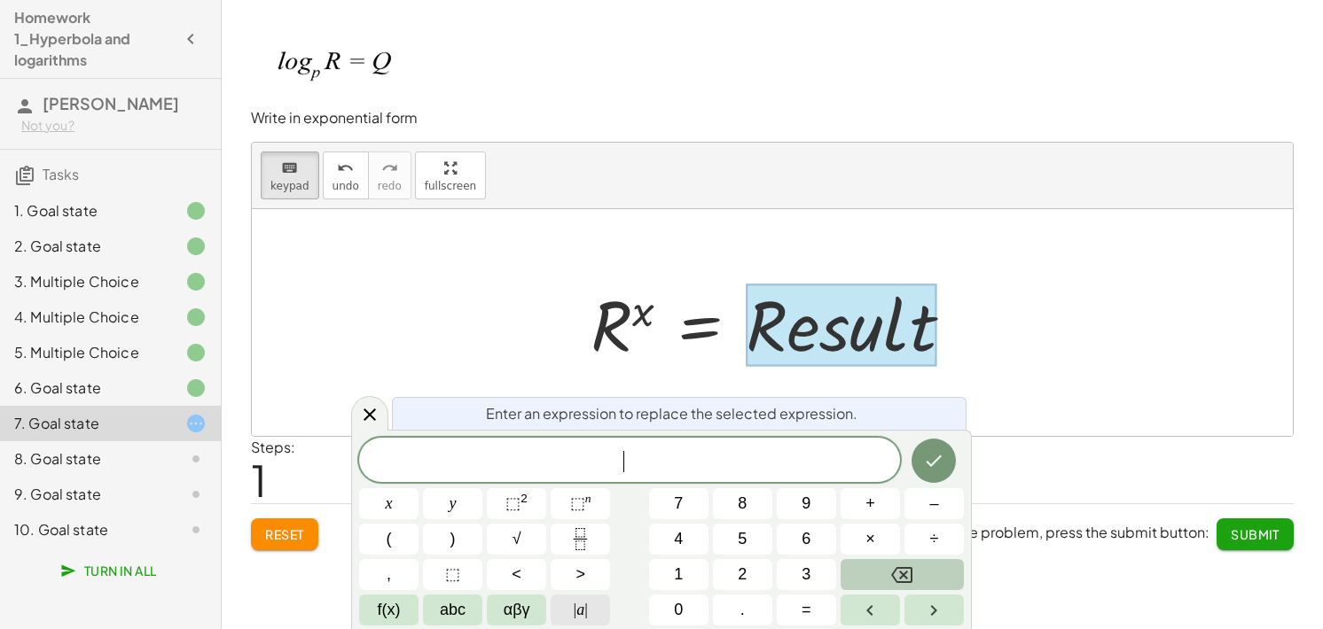
click at [582, 607] on span "| a |" at bounding box center [581, 610] width 14 height 24
click at [406, 604] on button "f(x)" at bounding box center [388, 610] width 59 height 31
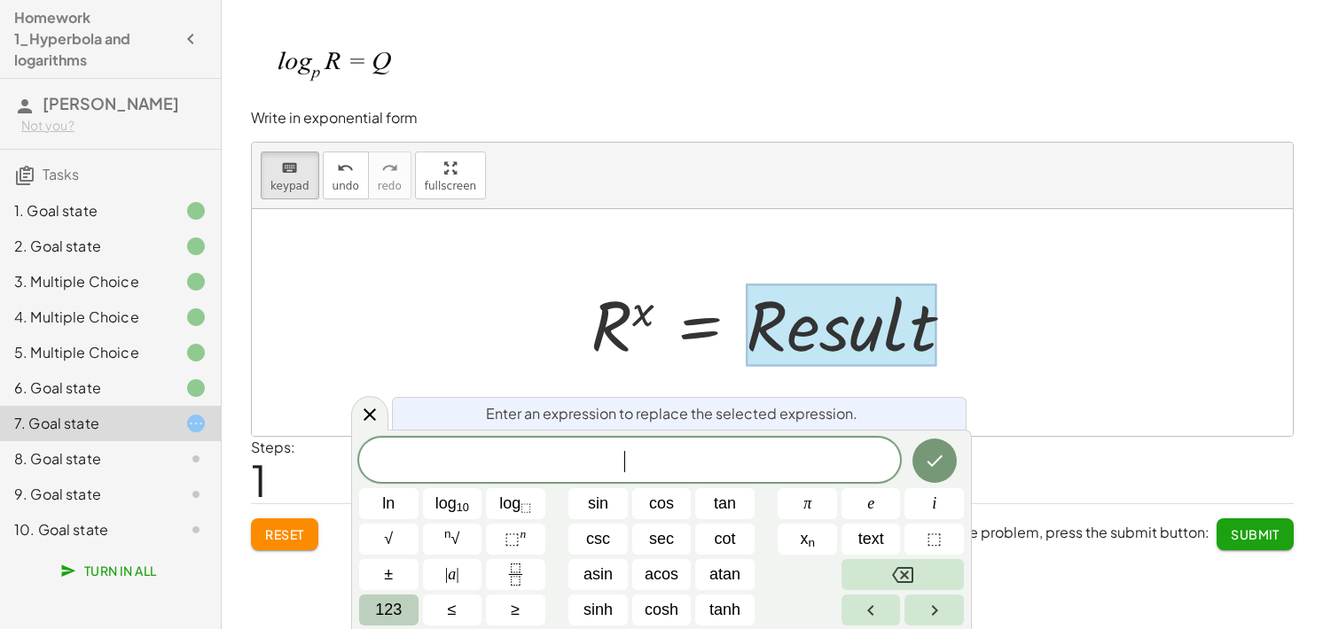
click at [408, 613] on button "123" at bounding box center [388, 610] width 59 height 31
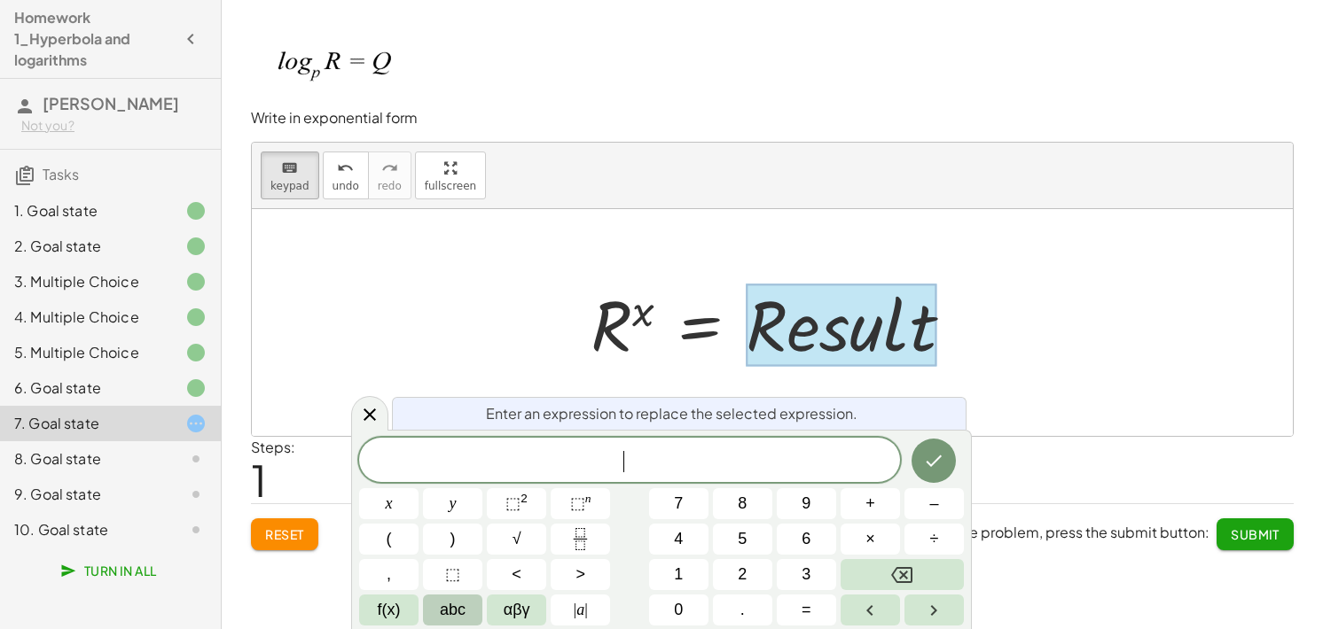
click at [449, 614] on span "abc" at bounding box center [453, 610] width 26 height 24
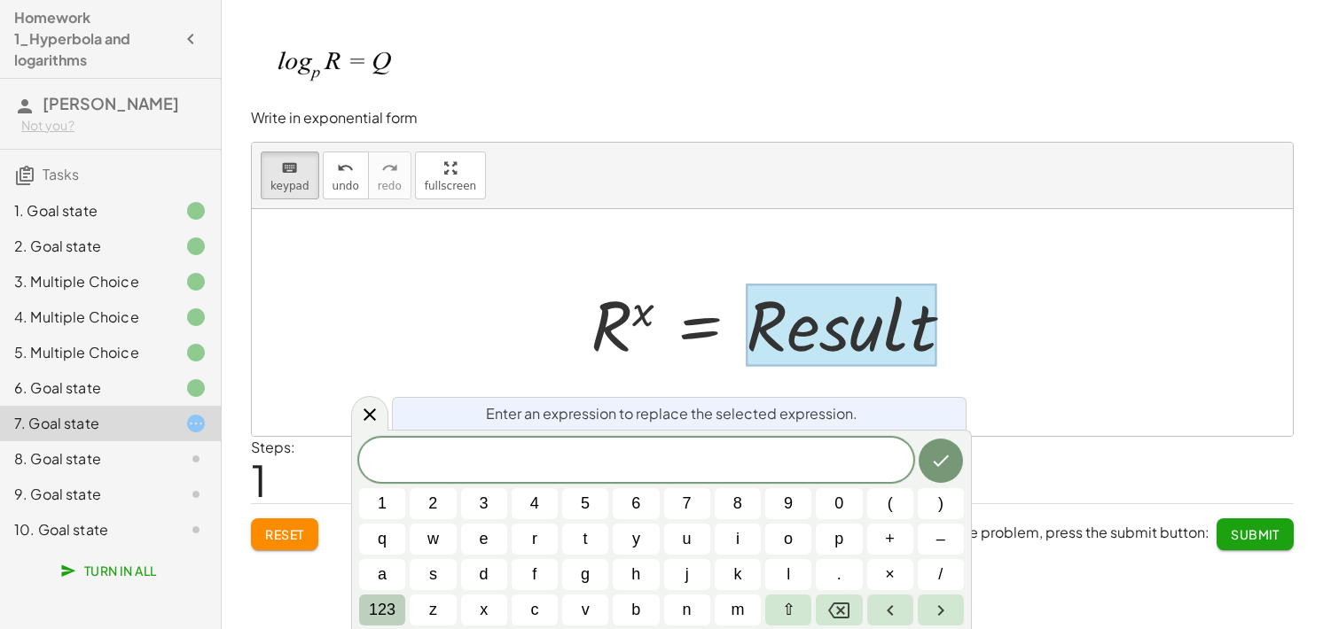
click at [384, 613] on span "123" at bounding box center [382, 610] width 27 height 24
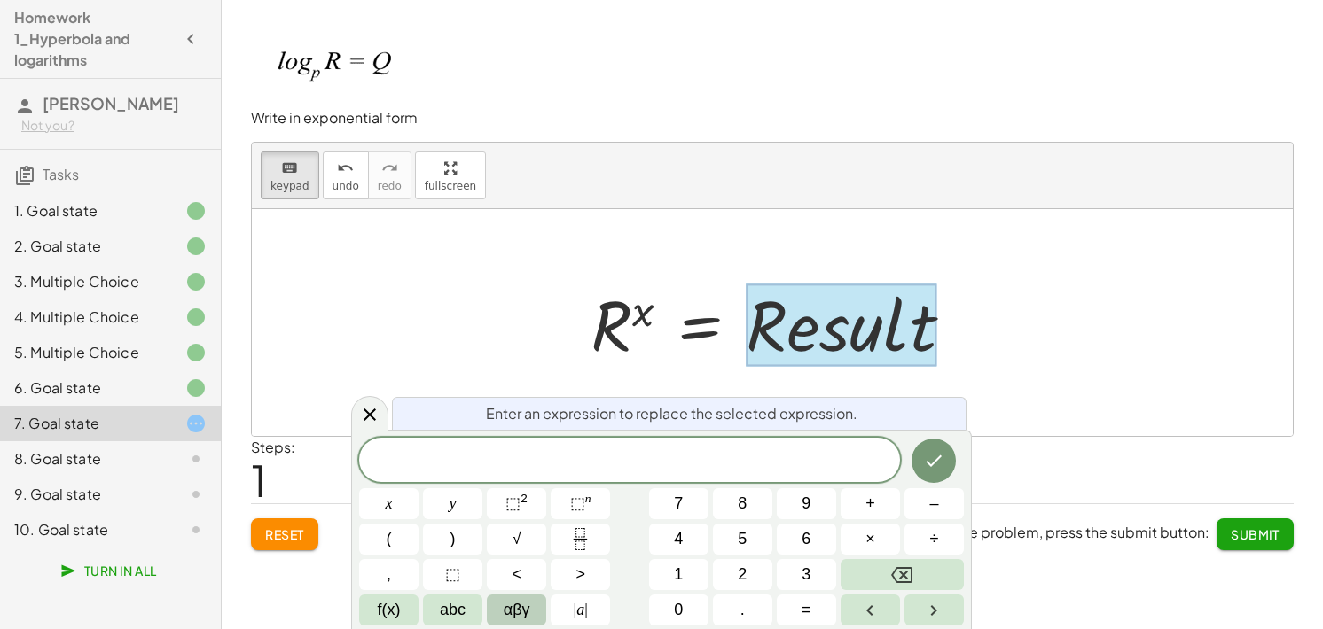
click at [518, 606] on span "αβγ" at bounding box center [517, 610] width 27 height 24
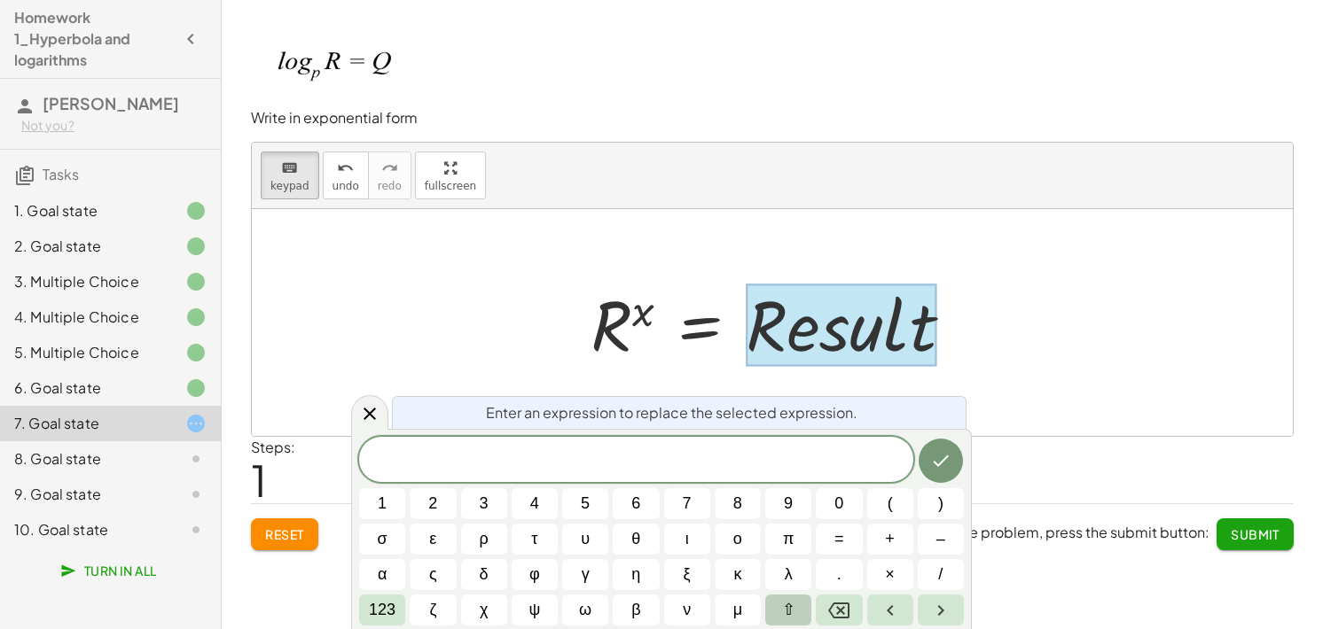
click at [771, 610] on button "⇧" at bounding box center [788, 610] width 46 height 31
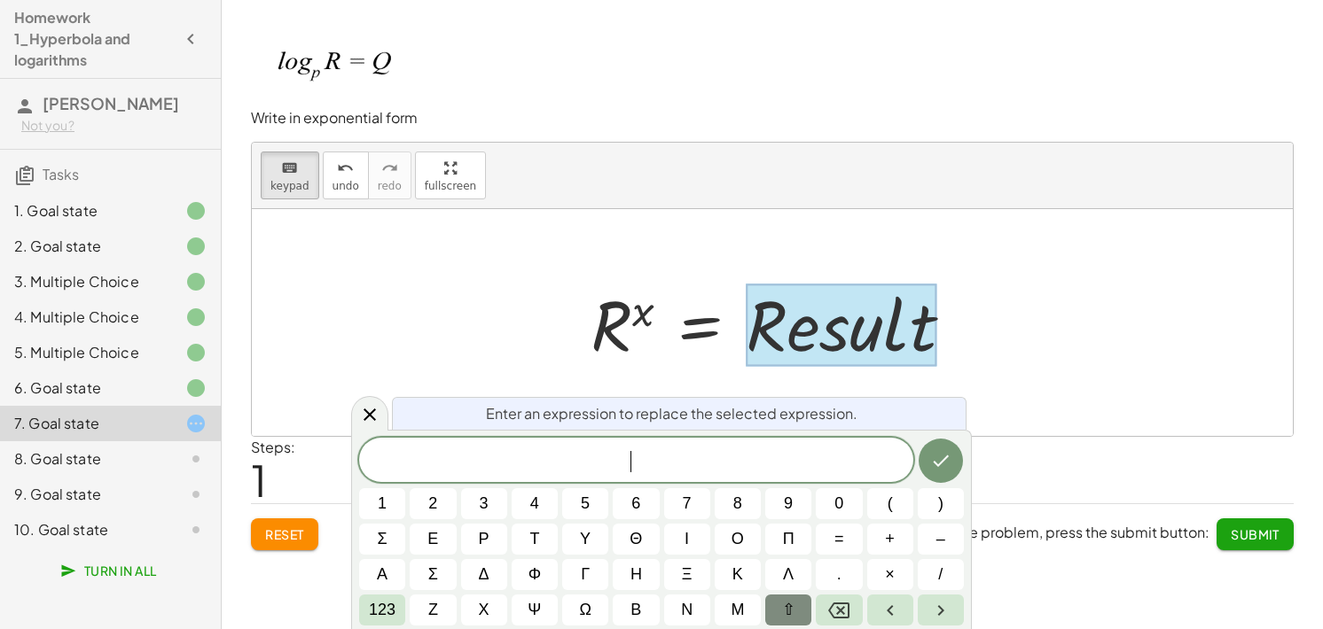
click at [771, 610] on button "⇧" at bounding box center [788, 610] width 46 height 31
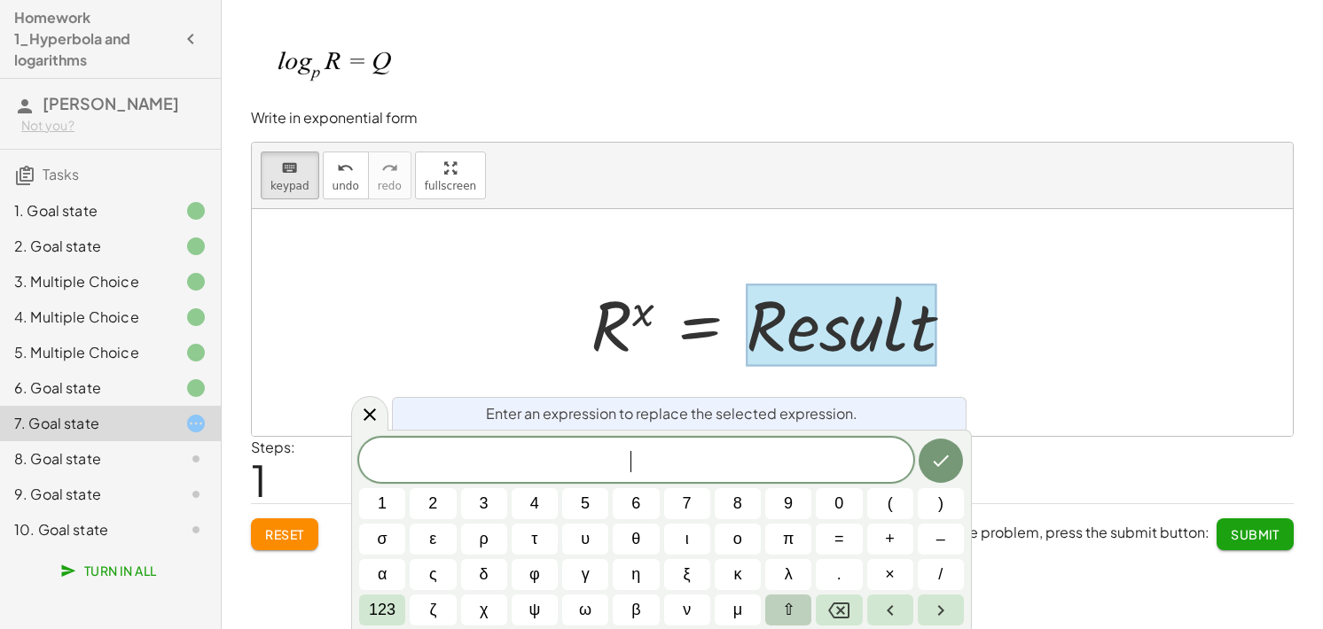
click at [771, 610] on button "⇧" at bounding box center [788, 610] width 46 height 31
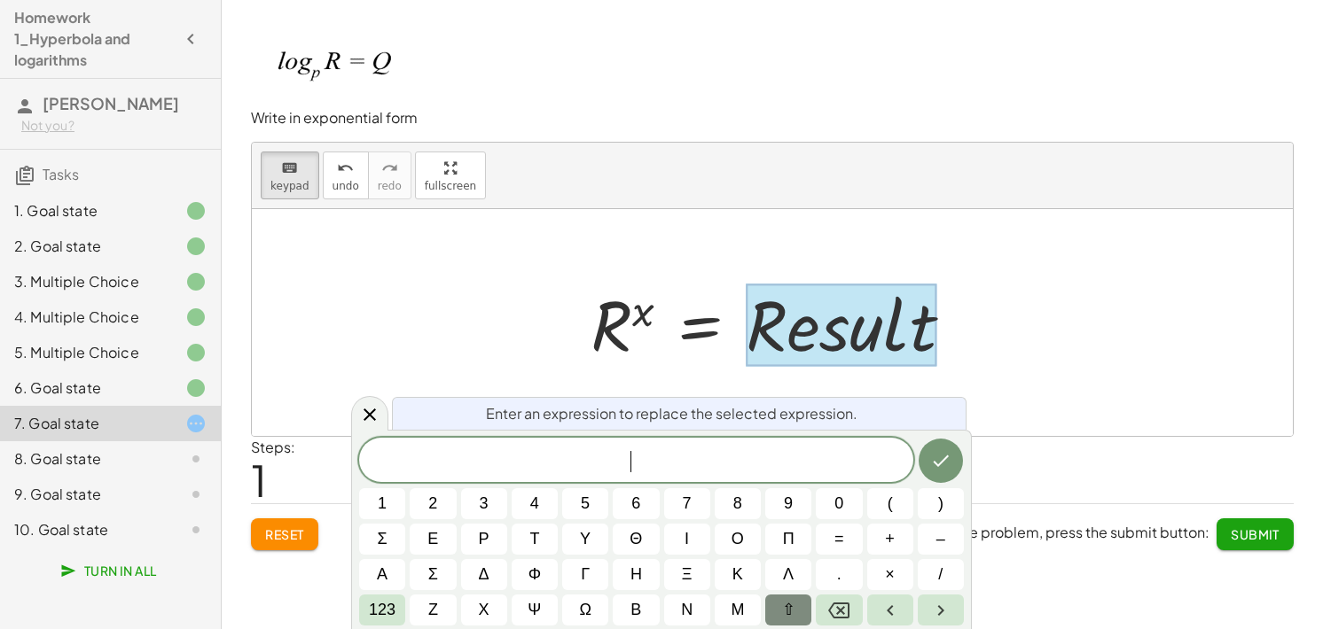
click at [771, 610] on button "⇧" at bounding box center [788, 610] width 46 height 31
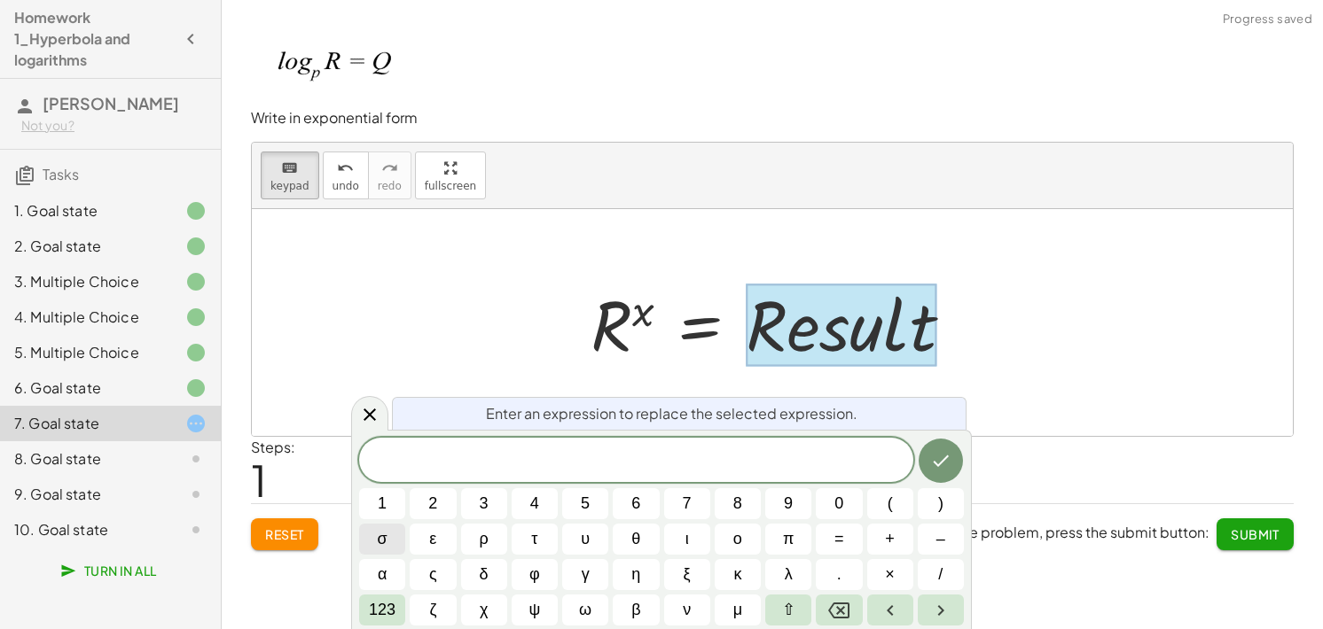
click at [399, 536] on button "σ" at bounding box center [382, 539] width 46 height 31
click at [936, 463] on icon "Done" at bounding box center [941, 462] width 16 height 12
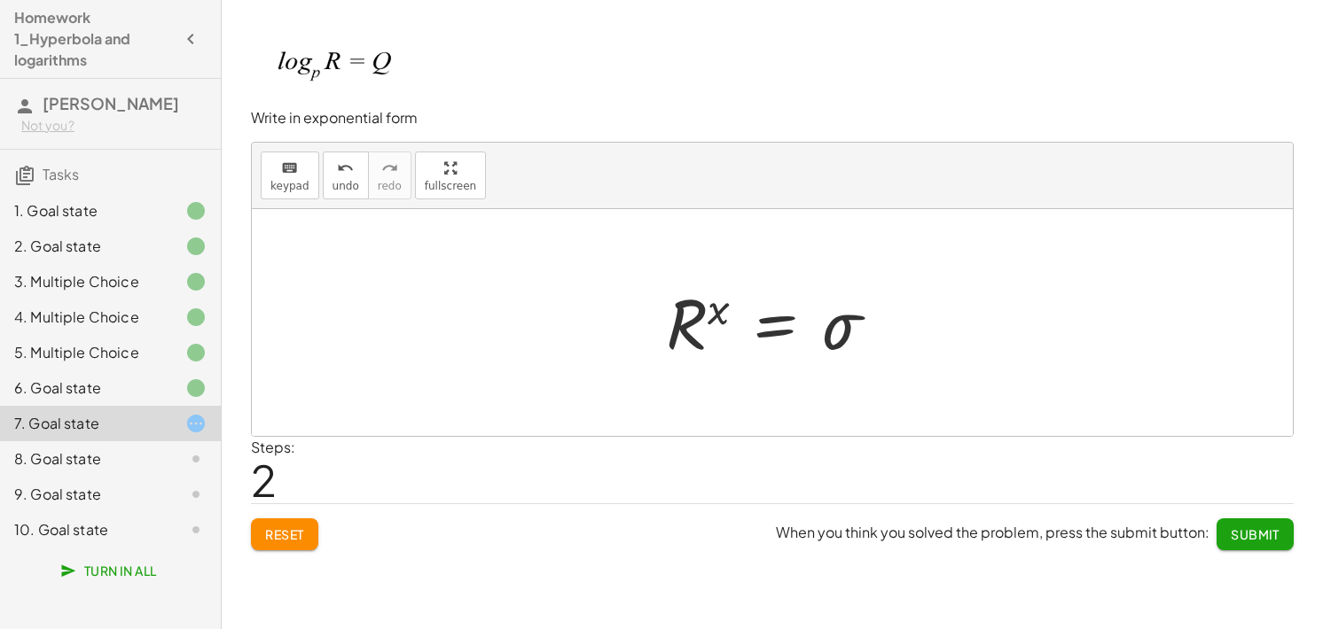
click at [851, 334] on div at bounding box center [779, 323] width 244 height 88
click at [295, 196] on button "keyboard keypad" at bounding box center [290, 176] width 59 height 48
click at [853, 340] on div at bounding box center [779, 323] width 244 height 88
click at [840, 341] on div at bounding box center [779, 323] width 244 height 88
click at [840, 331] on div at bounding box center [779, 323] width 244 height 88
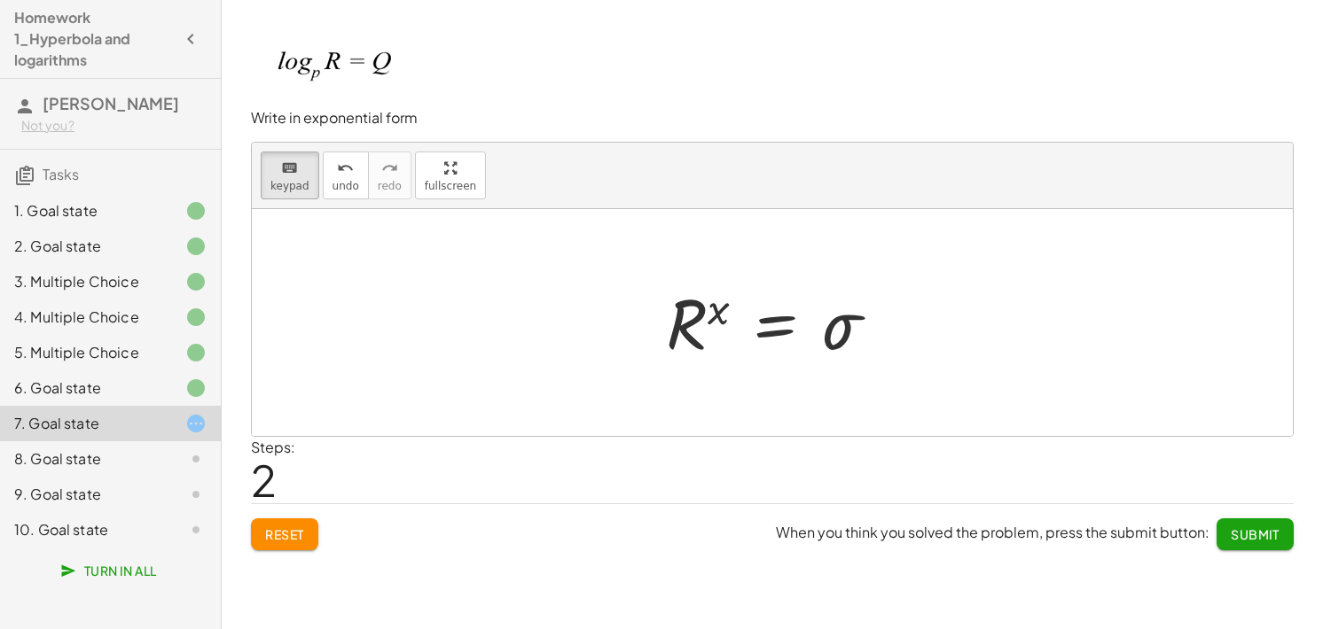
click at [858, 337] on div at bounding box center [779, 323] width 244 height 88
click at [840, 336] on div at bounding box center [779, 323] width 244 height 88
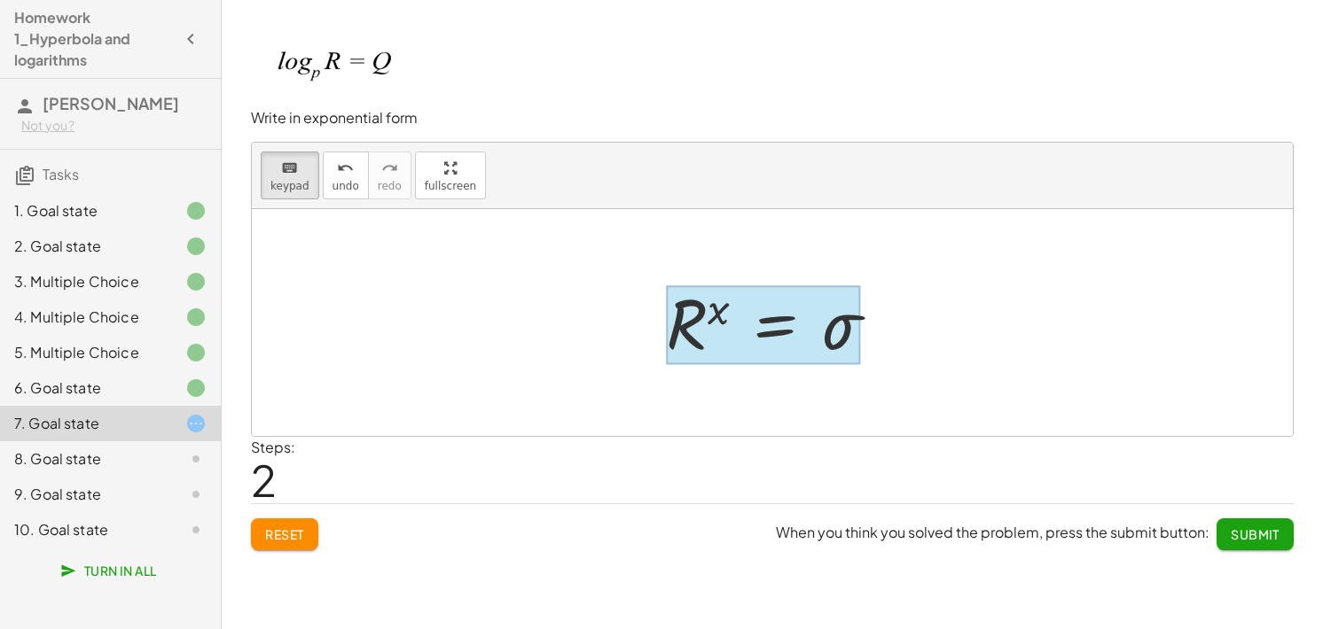
click at [812, 335] on div at bounding box center [763, 324] width 195 height 79
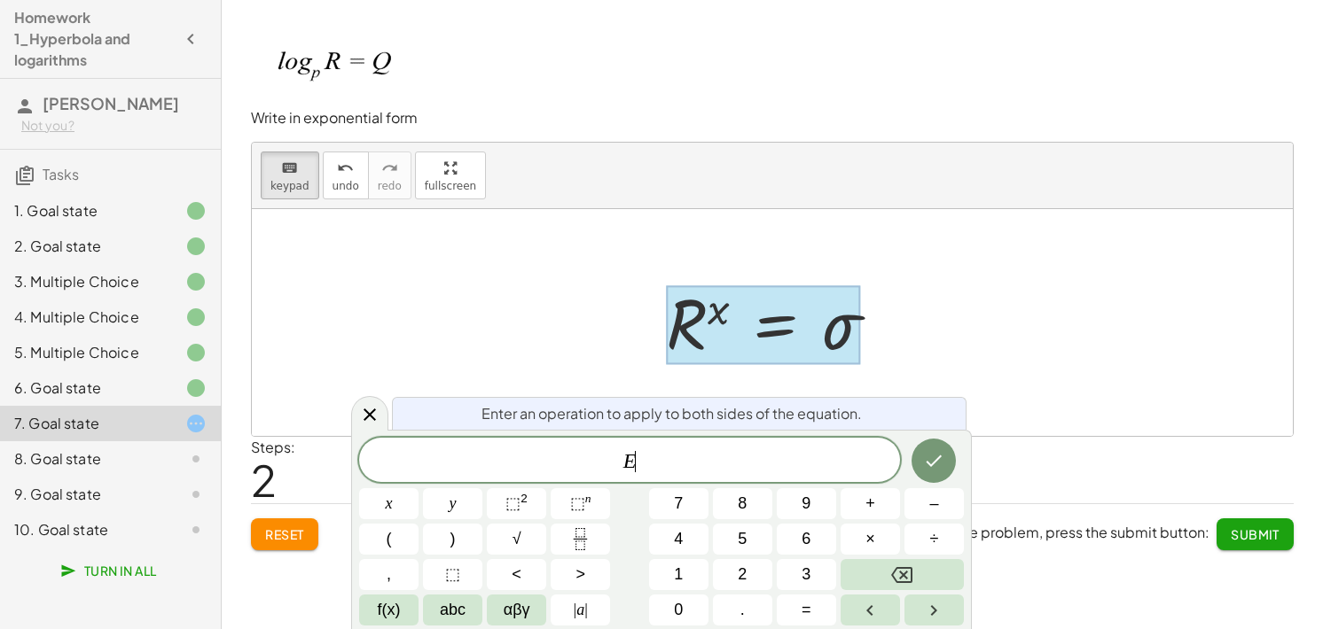
click at [837, 321] on div at bounding box center [763, 324] width 195 height 79
click at [844, 327] on div at bounding box center [763, 324] width 195 height 79
click at [674, 451] on span "E ​" at bounding box center [629, 461] width 541 height 25
click at [365, 405] on icon at bounding box center [369, 414] width 21 height 21
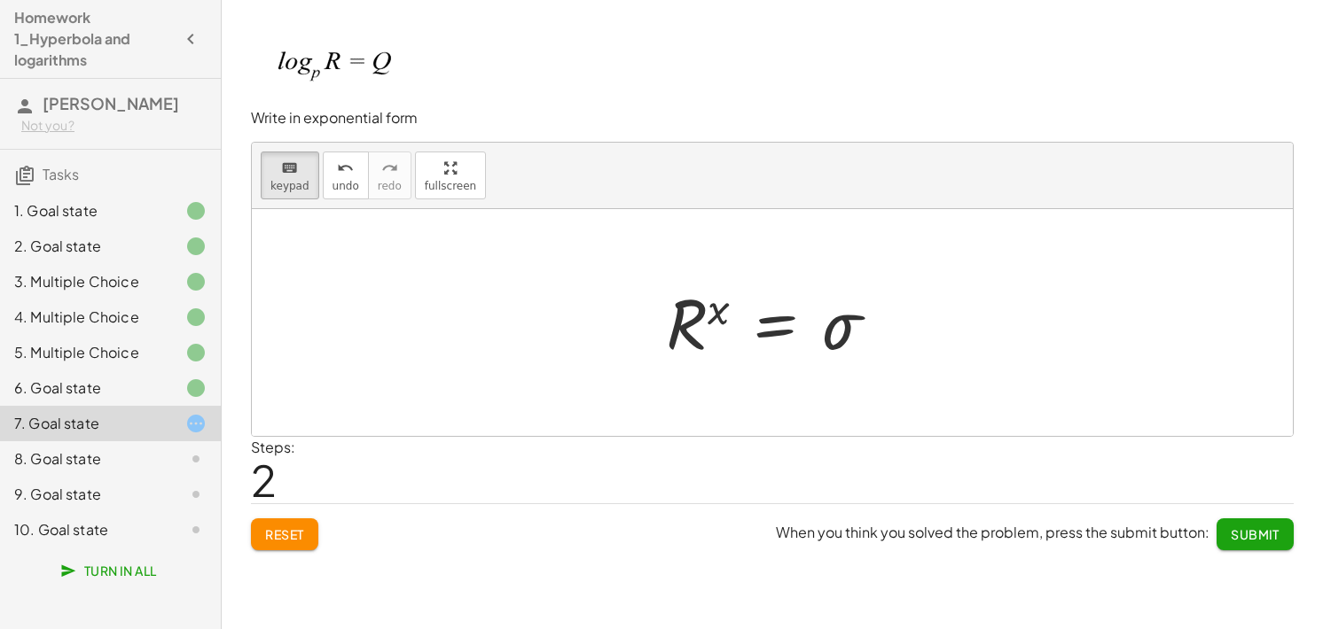
click at [838, 329] on div at bounding box center [779, 323] width 244 height 88
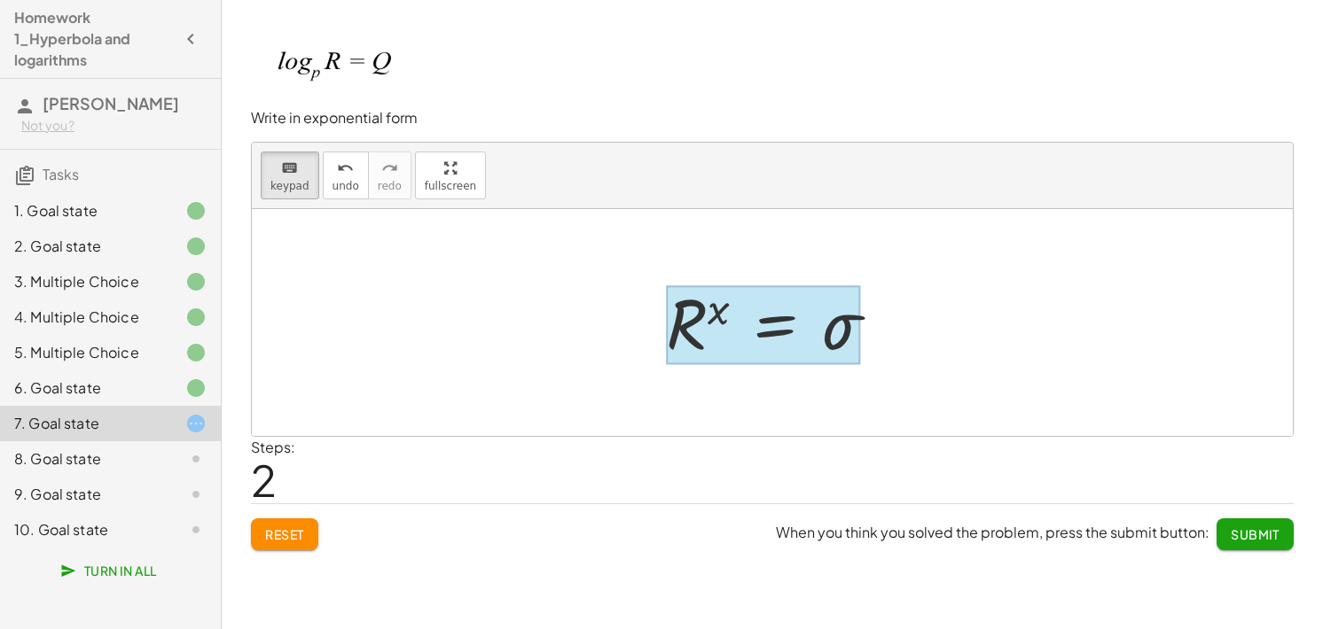
click at [754, 341] on div at bounding box center [763, 324] width 195 height 79
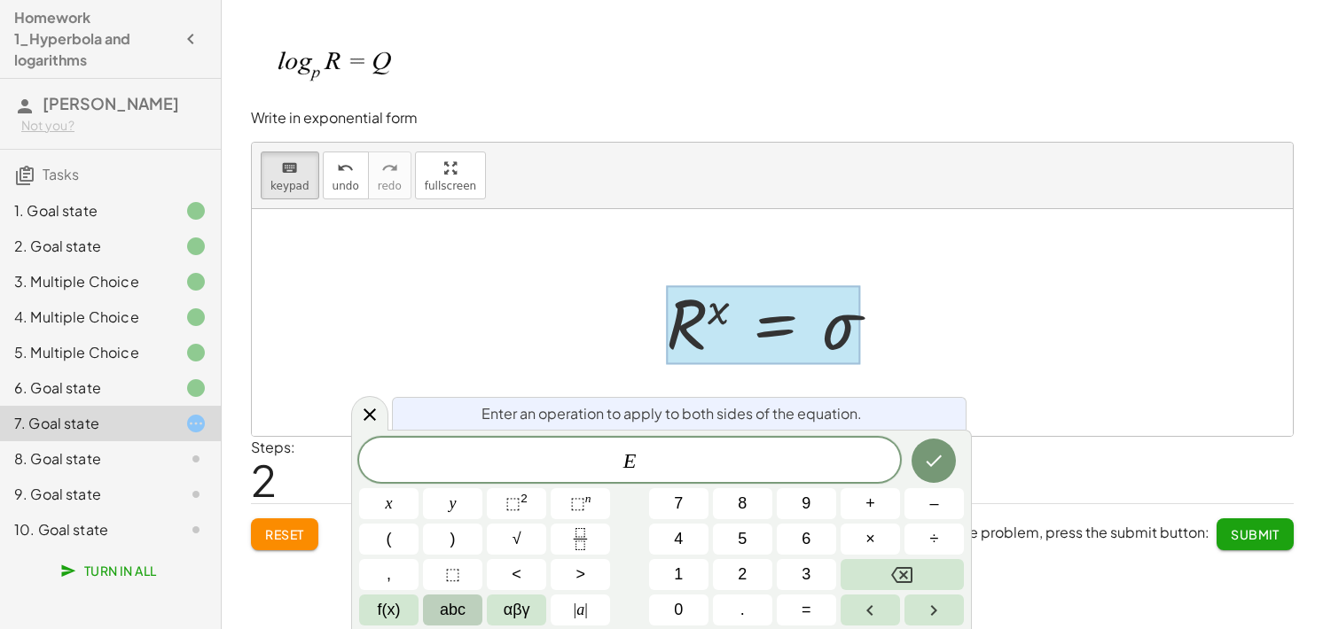
click at [461, 614] on span "abc" at bounding box center [453, 610] width 26 height 24
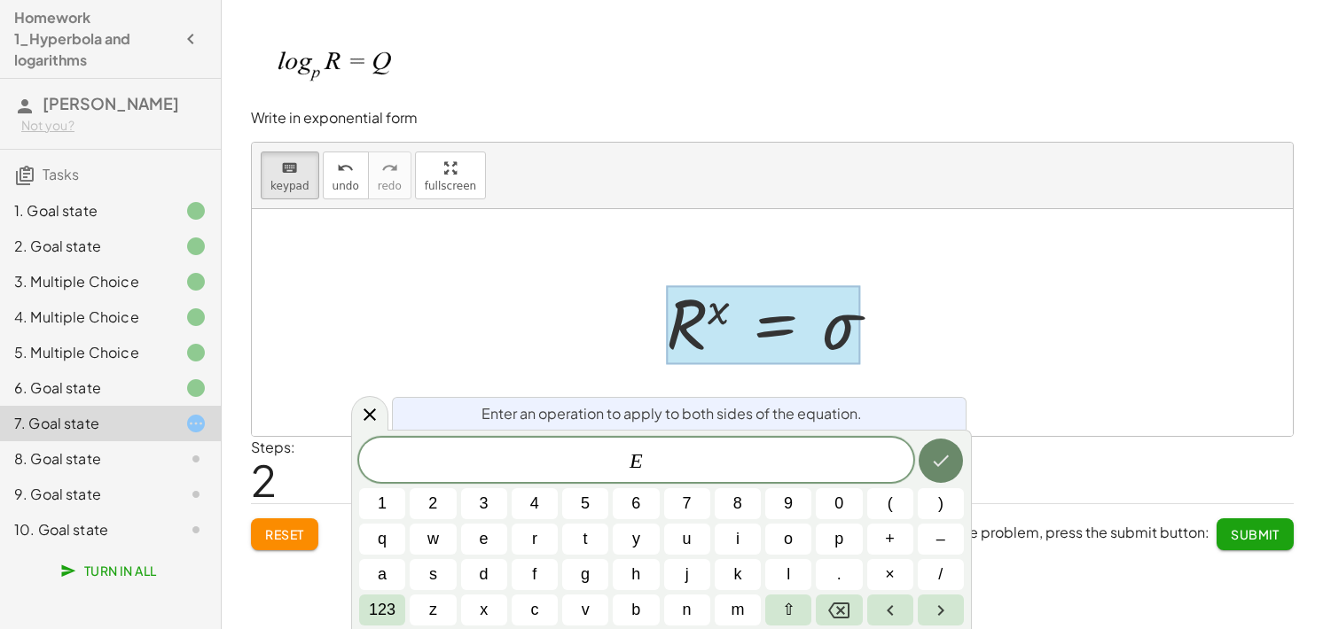
click at [947, 465] on icon "Done" at bounding box center [940, 460] width 21 height 21
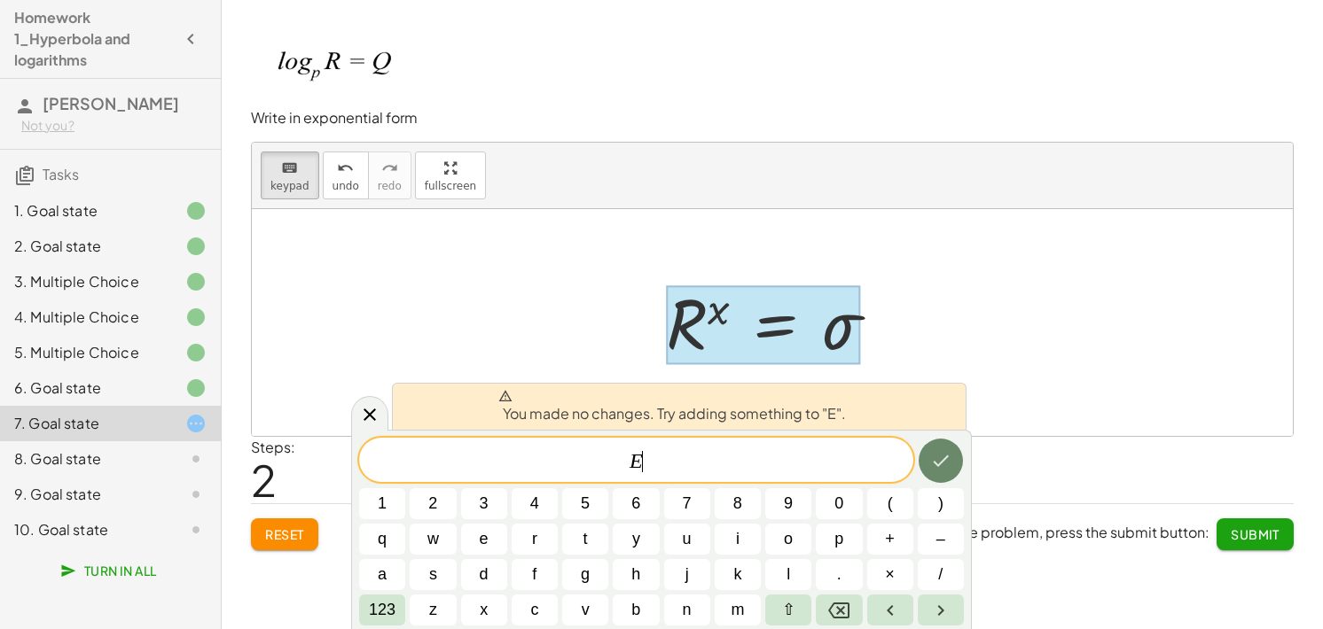
click at [934, 460] on icon "Done" at bounding box center [940, 460] width 21 height 21
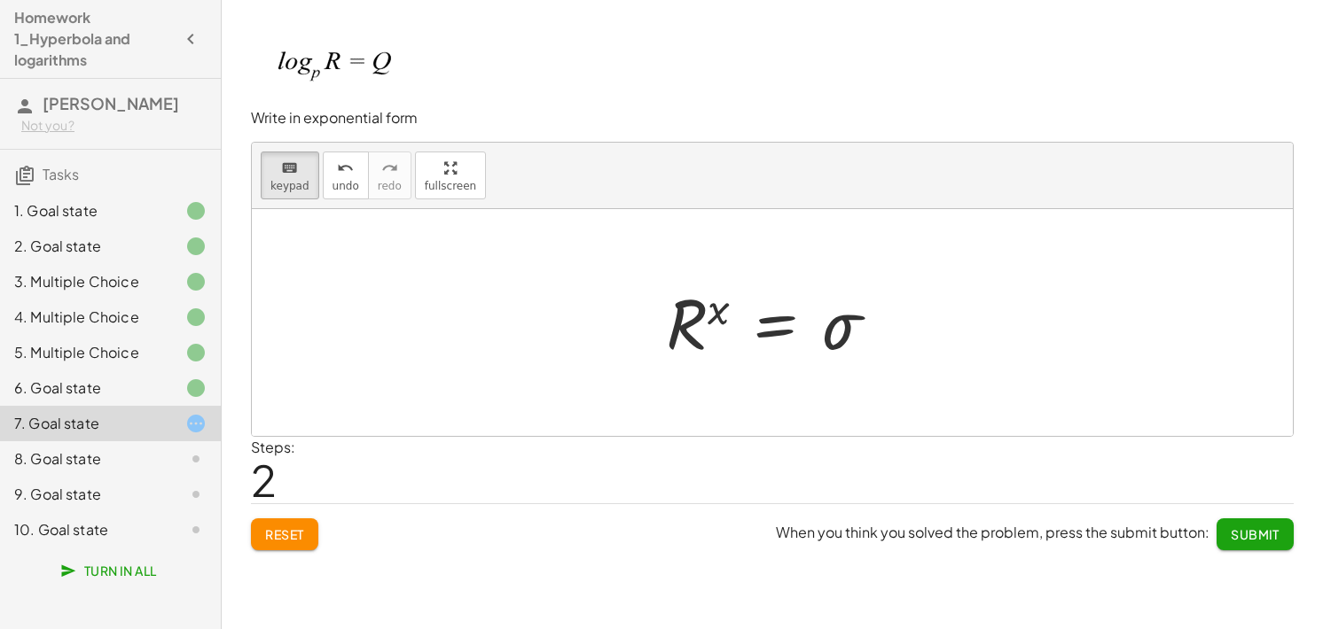
click at [1244, 539] on span "Submit" at bounding box center [1255, 535] width 49 height 16
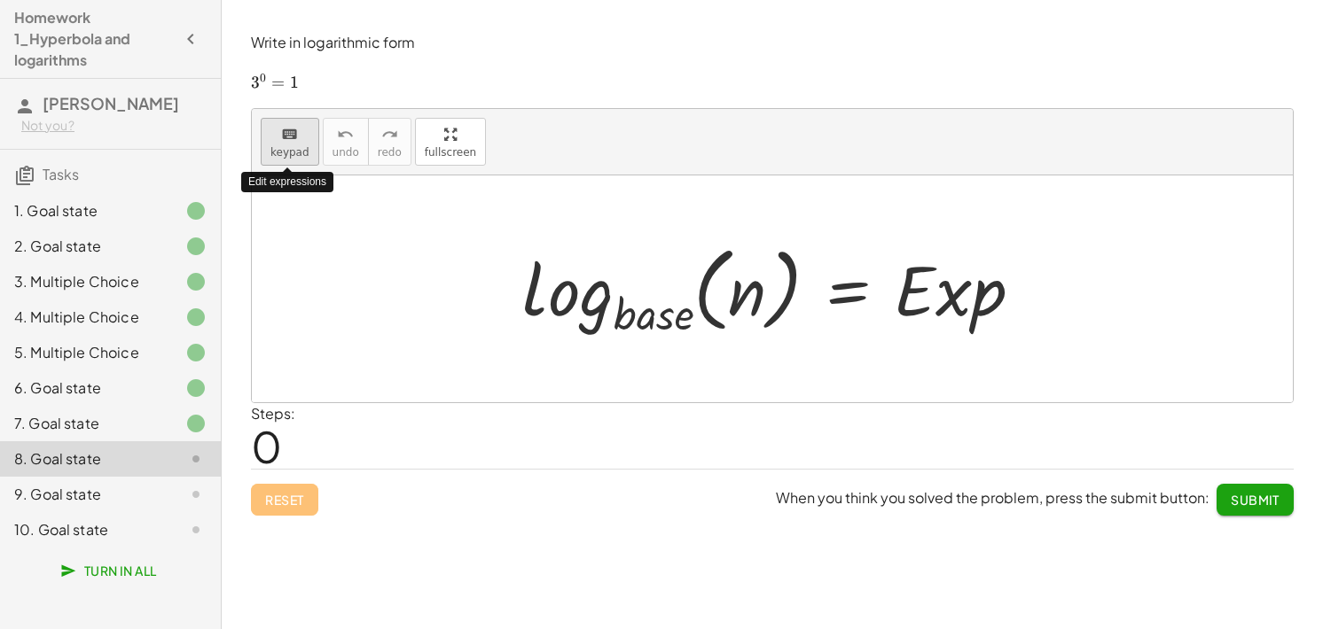
click at [269, 140] on button "keyboard keypad" at bounding box center [290, 142] width 59 height 48
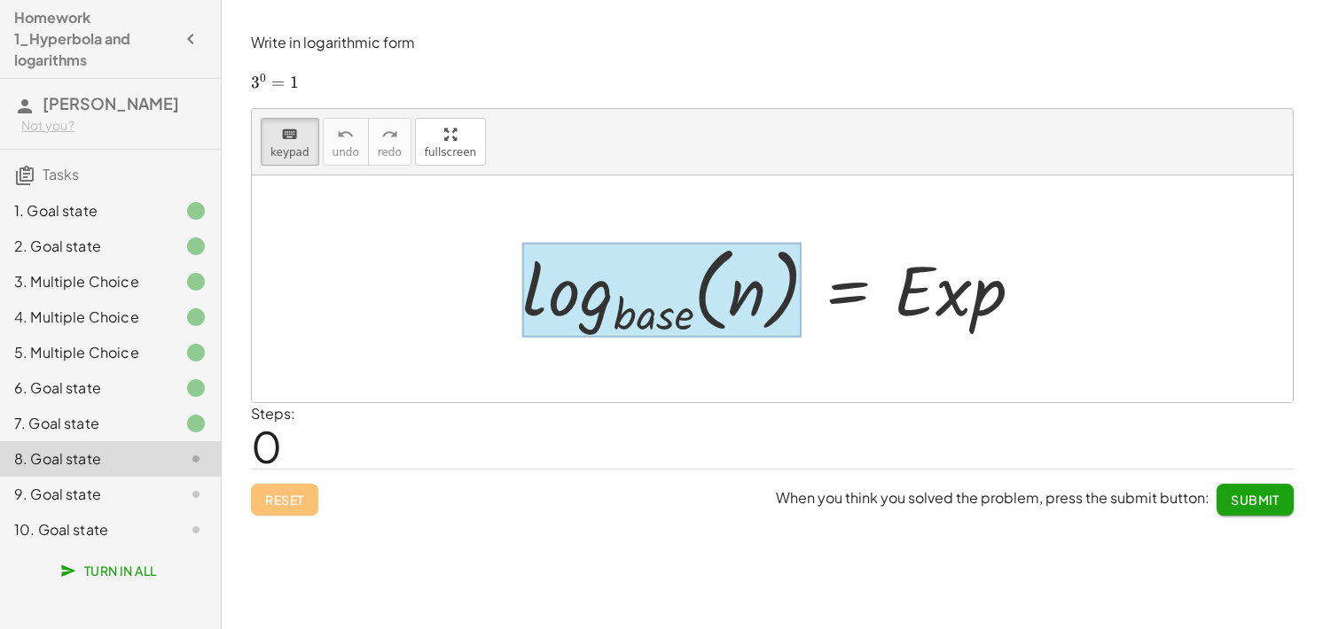
click at [642, 327] on div at bounding box center [661, 291] width 279 height 96
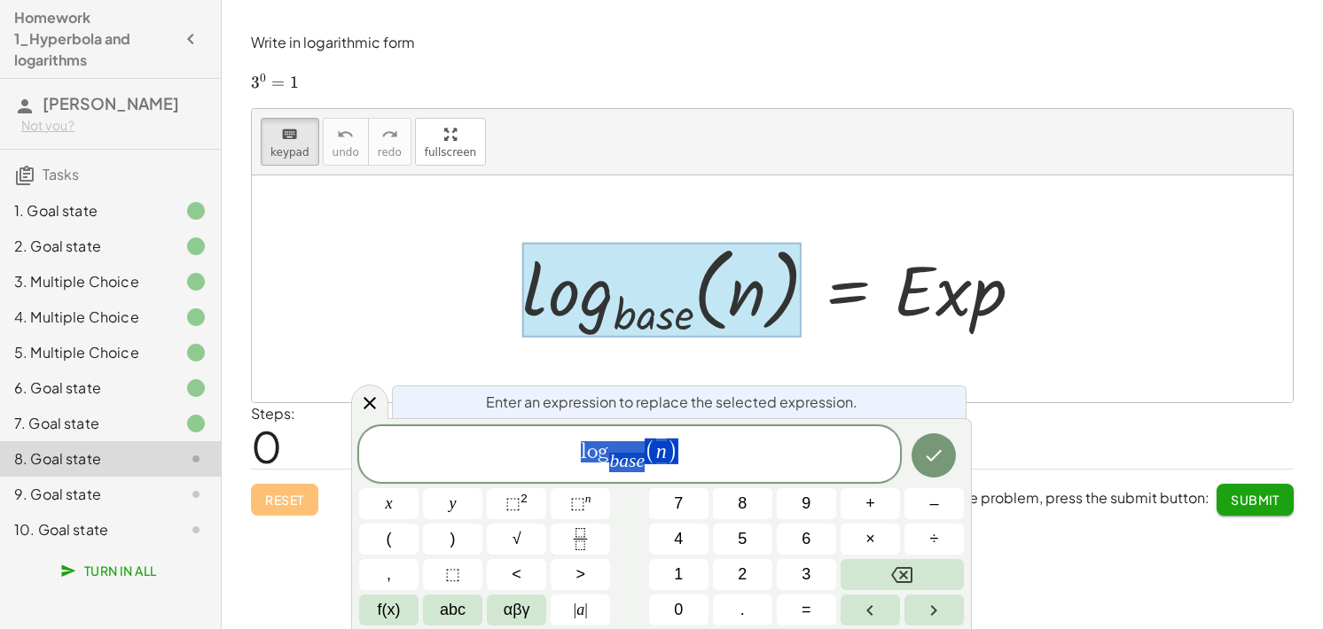
click at [645, 324] on div at bounding box center [661, 291] width 279 height 96
click at [643, 467] on span "b a s e" at bounding box center [626, 463] width 35 height 20
click at [656, 461] on span ")" at bounding box center [659, 452] width 12 height 26
click at [949, 458] on button "Done" at bounding box center [933, 456] width 44 height 44
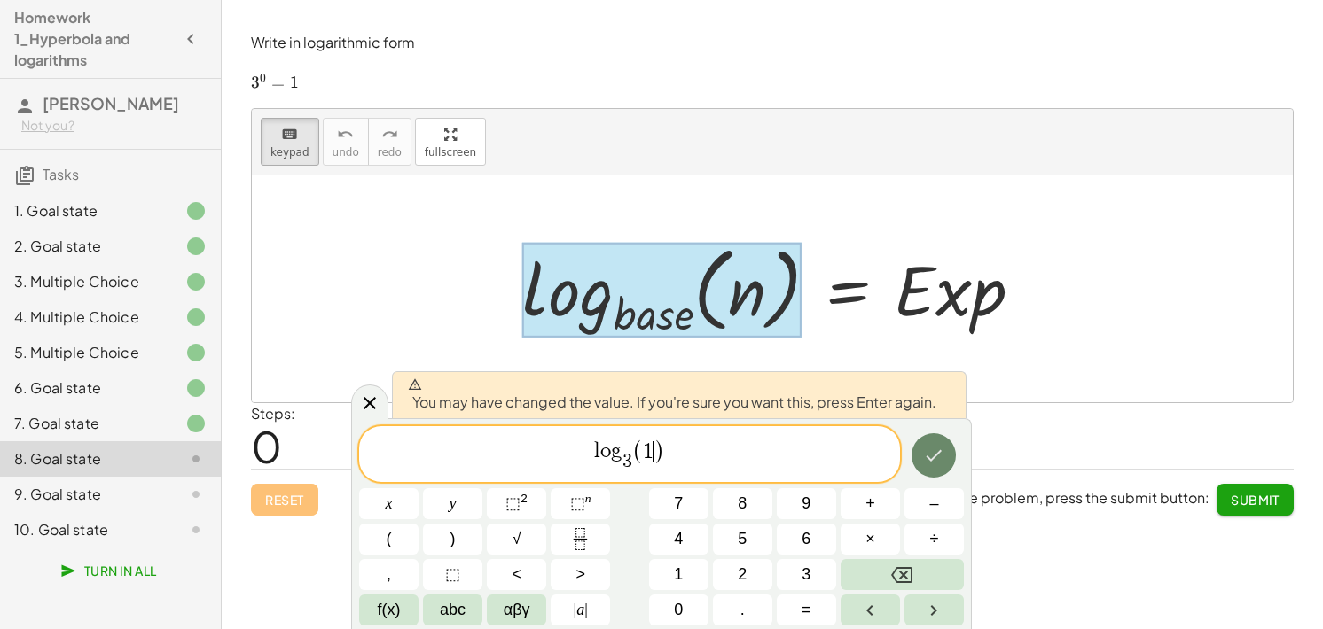
click at [949, 458] on button "Done" at bounding box center [933, 456] width 44 height 44
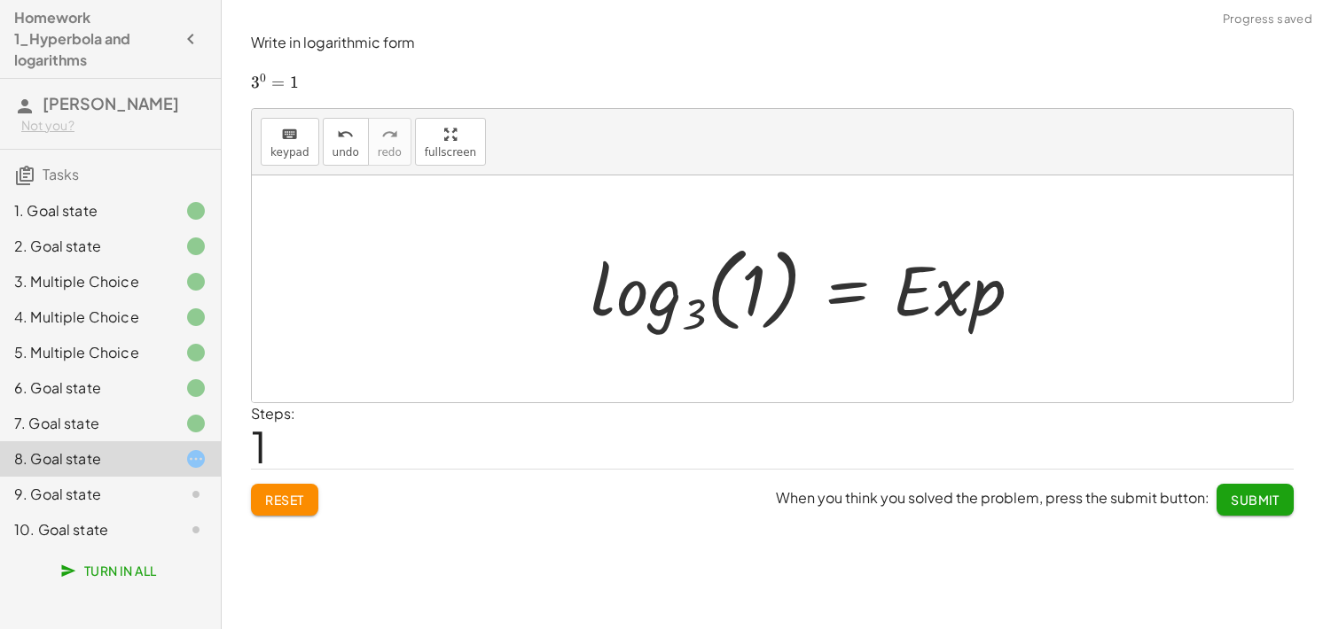
click at [945, 277] on div at bounding box center [814, 289] width 464 height 105
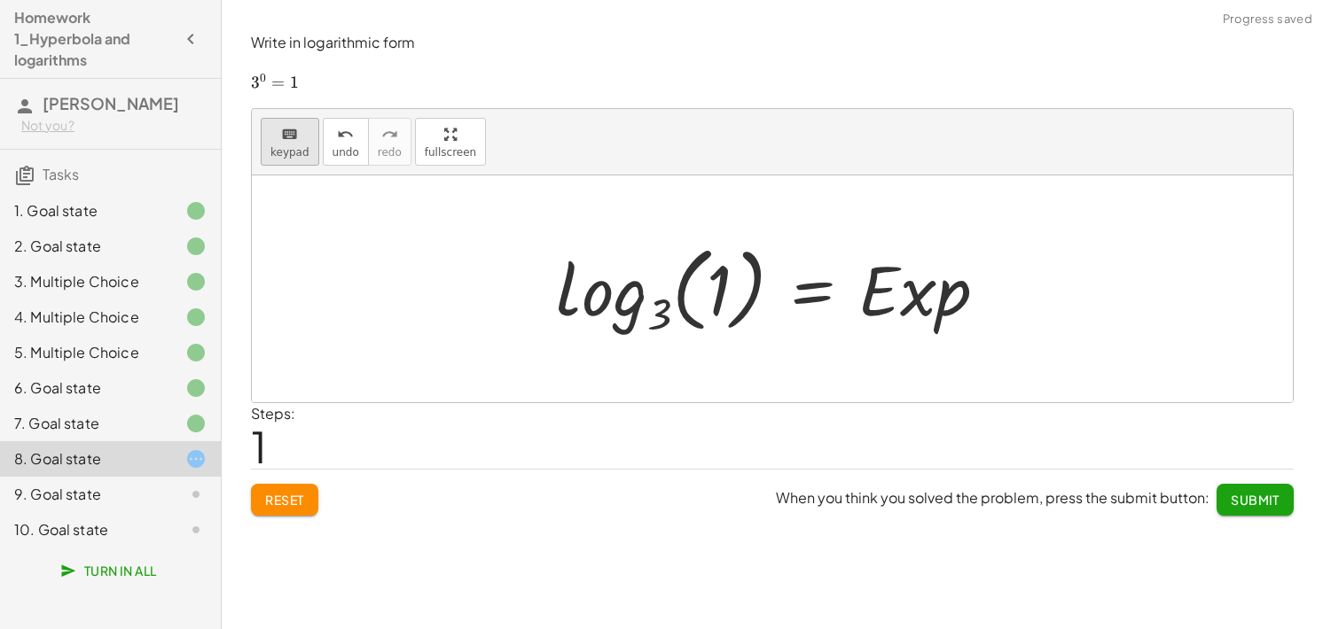
click at [275, 128] on div "keyboard" at bounding box center [289, 133] width 39 height 21
click at [933, 307] on div at bounding box center [914, 289] width 112 height 82
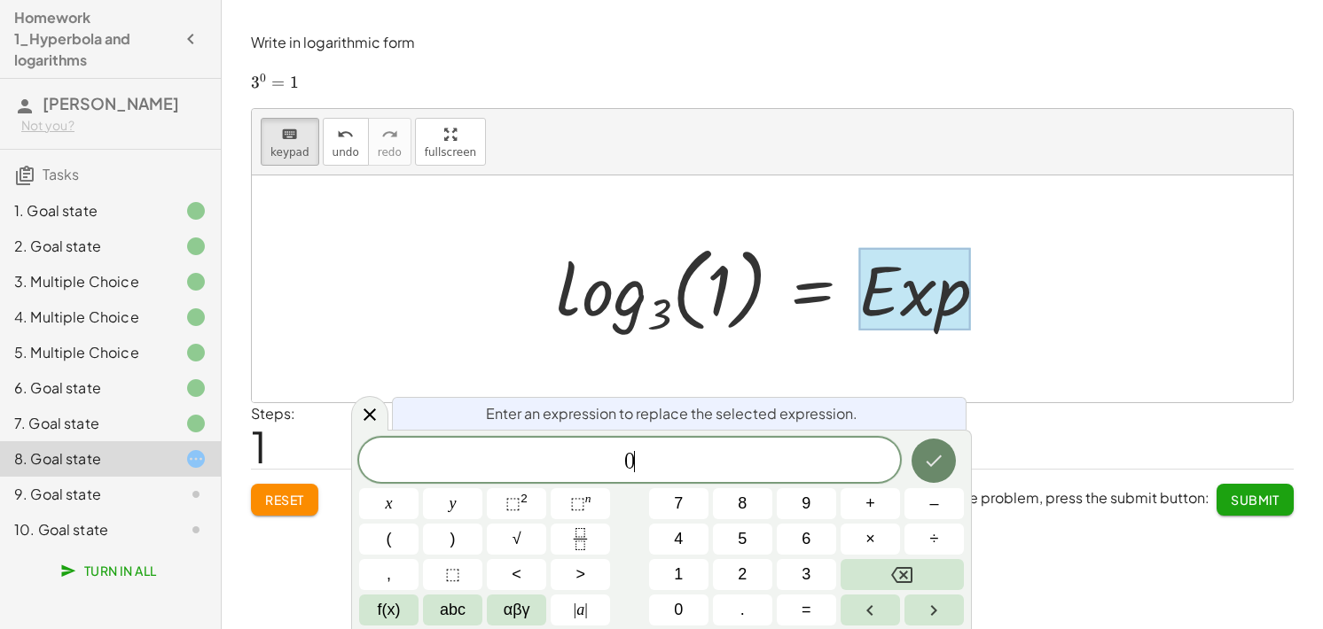
click at [937, 457] on icon "Done" at bounding box center [933, 460] width 21 height 21
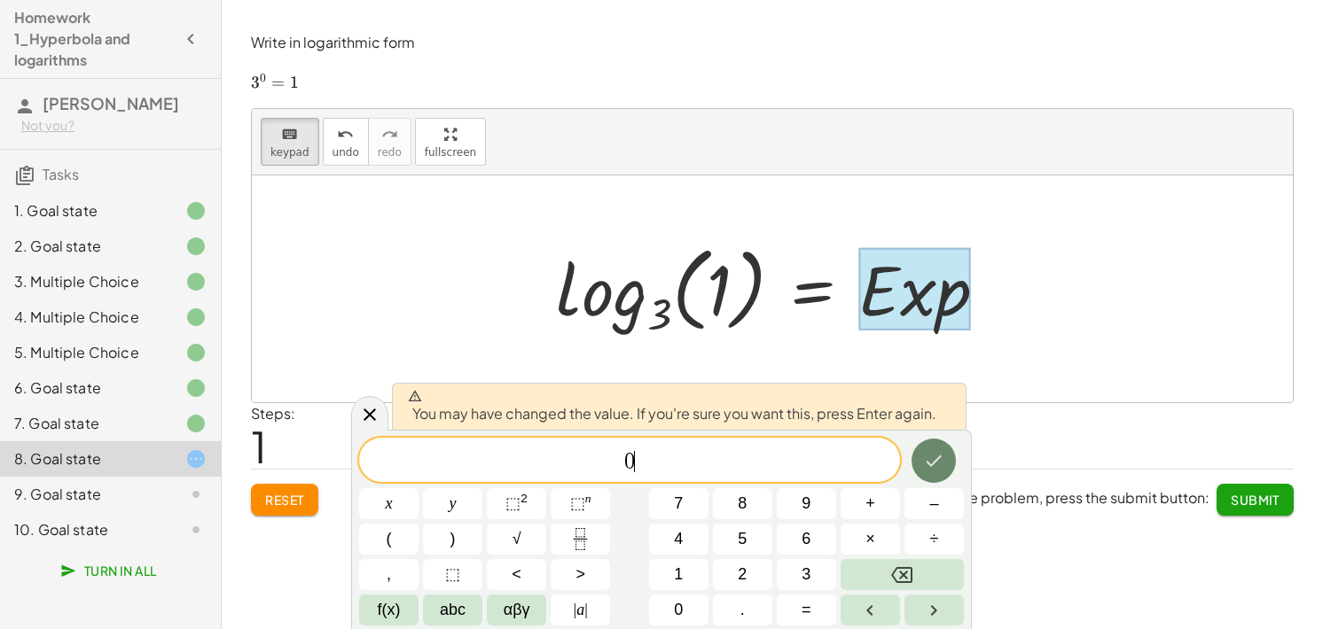
click at [937, 457] on icon "Done" at bounding box center [933, 460] width 21 height 21
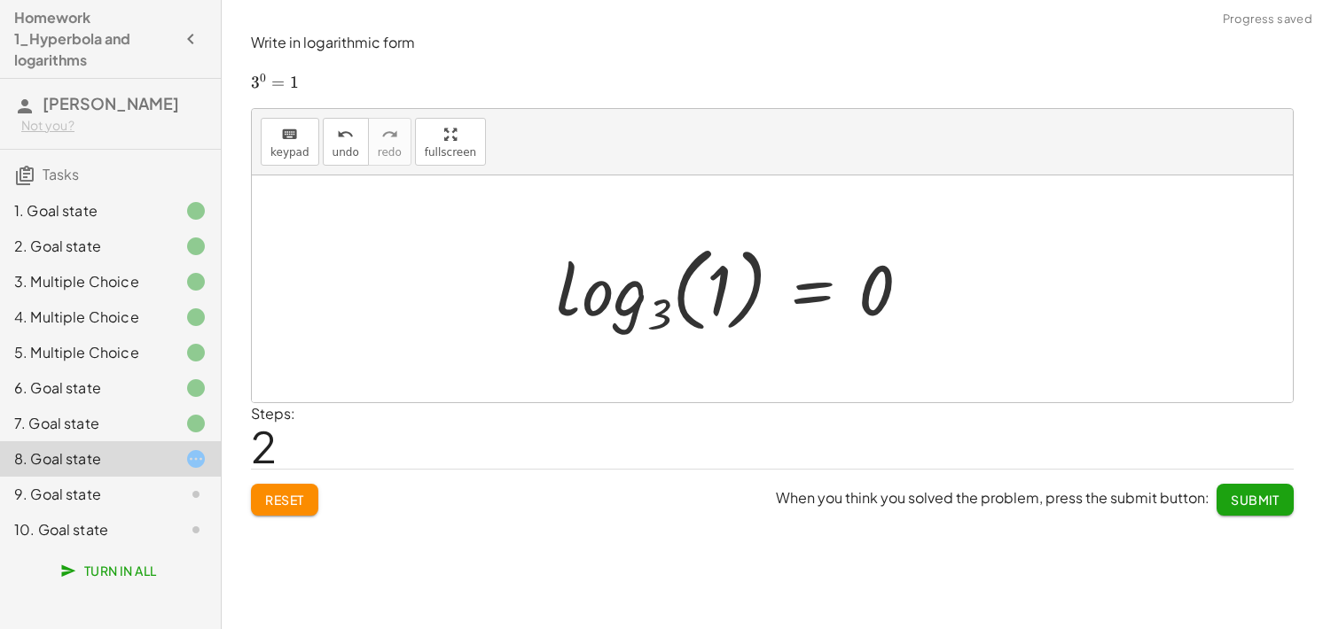
click at [1255, 513] on button "Submit" at bounding box center [1254, 500] width 77 height 32
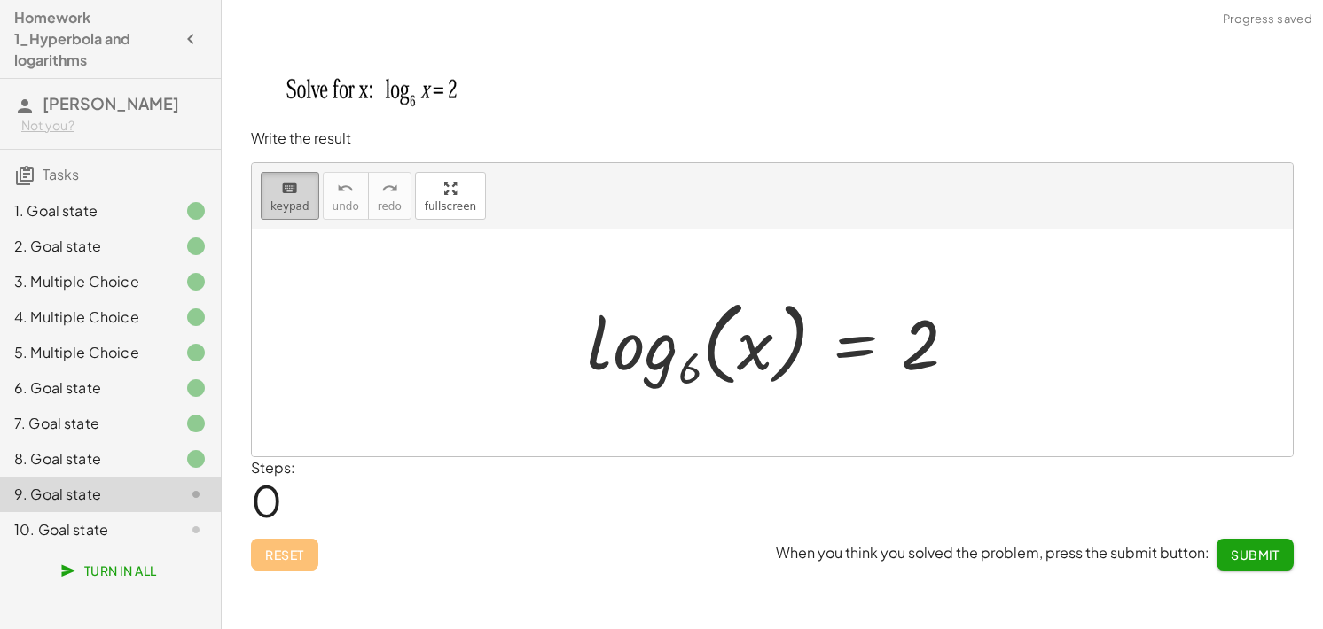
click at [285, 196] on icon "keyboard" at bounding box center [289, 188] width 17 height 21
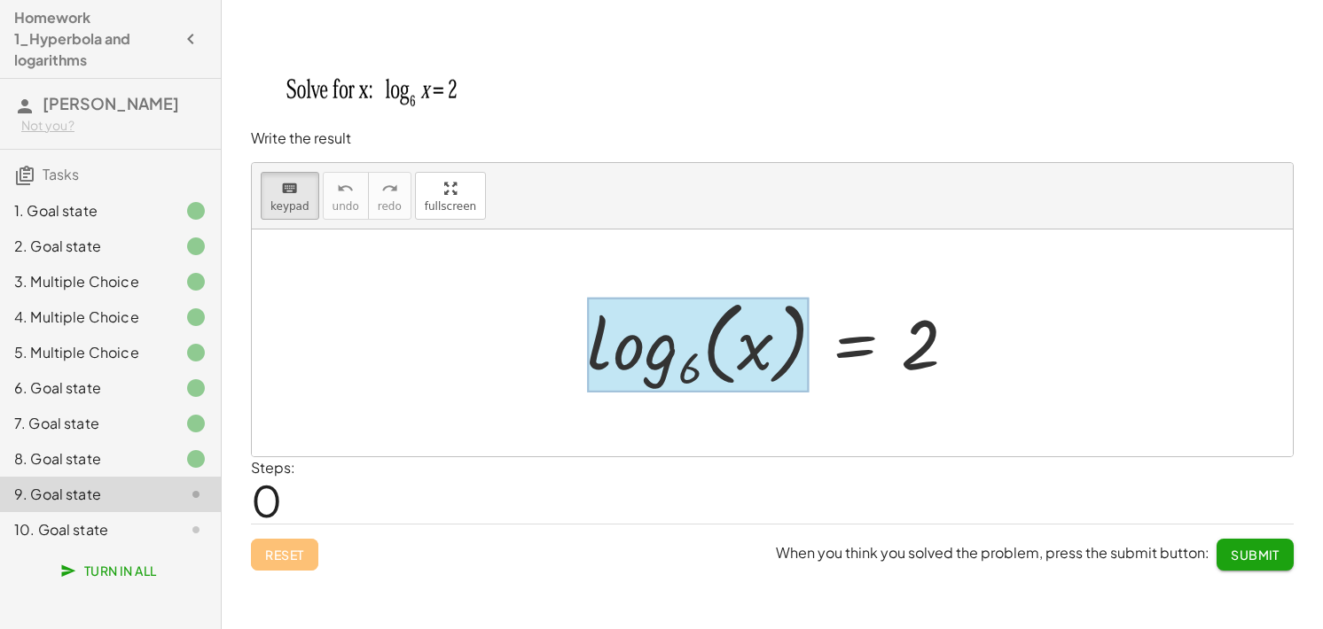
click at [692, 372] on div at bounding box center [698, 345] width 222 height 96
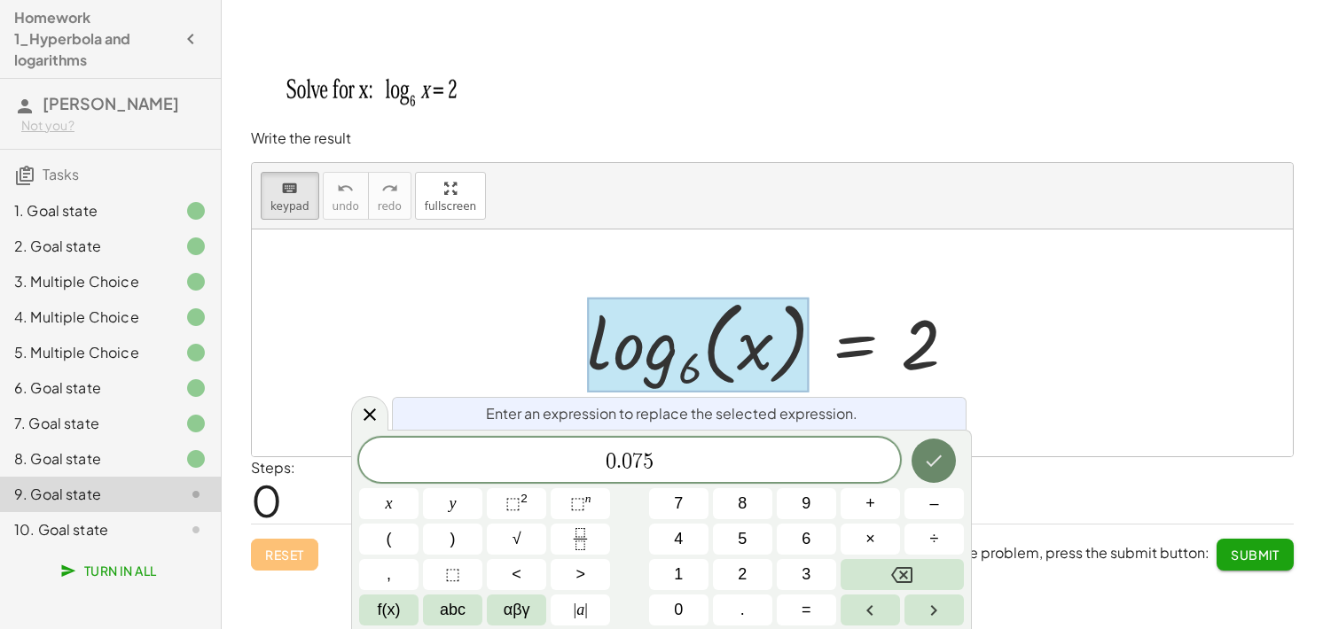
click at [945, 465] on button "Done" at bounding box center [933, 461] width 44 height 44
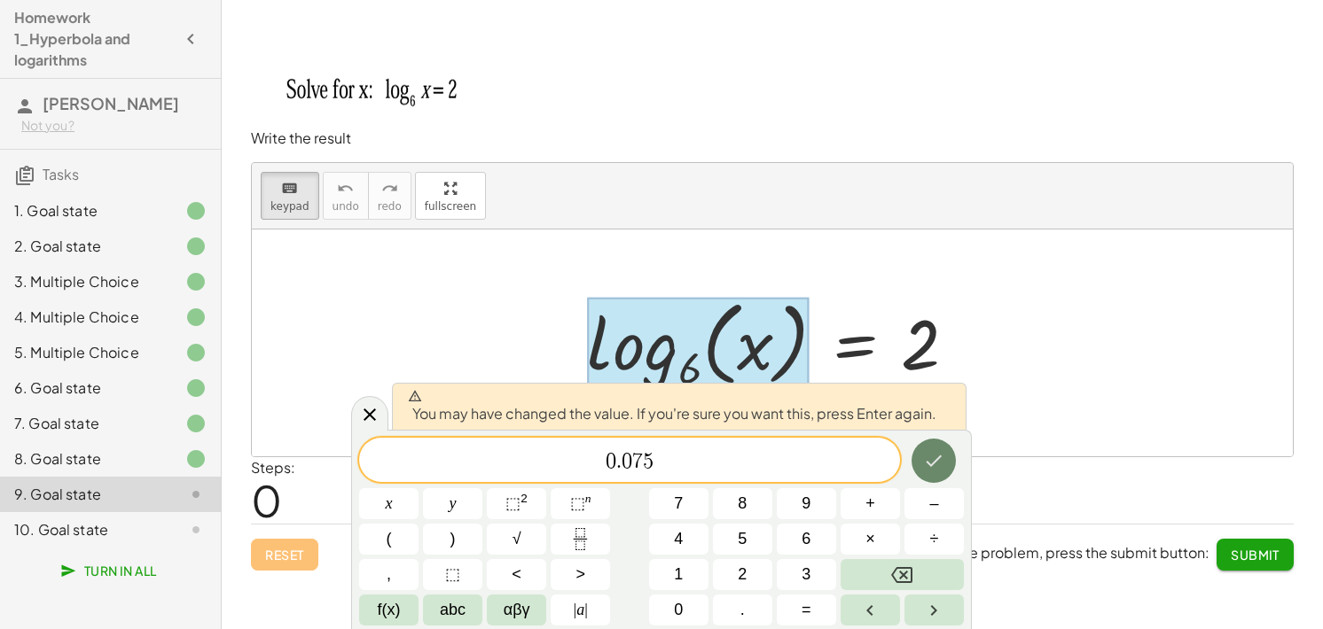
click at [924, 444] on button "Done" at bounding box center [933, 461] width 44 height 44
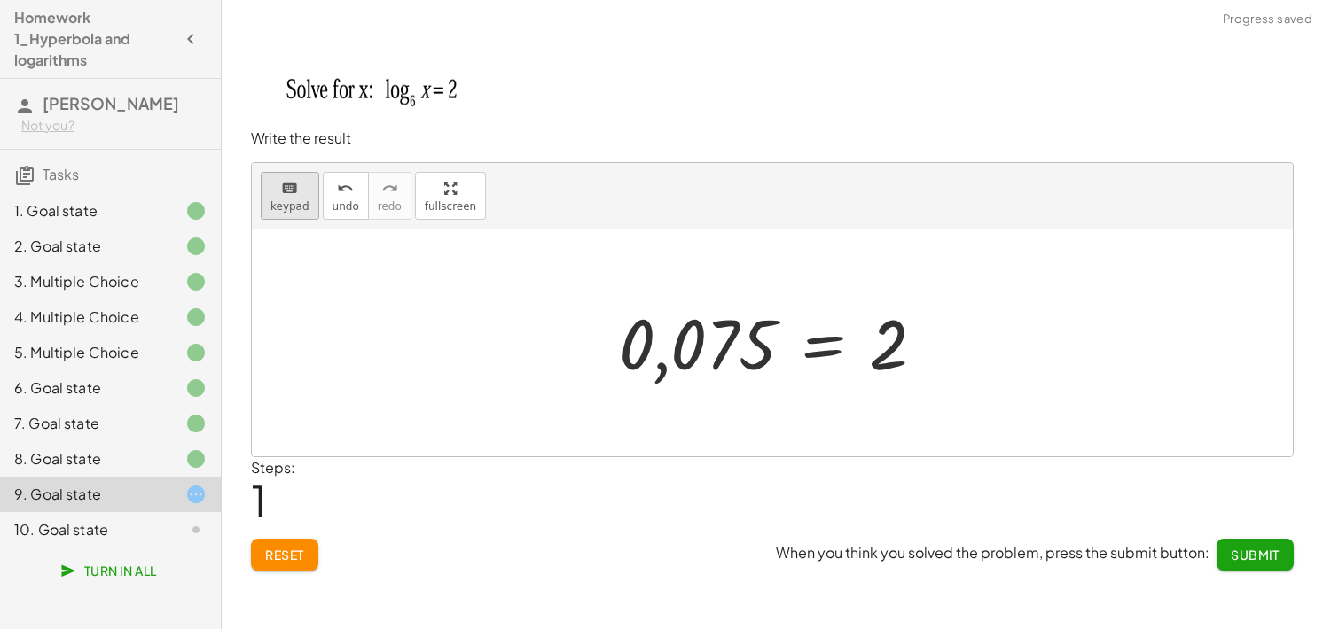
click at [280, 207] on span "keypad" at bounding box center [289, 206] width 39 height 12
click at [894, 346] on div at bounding box center [888, 345] width 39 height 79
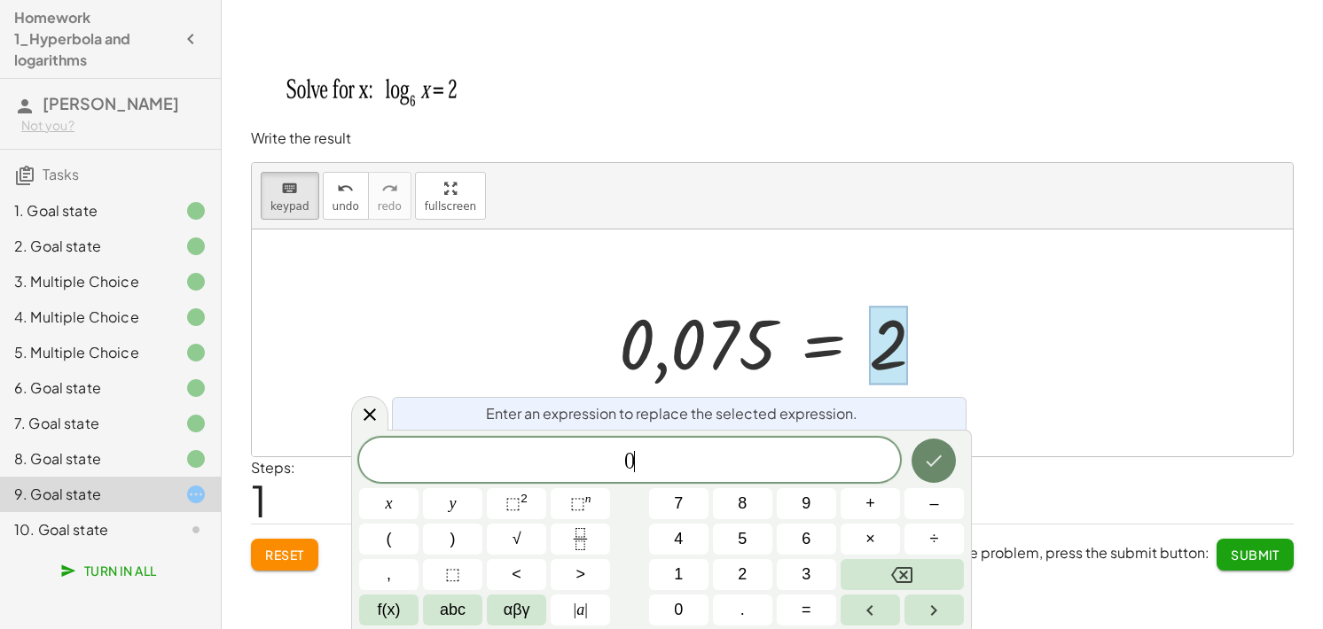
click at [940, 459] on icon "Done" at bounding box center [933, 460] width 21 height 21
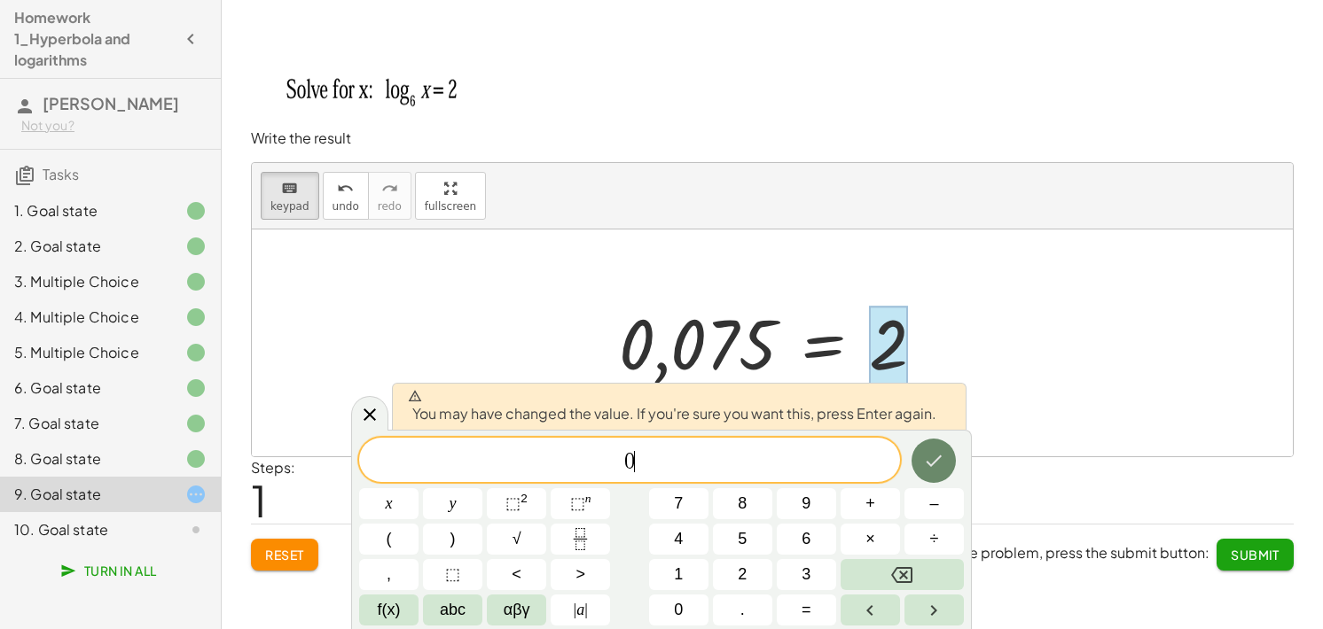
click at [934, 462] on icon "Done" at bounding box center [934, 462] width 16 height 12
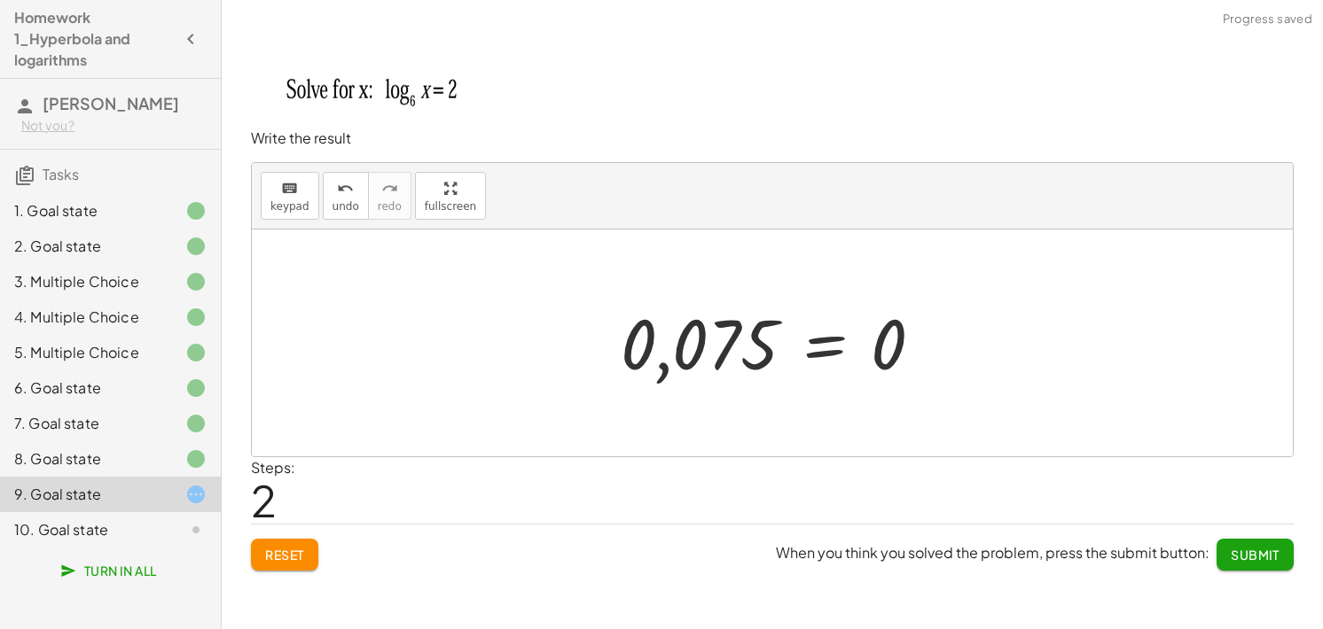
click at [0, 0] on div "Write the result keyboard keypad undo undo redo redo fullscreen log 6 ( , x ) =…" at bounding box center [0, 0] width 0 height 0
click at [1256, 557] on span "Submit" at bounding box center [1255, 555] width 49 height 16
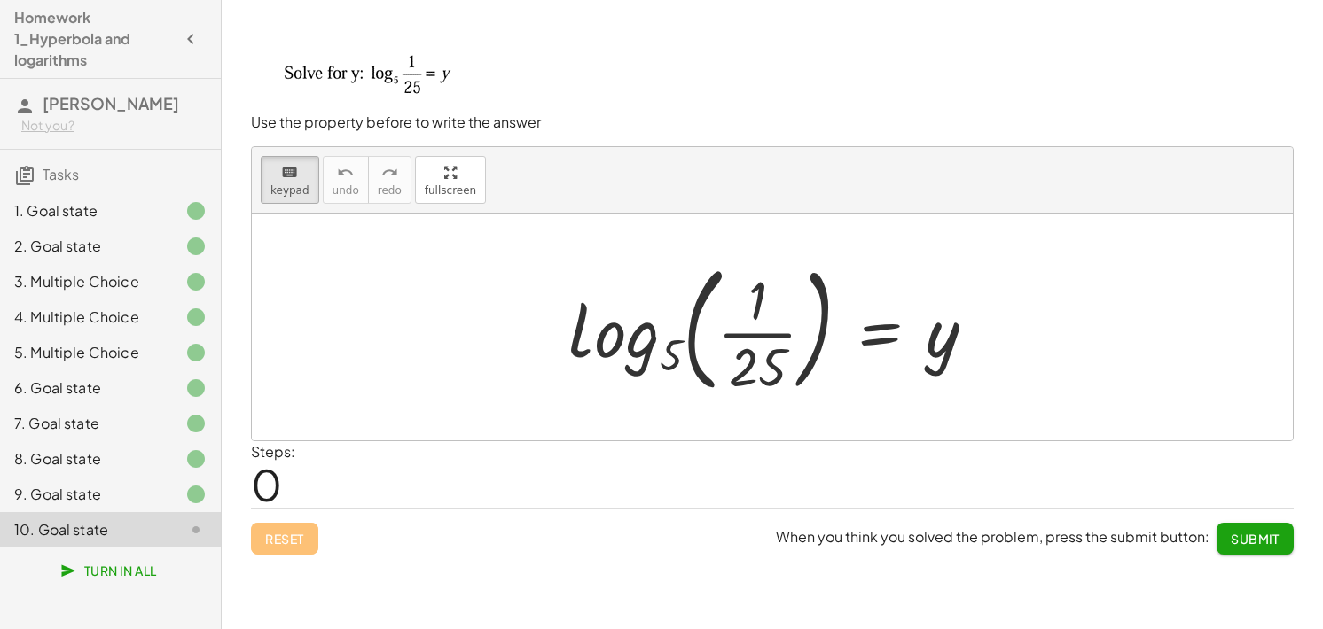
drag, startPoint x: 296, startPoint y: 185, endPoint x: 348, endPoint y: 299, distance: 124.6
click at [348, 299] on div "keyboard keypad undo undo redo redo fullscreen log 5 ( , · 1 · 25 ) = y ×" at bounding box center [772, 293] width 1041 height 293
click at [1269, 536] on span "Submit" at bounding box center [1255, 539] width 49 height 16
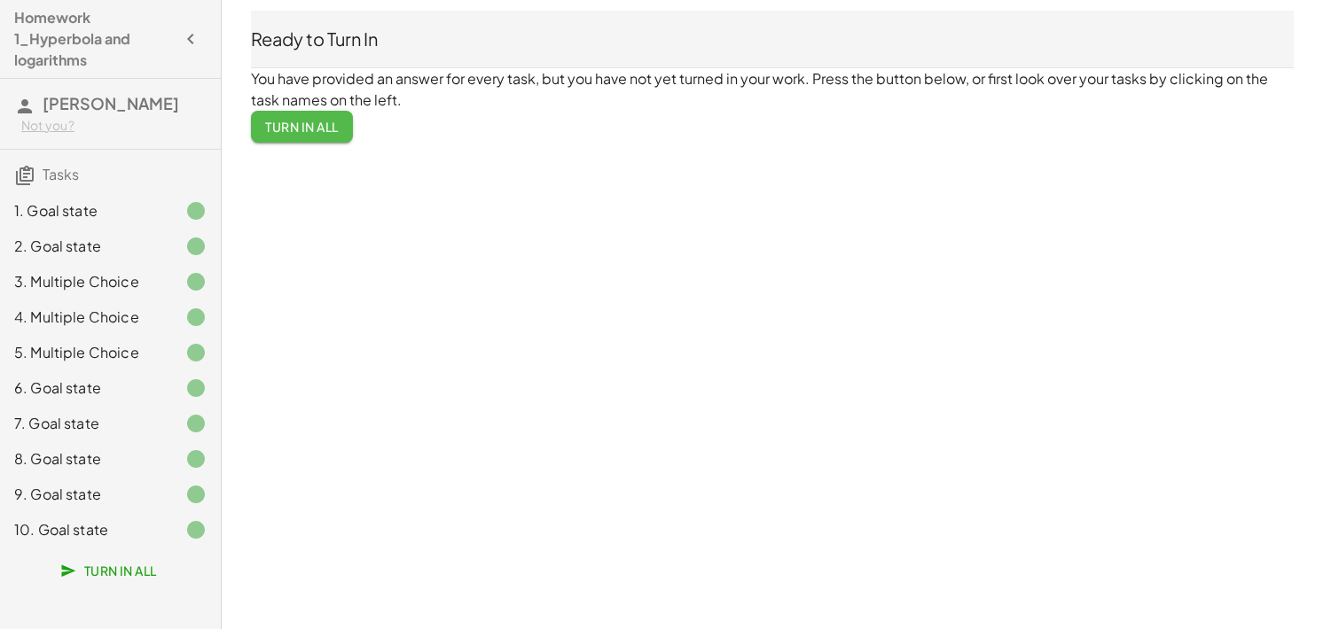
click at [303, 138] on button "Turn In All" at bounding box center [302, 127] width 102 height 32
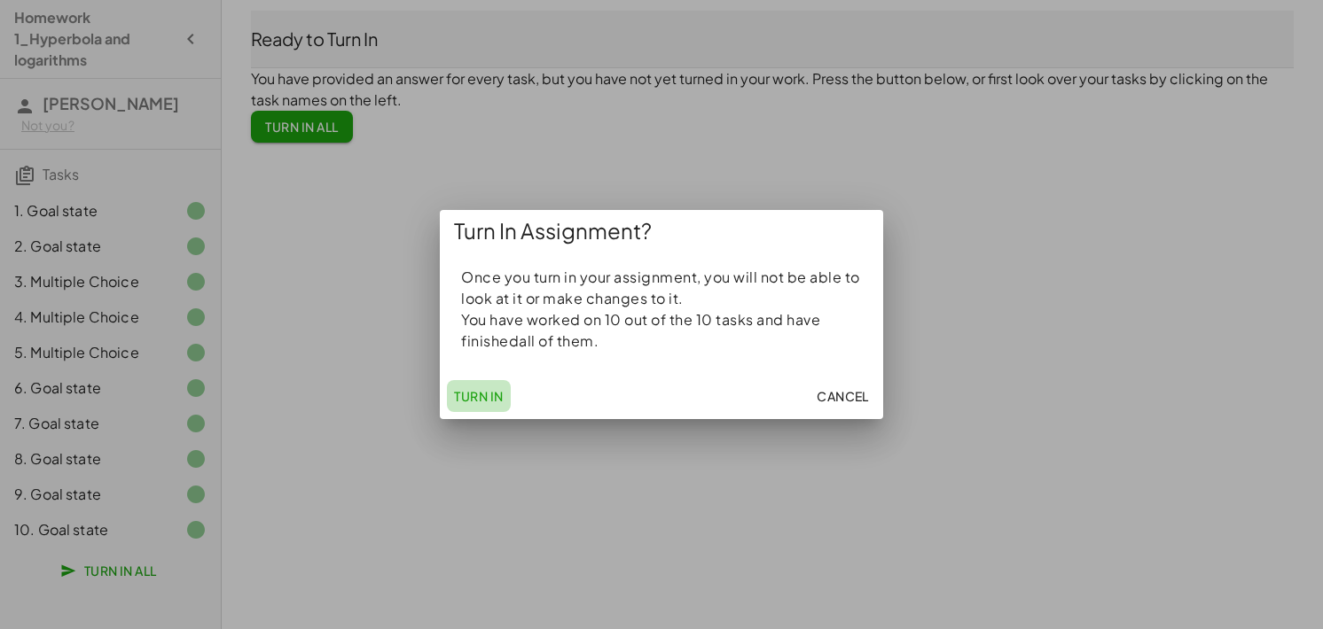
click at [487, 398] on span "Turn In" at bounding box center [479, 396] width 50 height 16
